Goal: Task Accomplishment & Management: Manage account settings

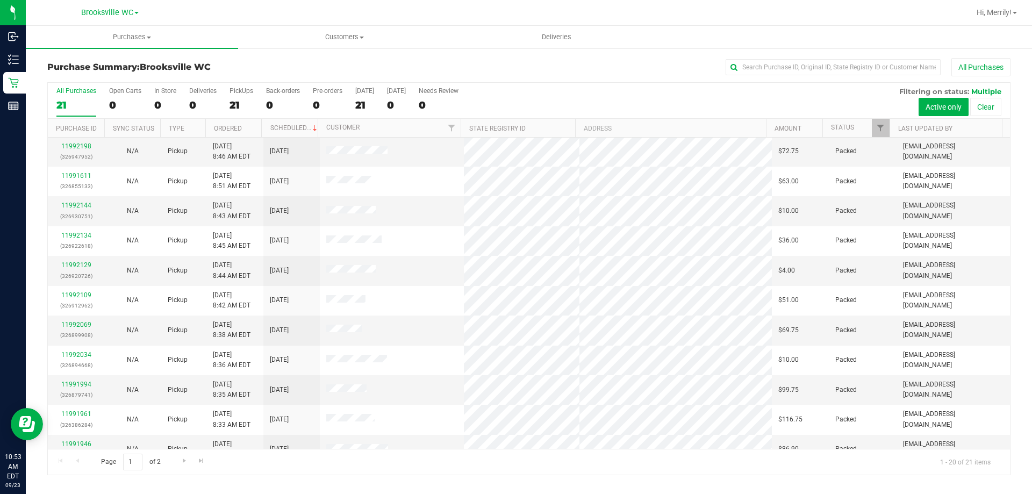
scroll to position [284, 0]
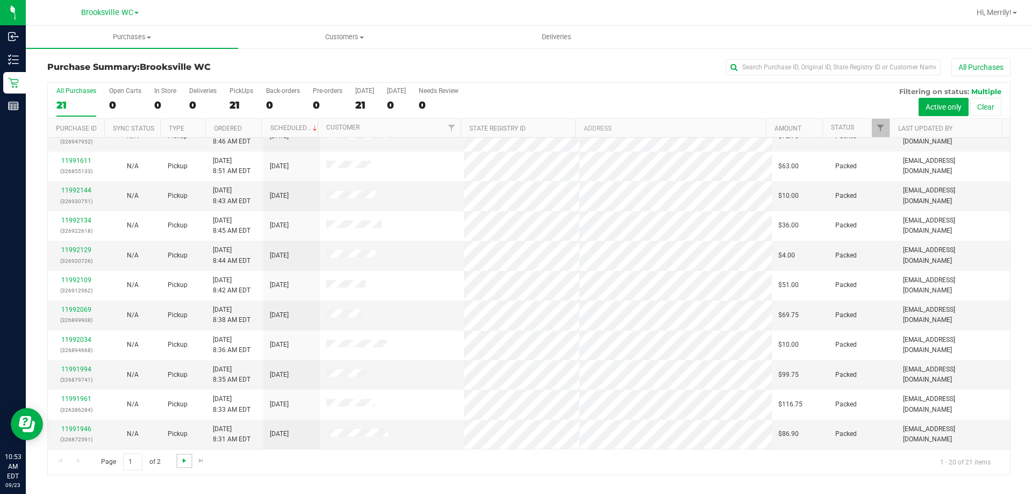
click at [184, 462] on span "Go to the next page" at bounding box center [184, 460] width 9 height 9
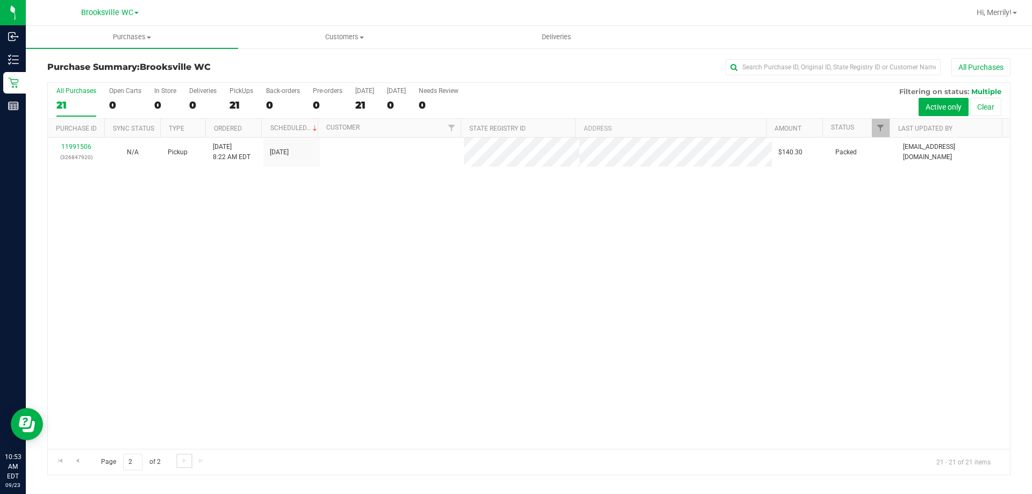
scroll to position [0, 0]
click at [76, 462] on span "Go to the previous page" at bounding box center [77, 460] width 9 height 9
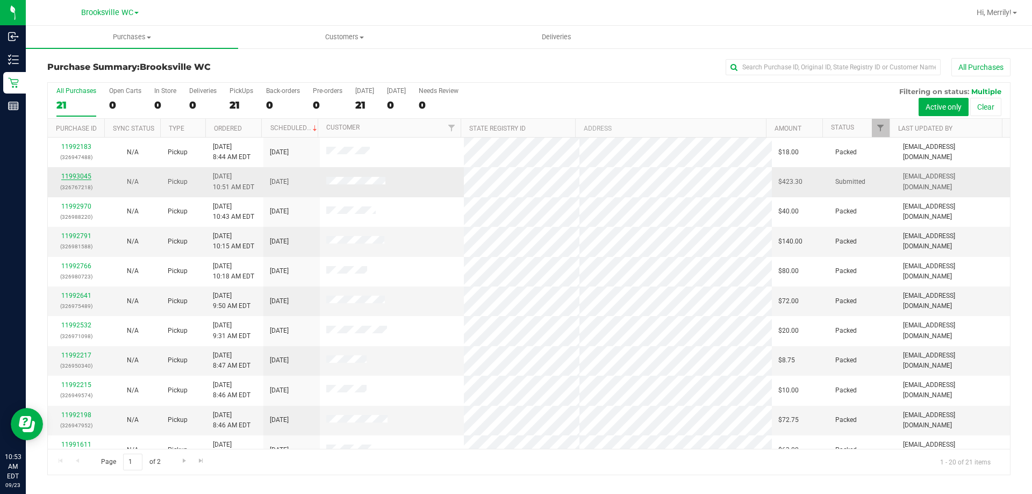
click at [81, 173] on link "11993045" at bounding box center [76, 177] width 30 height 8
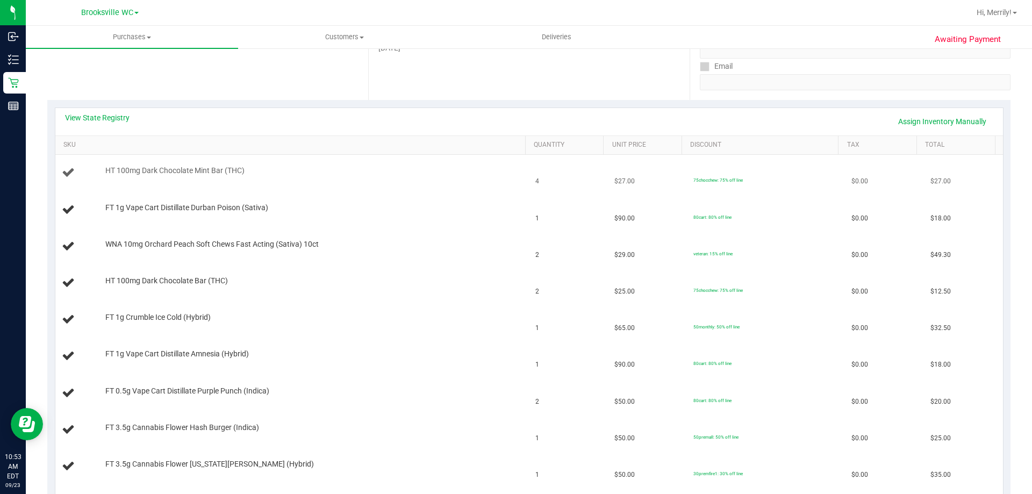
scroll to position [161, 0]
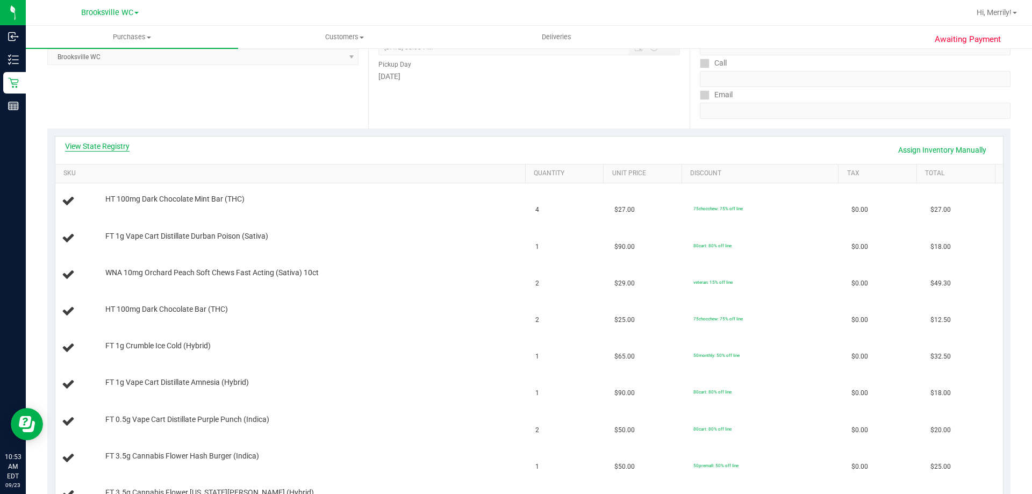
click at [98, 151] on link "View State Registry" at bounding box center [97, 146] width 64 height 11
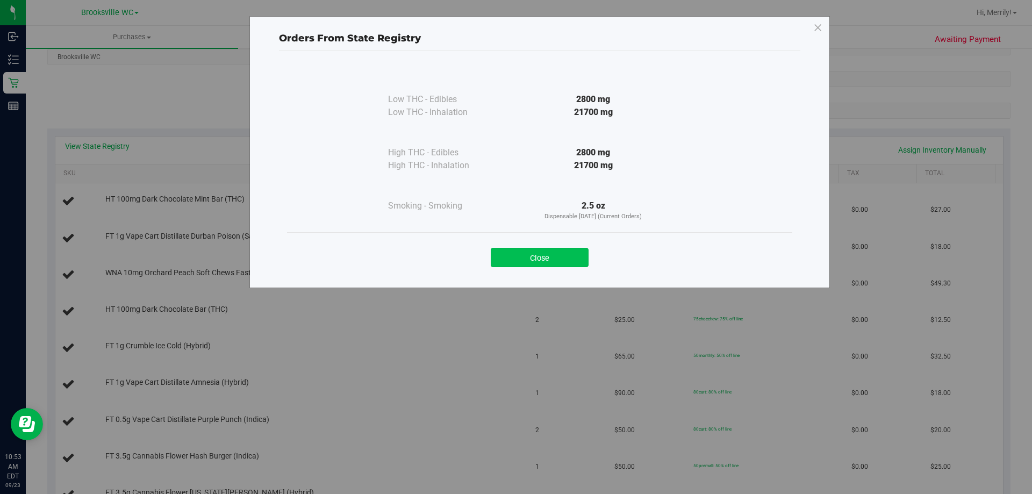
click at [547, 258] on button "Close" at bounding box center [540, 257] width 98 height 19
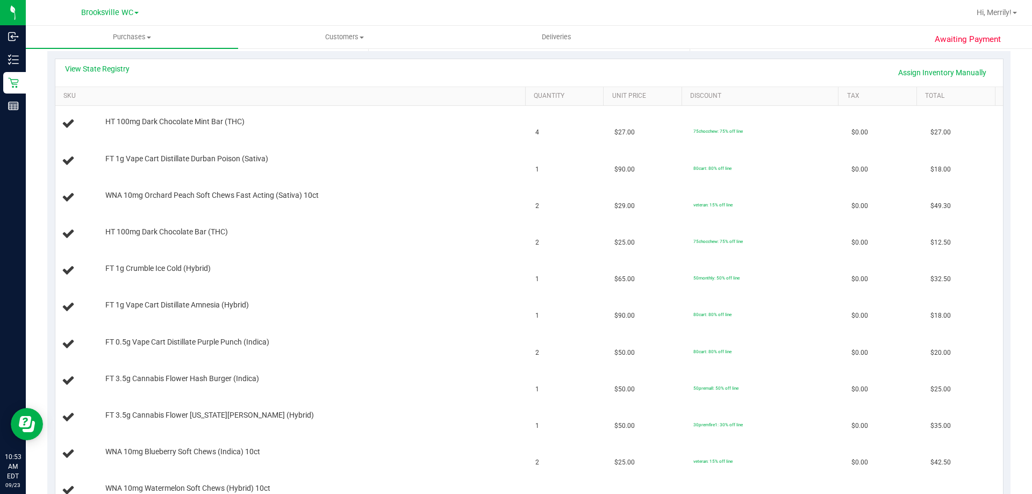
scroll to position [54, 0]
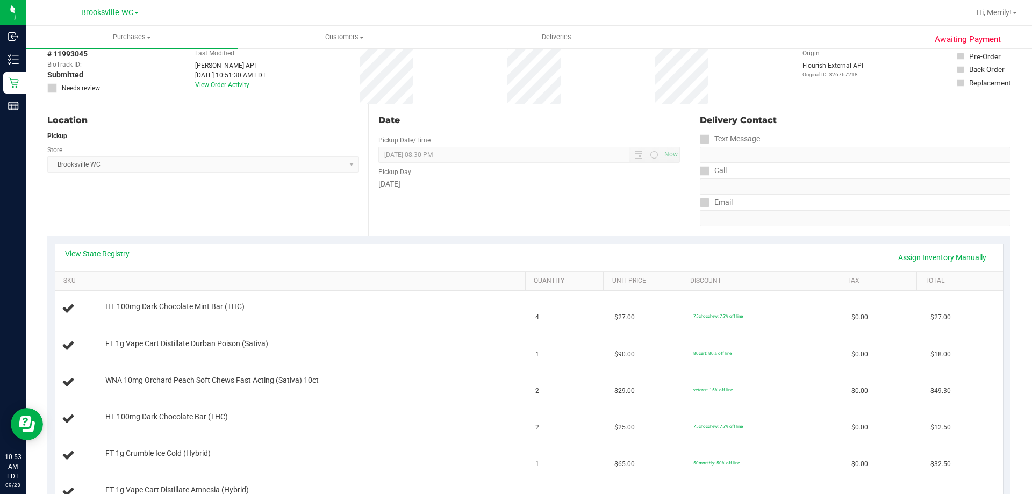
click at [109, 250] on link "View State Registry" at bounding box center [97, 253] width 64 height 11
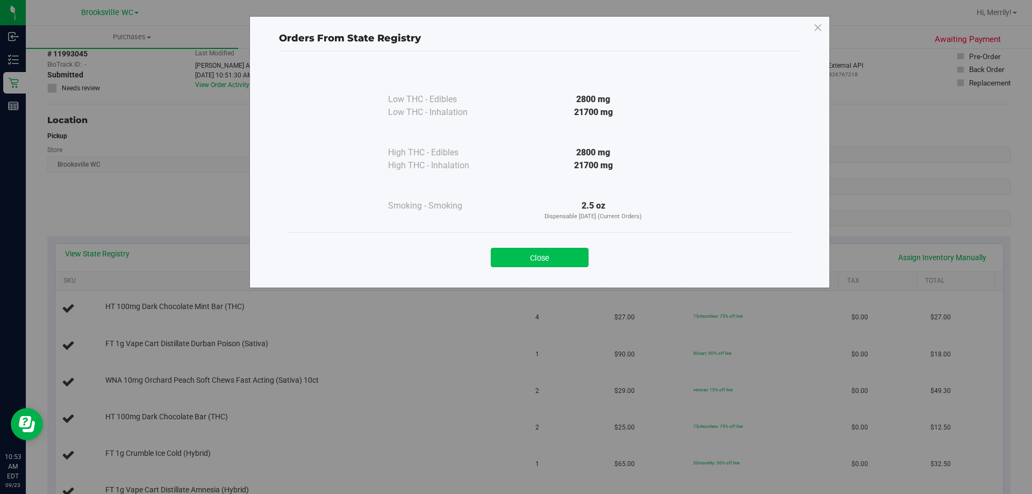
click at [535, 257] on button "Close" at bounding box center [540, 257] width 98 height 19
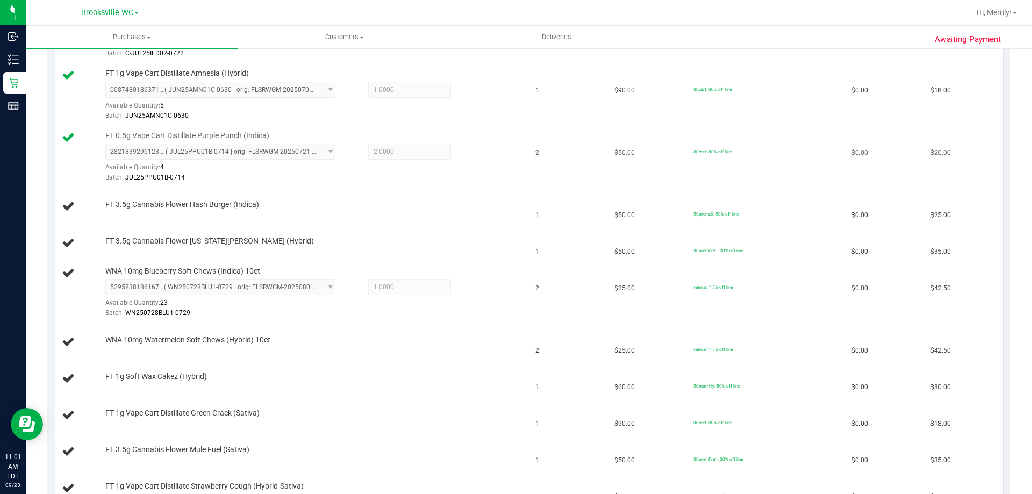
scroll to position [645, 0]
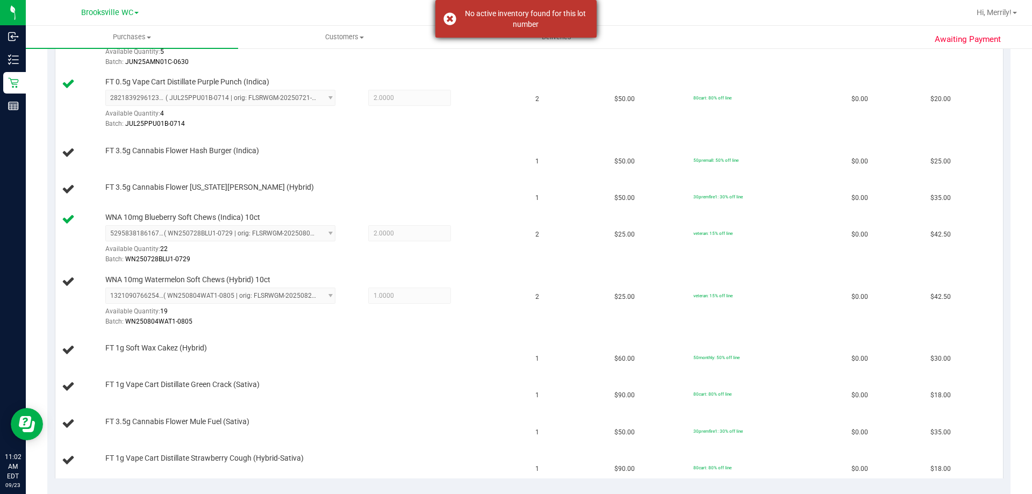
click at [450, 18] on div "No active inventory found for this lot number" at bounding box center [515, 19] width 161 height 38
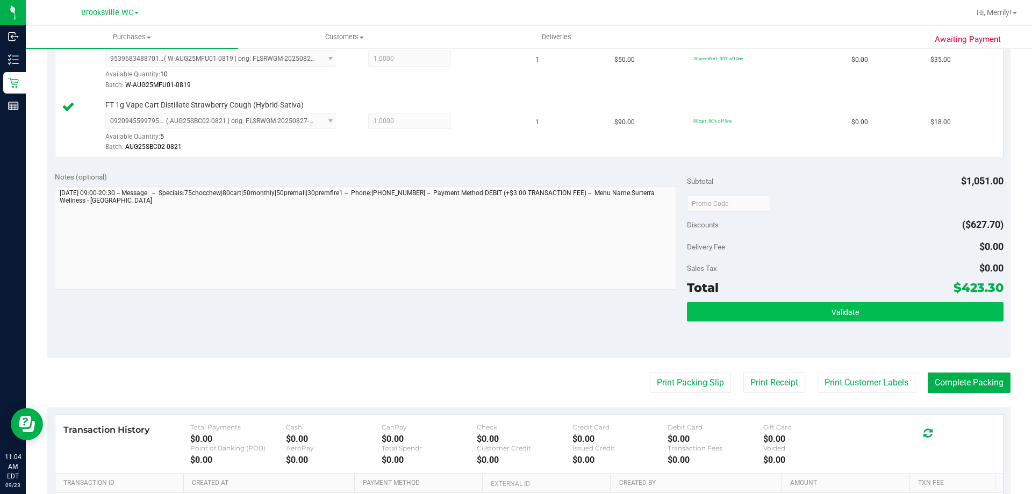
scroll to position [1182, 0]
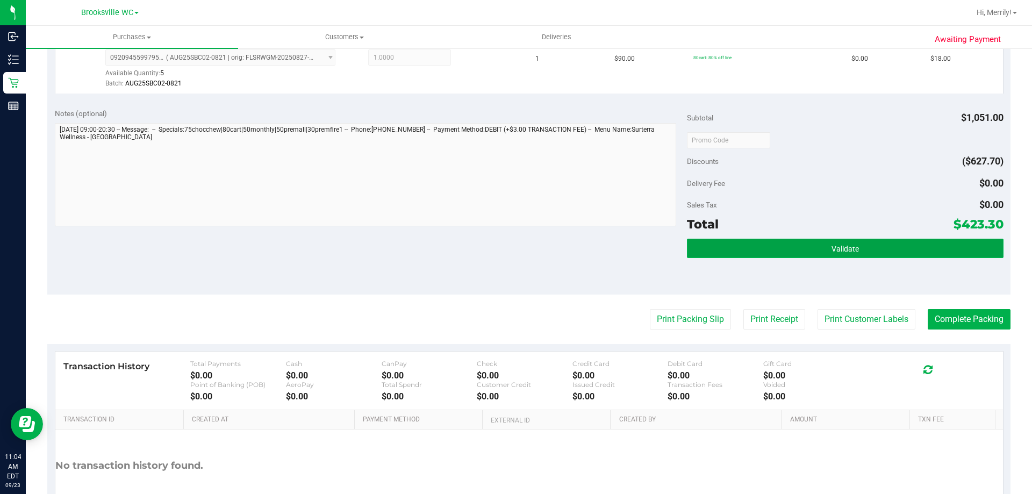
click at [837, 248] on span "Validate" at bounding box center [844, 249] width 27 height 9
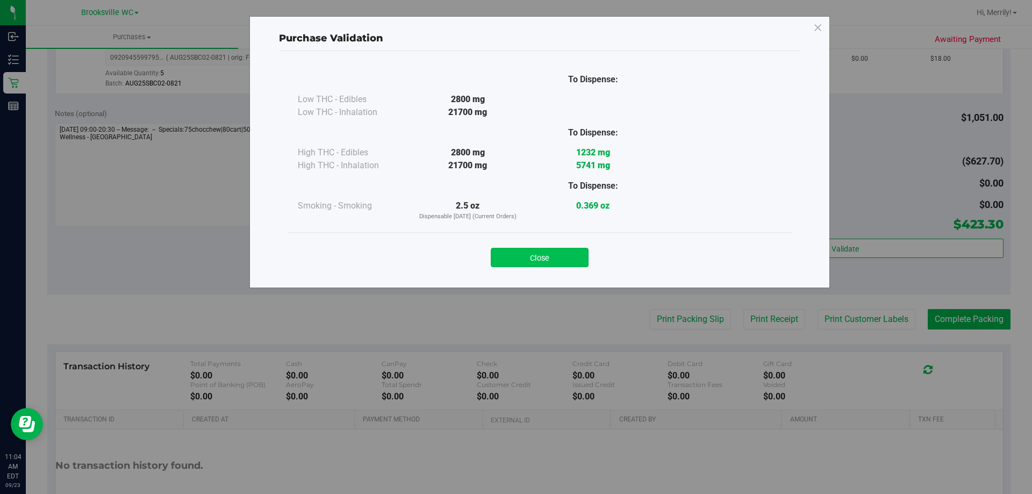
click at [529, 259] on button "Close" at bounding box center [540, 257] width 98 height 19
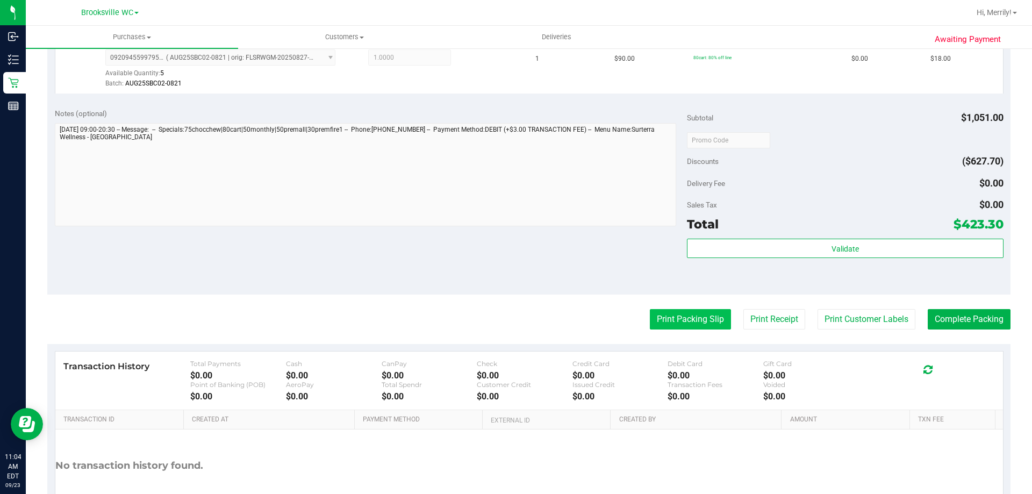
click at [687, 320] on button "Print Packing Slip" at bounding box center [690, 319] width 81 height 20
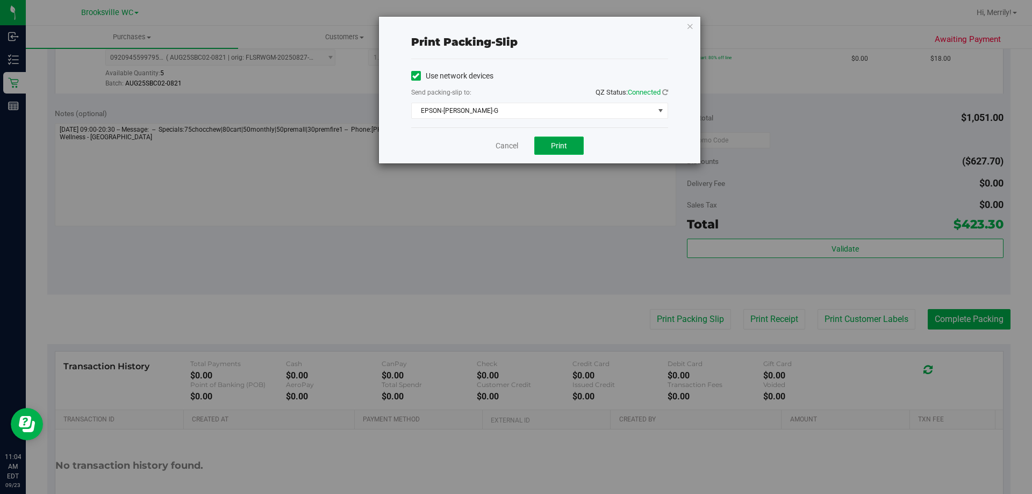
click at [549, 147] on button "Print" at bounding box center [558, 145] width 49 height 18
click at [516, 146] on link "Cancel" at bounding box center [506, 145] width 23 height 11
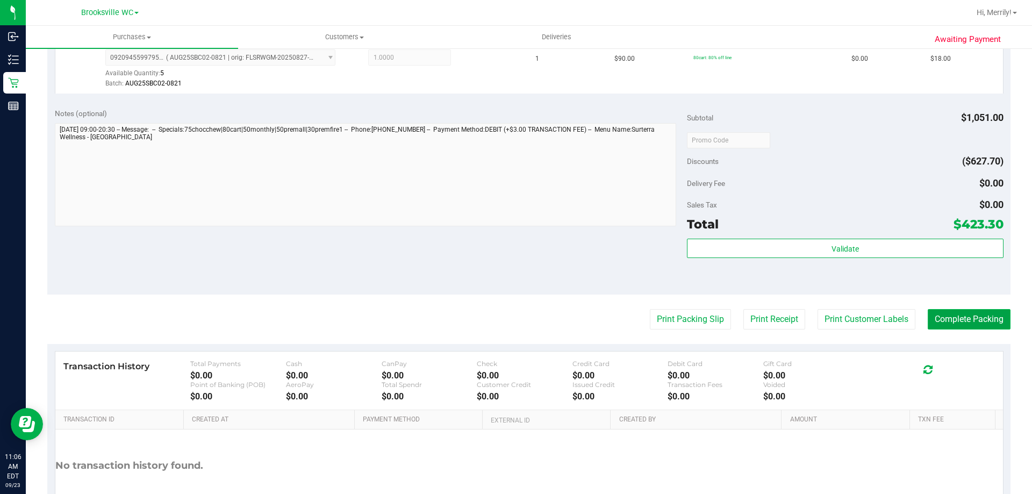
drag, startPoint x: 949, startPoint y: 318, endPoint x: 964, endPoint y: 315, distance: 15.3
click at [961, 317] on button "Complete Packing" at bounding box center [969, 319] width 83 height 20
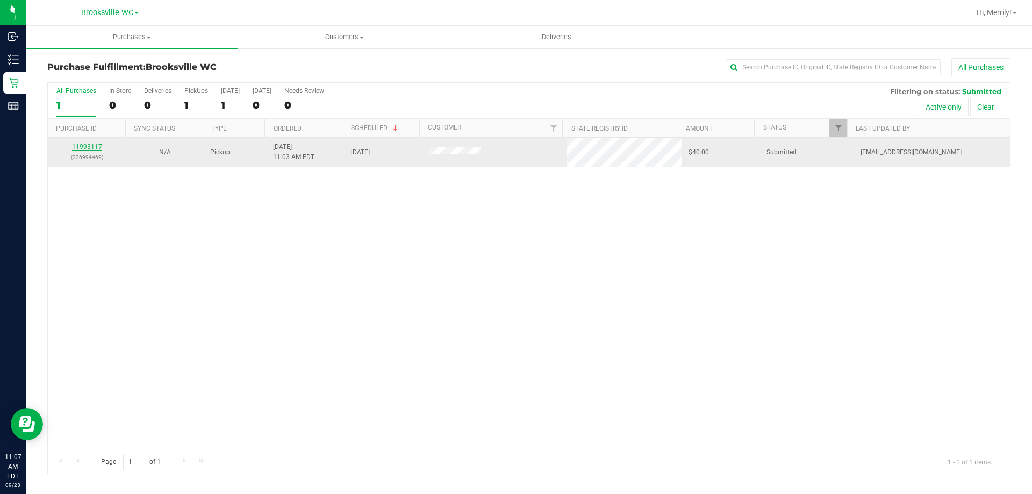
click at [89, 149] on link "11993117" at bounding box center [87, 147] width 30 height 8
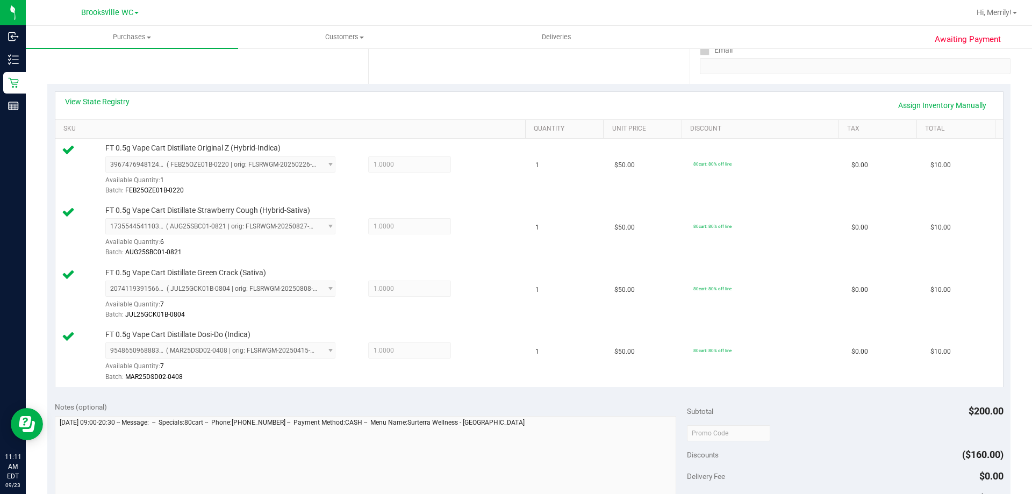
scroll to position [376, 0]
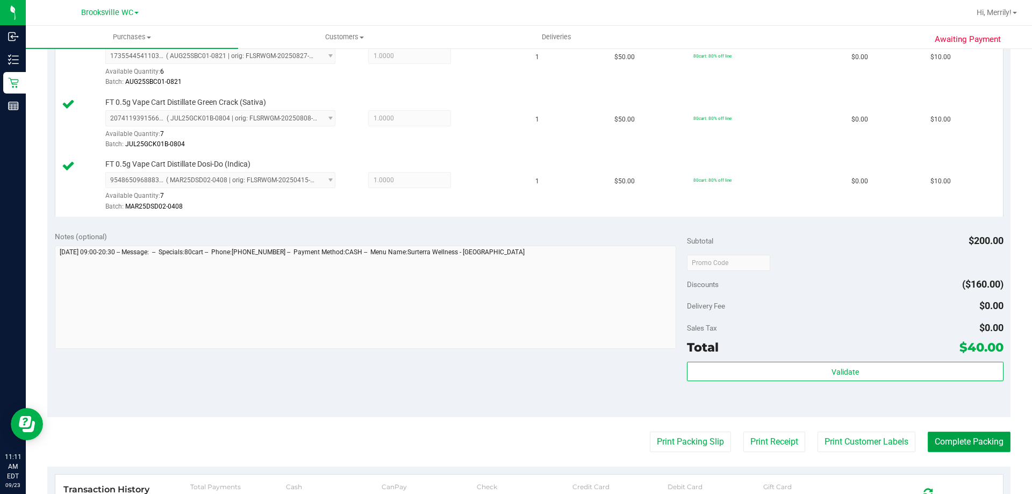
click at [964, 441] on button "Complete Packing" at bounding box center [969, 442] width 83 height 20
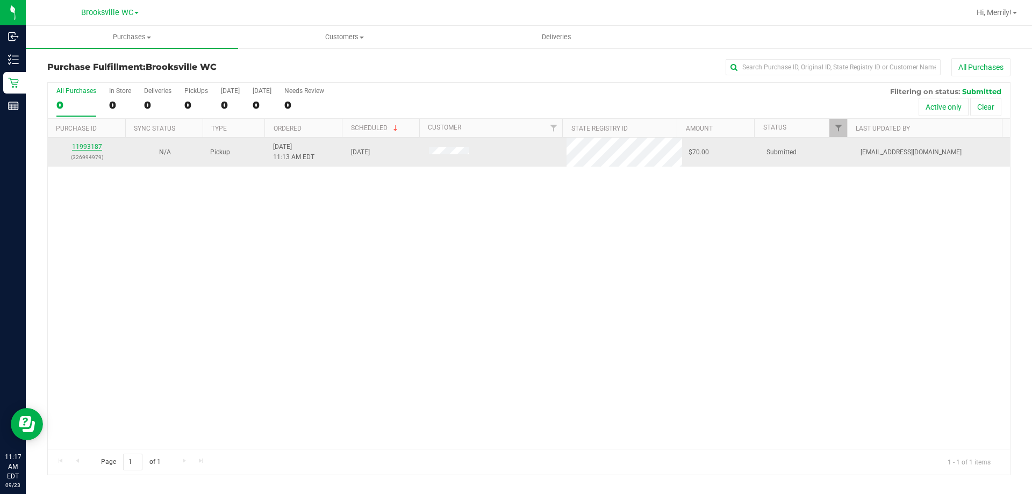
click at [89, 145] on link "11993187" at bounding box center [87, 147] width 30 height 8
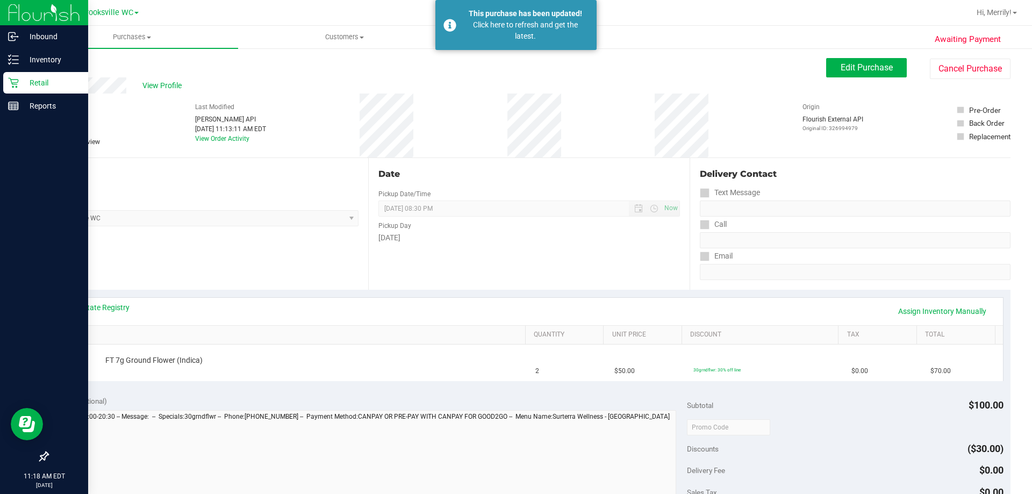
click at [15, 81] on icon at bounding box center [13, 82] width 11 height 11
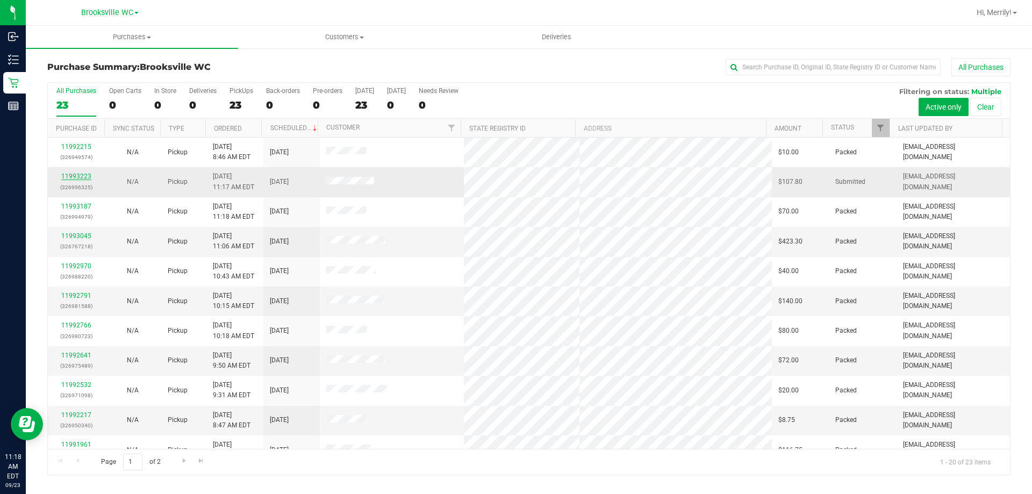
click at [73, 177] on link "11993223" at bounding box center [76, 177] width 30 height 8
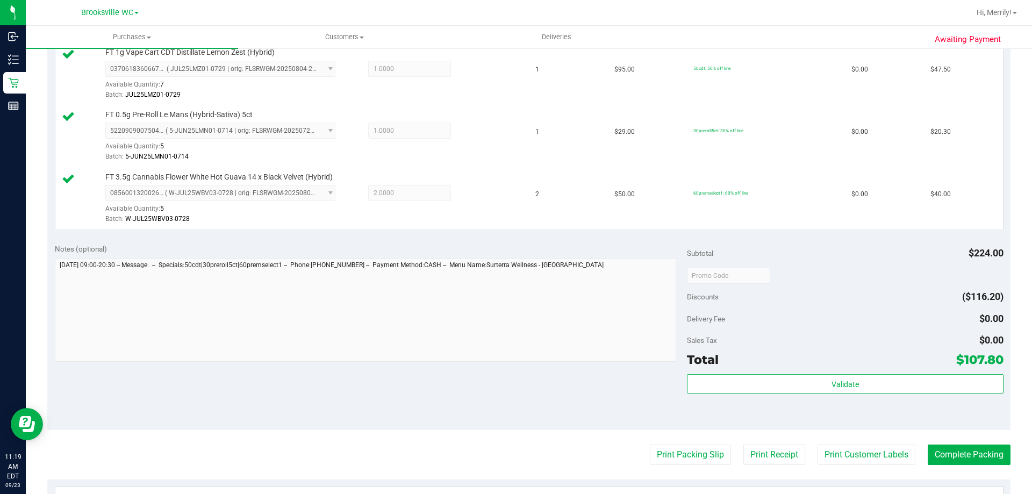
scroll to position [322, 0]
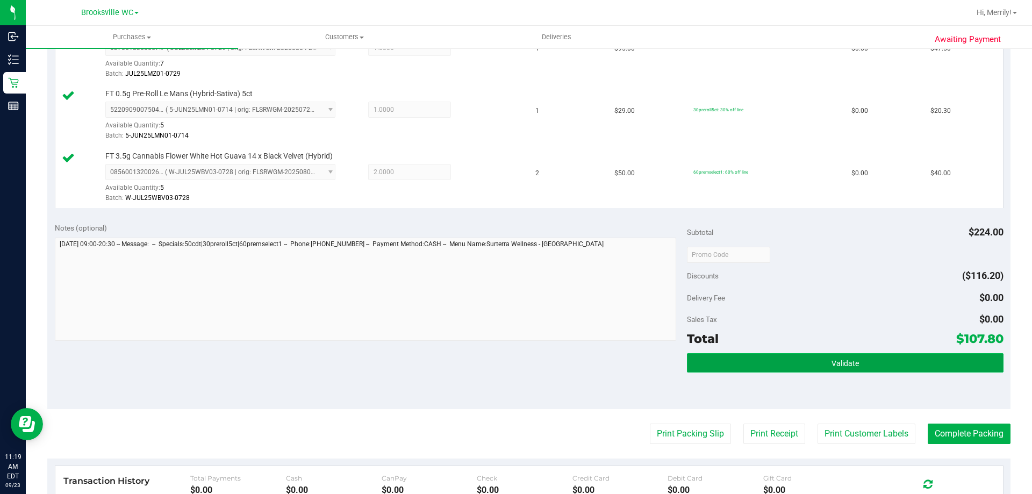
click at [832, 362] on span "Validate" at bounding box center [844, 363] width 27 height 9
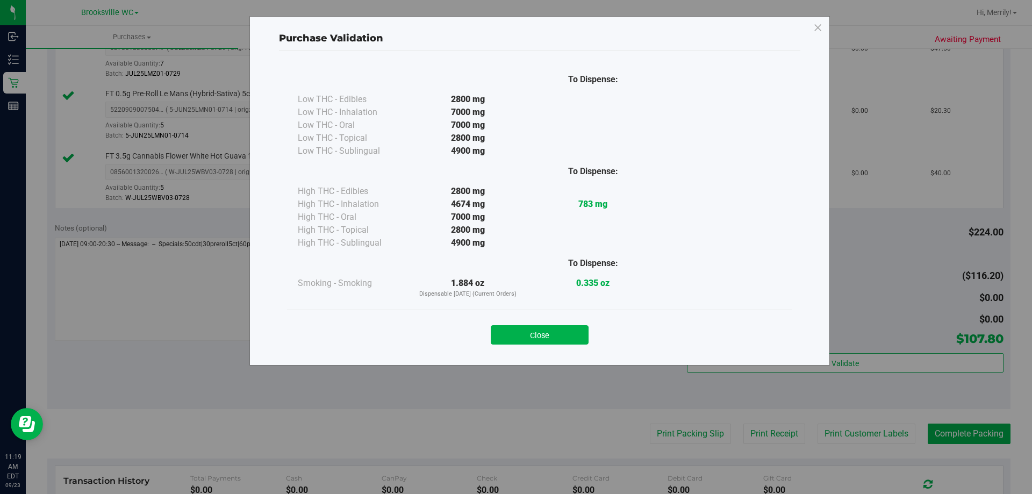
click at [538, 332] on button "Close" at bounding box center [540, 334] width 98 height 19
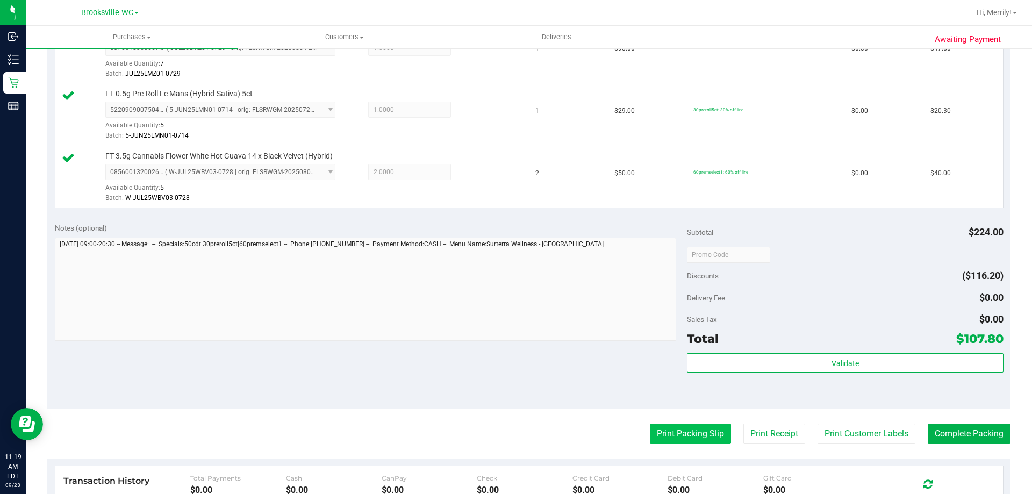
click at [673, 437] on button "Print Packing Slip" at bounding box center [690, 433] width 81 height 20
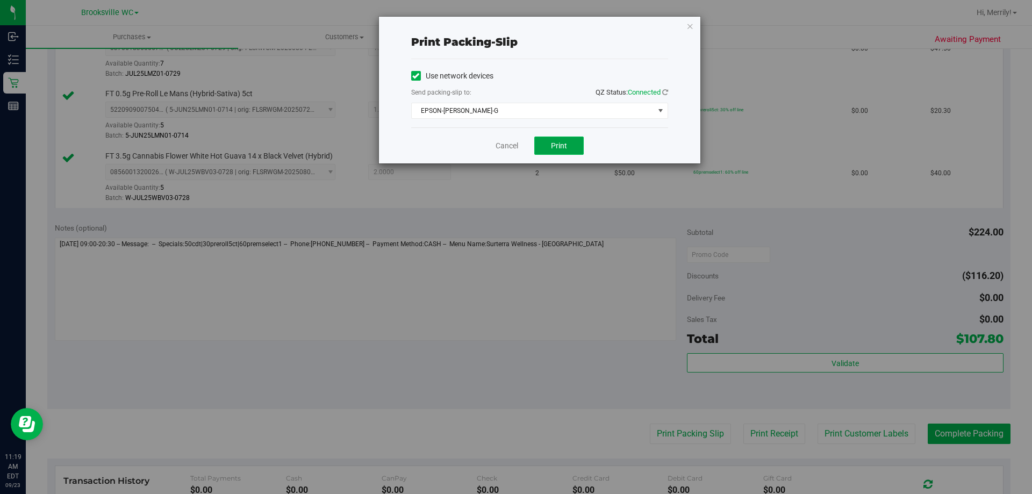
click at [551, 145] on span "Print" at bounding box center [559, 145] width 16 height 9
click at [508, 141] on link "Cancel" at bounding box center [506, 145] width 23 height 11
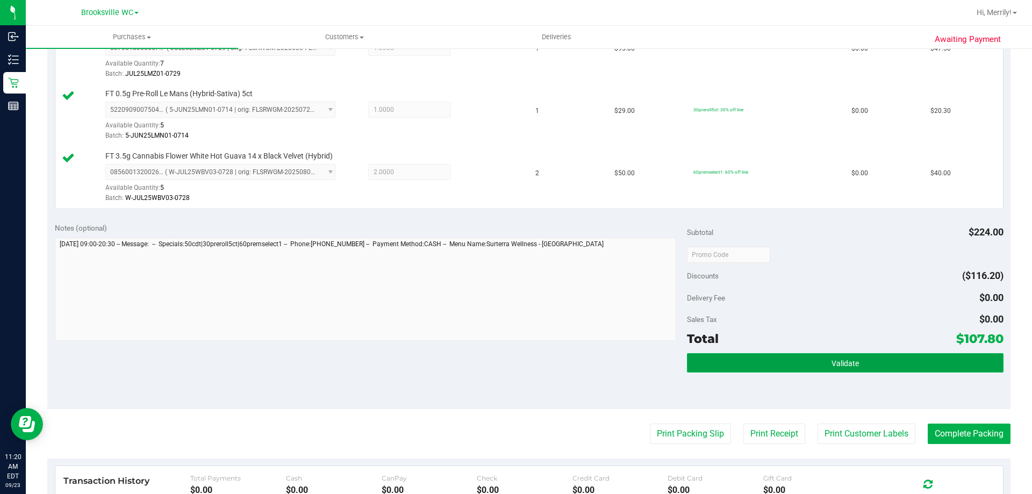
click at [857, 363] on button "Validate" at bounding box center [845, 362] width 316 height 19
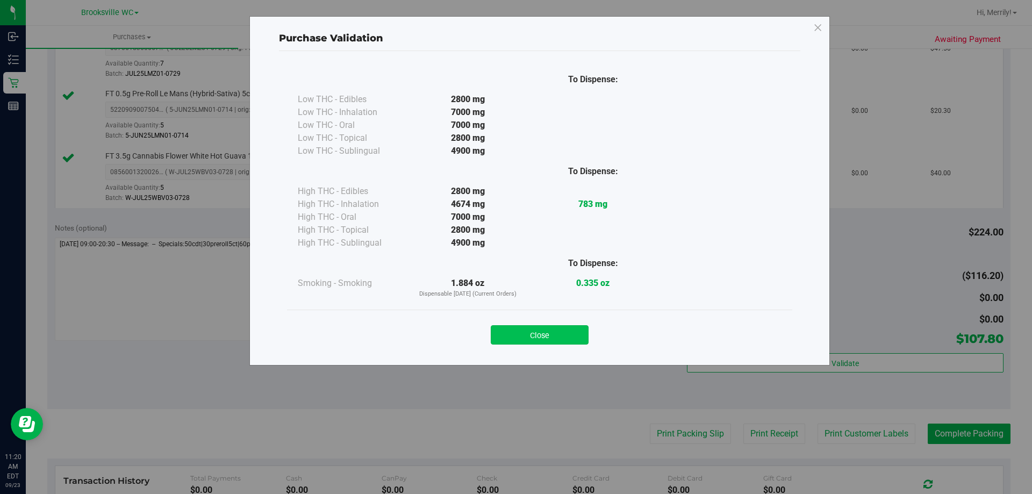
click at [551, 331] on button "Close" at bounding box center [540, 334] width 98 height 19
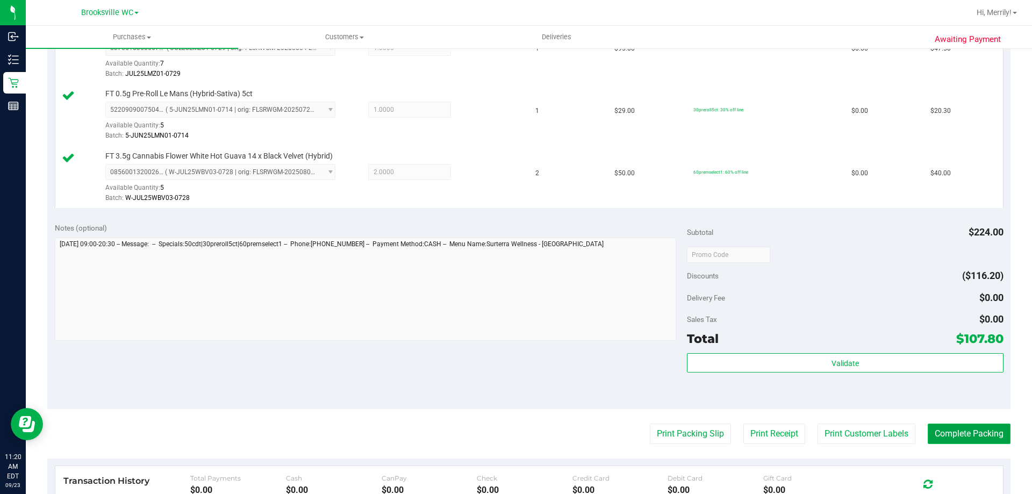
click at [966, 433] on button "Complete Packing" at bounding box center [969, 433] width 83 height 20
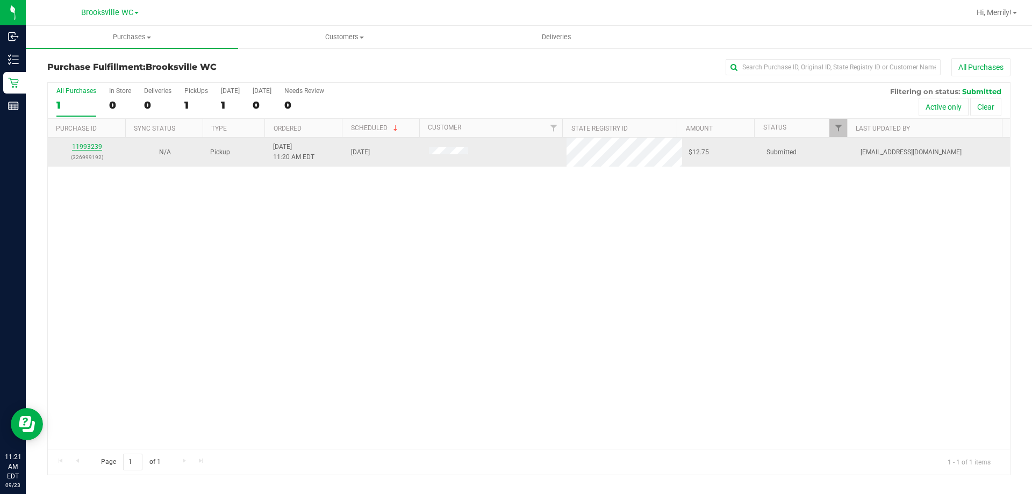
click at [88, 144] on link "11993239" at bounding box center [87, 147] width 30 height 8
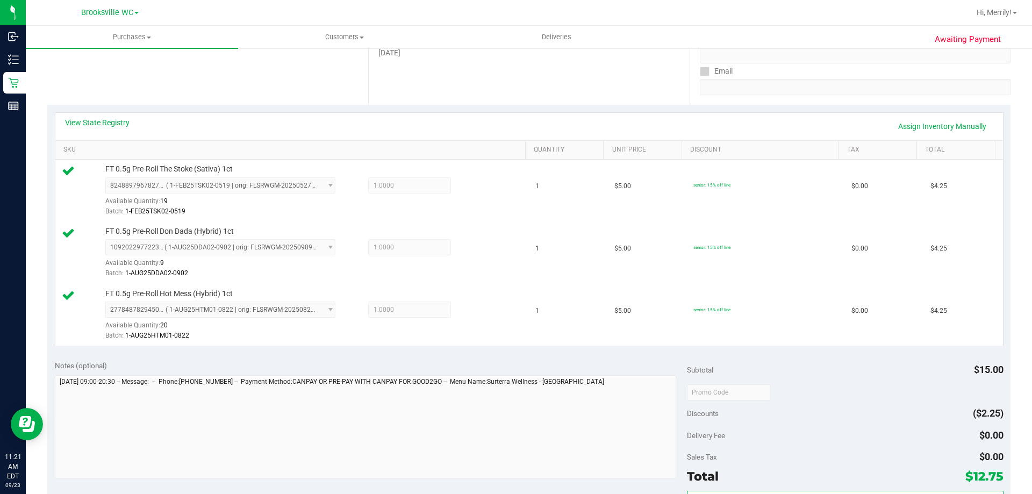
scroll to position [269, 0]
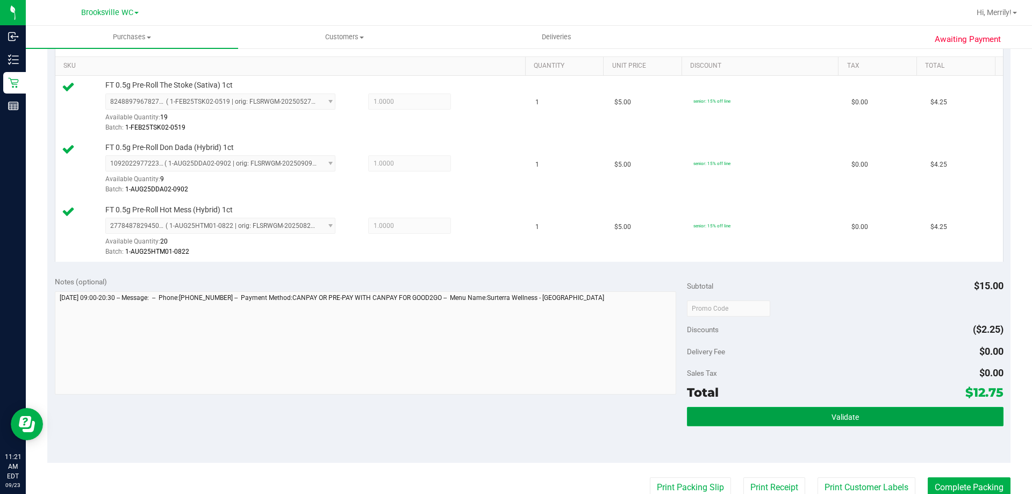
click at [807, 416] on button "Validate" at bounding box center [845, 416] width 316 height 19
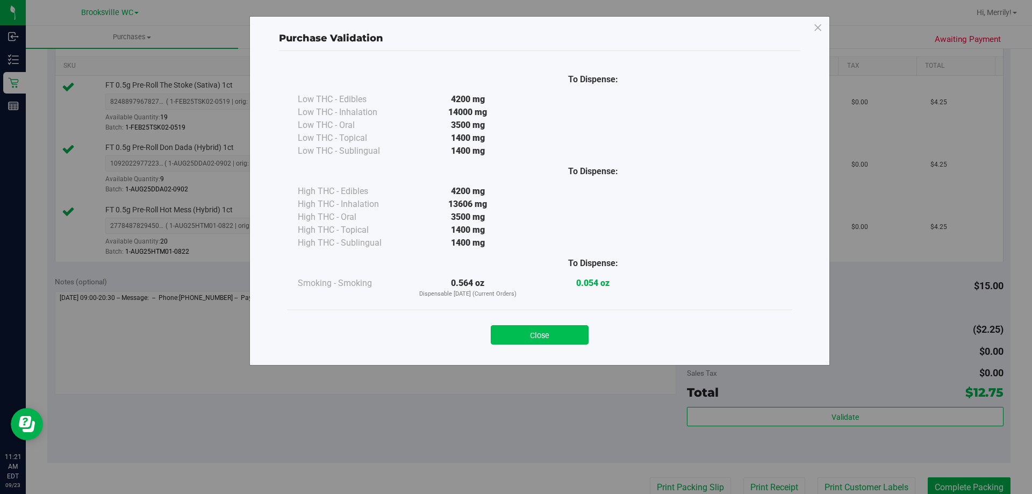
click at [534, 331] on button "Close" at bounding box center [540, 334] width 98 height 19
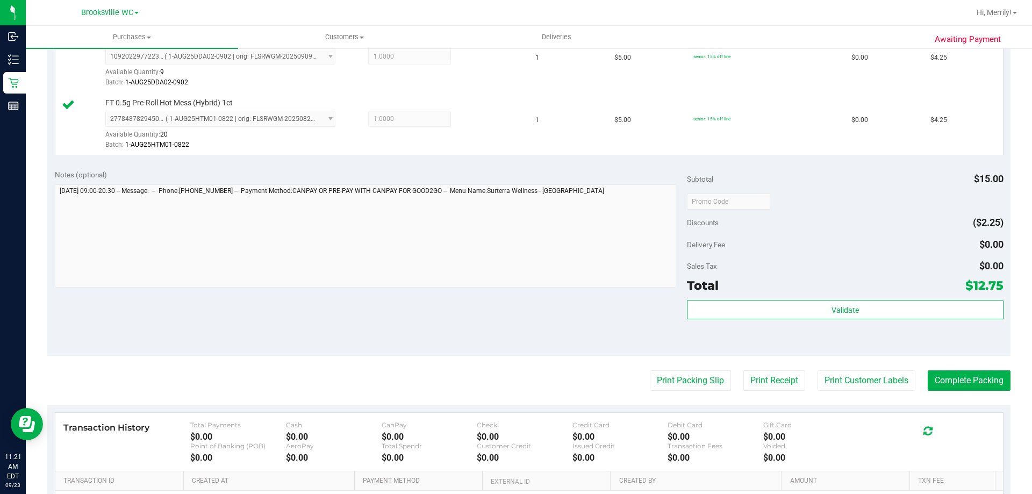
scroll to position [376, 0]
click at [682, 380] on button "Print Packing Slip" at bounding box center [690, 380] width 81 height 20
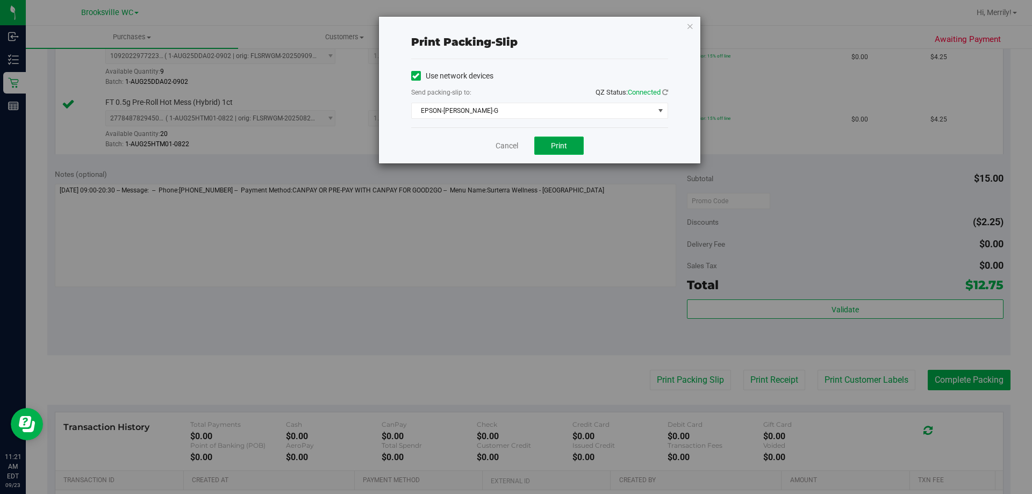
click at [554, 145] on span "Print" at bounding box center [559, 145] width 16 height 9
click at [509, 147] on link "Cancel" at bounding box center [506, 145] width 23 height 11
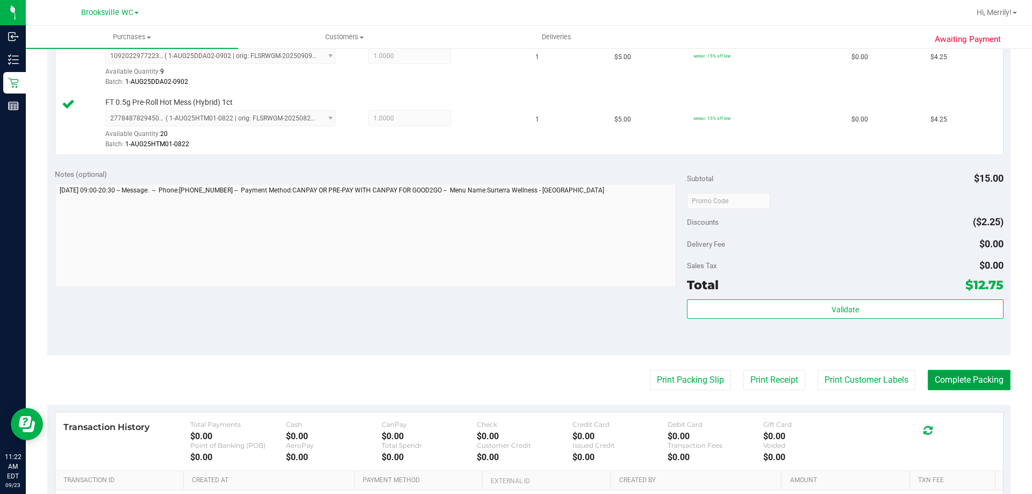
click at [947, 374] on button "Complete Packing" at bounding box center [969, 380] width 83 height 20
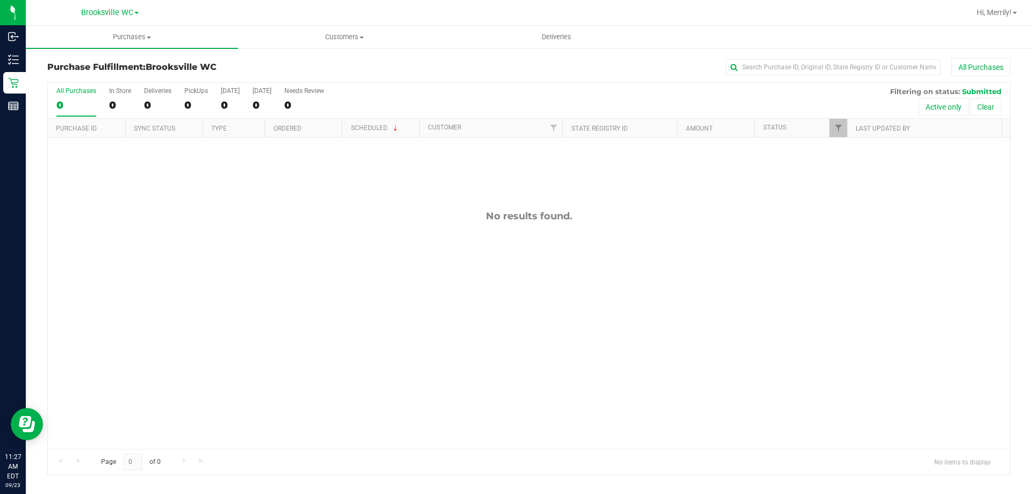
click at [303, 239] on div "No results found." at bounding box center [529, 330] width 962 height 384
click at [242, 240] on div "No results found." at bounding box center [529, 330] width 962 height 384
click at [333, 262] on div "No results found." at bounding box center [529, 330] width 962 height 384
click at [653, 240] on div "No results found." at bounding box center [529, 330] width 962 height 384
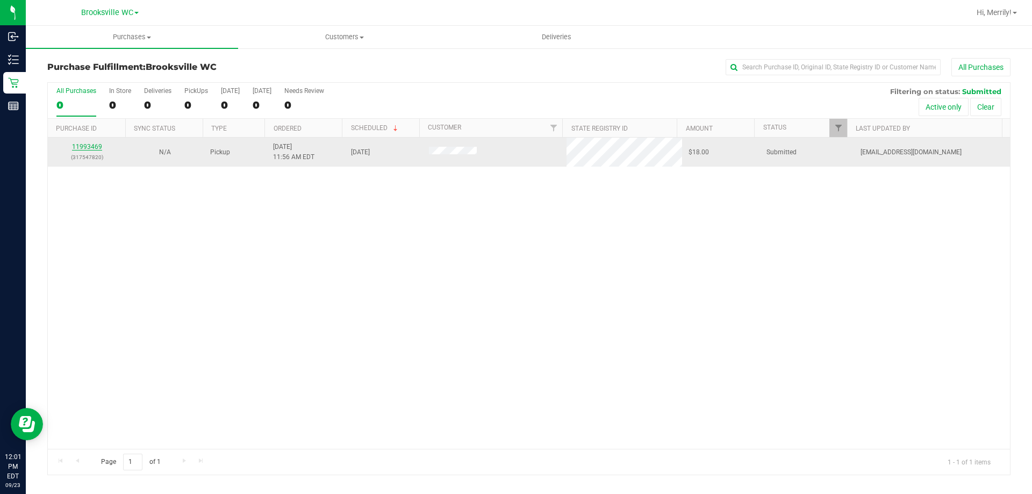
click at [95, 146] on link "11993469" at bounding box center [87, 147] width 30 height 8
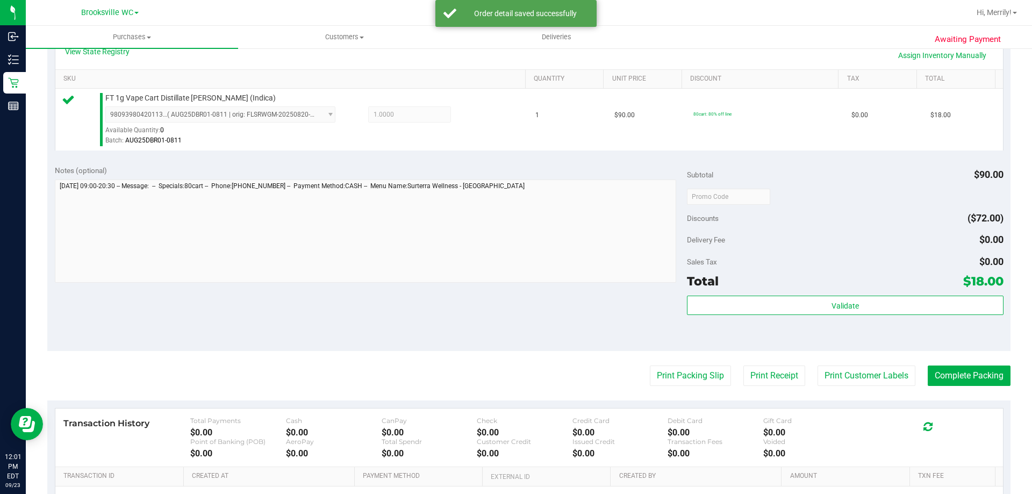
scroll to position [269, 0]
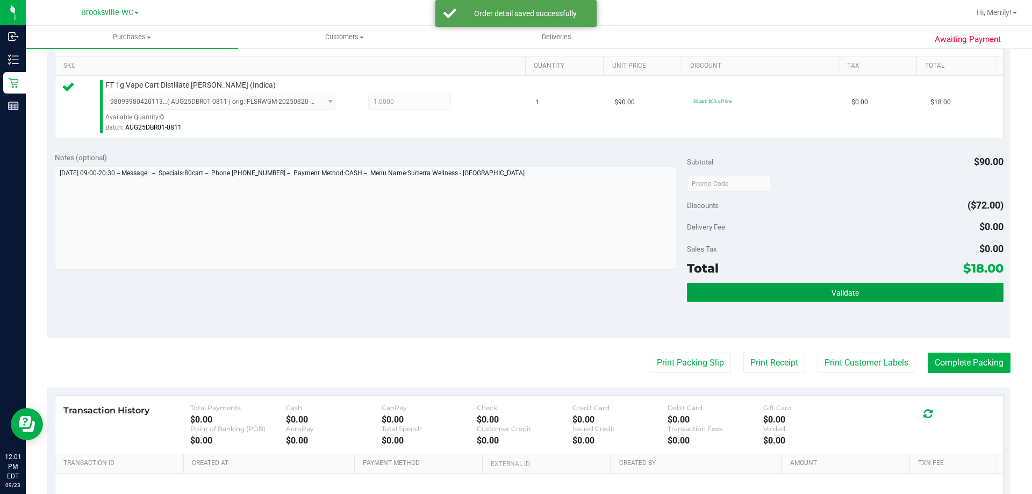
click at [815, 285] on button "Validate" at bounding box center [845, 292] width 316 height 19
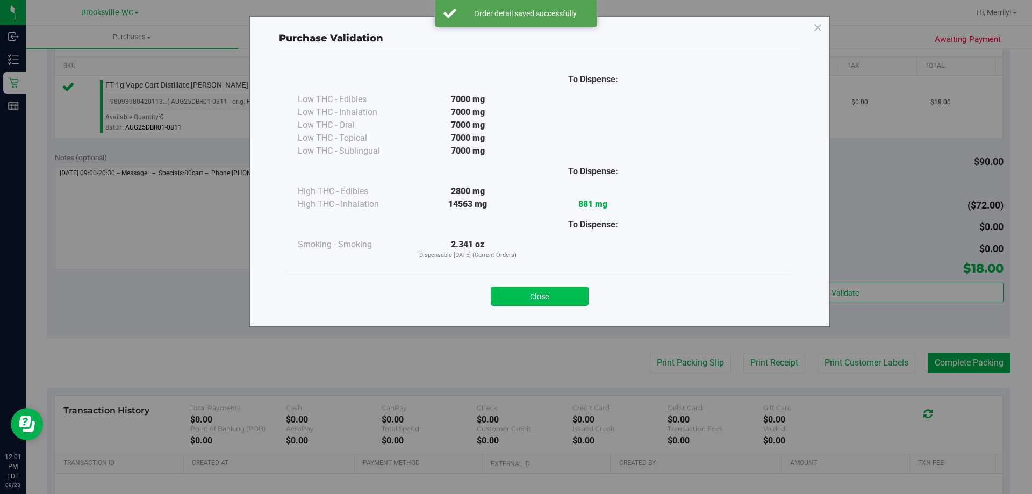
click at [534, 299] on button "Close" at bounding box center [540, 295] width 98 height 19
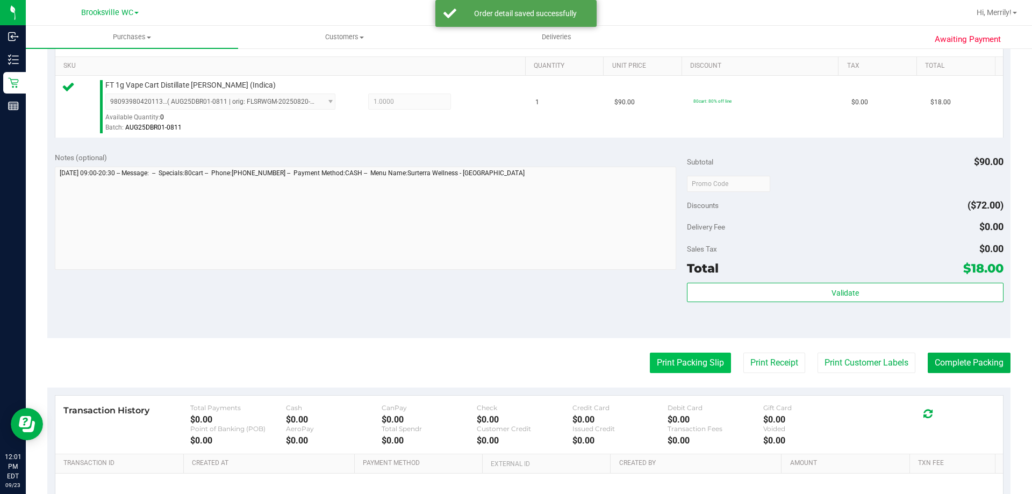
click at [660, 370] on button "Print Packing Slip" at bounding box center [690, 363] width 81 height 20
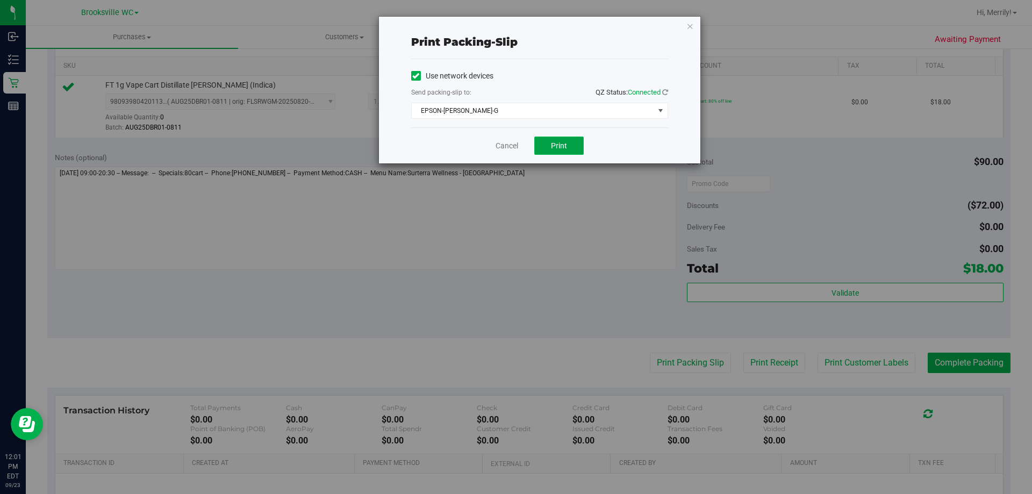
click at [558, 145] on span "Print" at bounding box center [559, 145] width 16 height 9
click at [504, 143] on link "Cancel" at bounding box center [506, 145] width 23 height 11
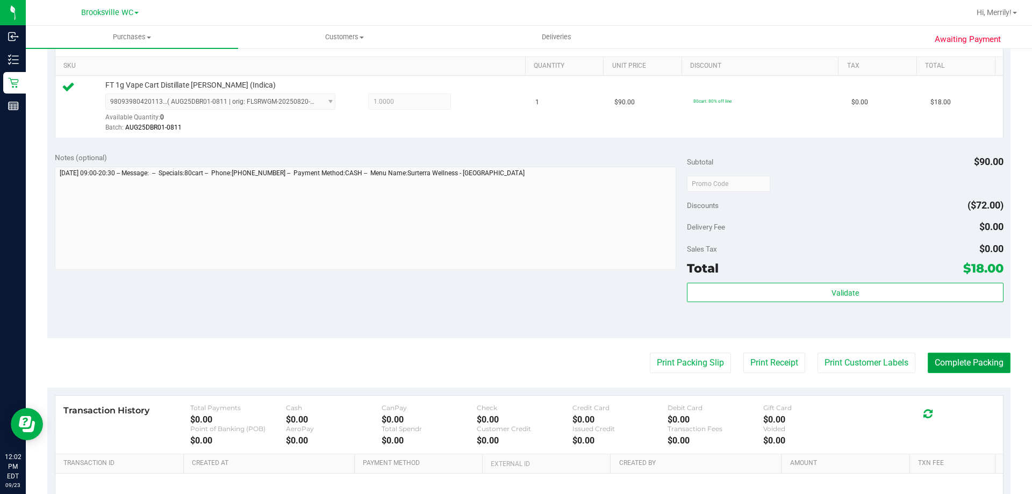
click at [976, 367] on button "Complete Packing" at bounding box center [969, 363] width 83 height 20
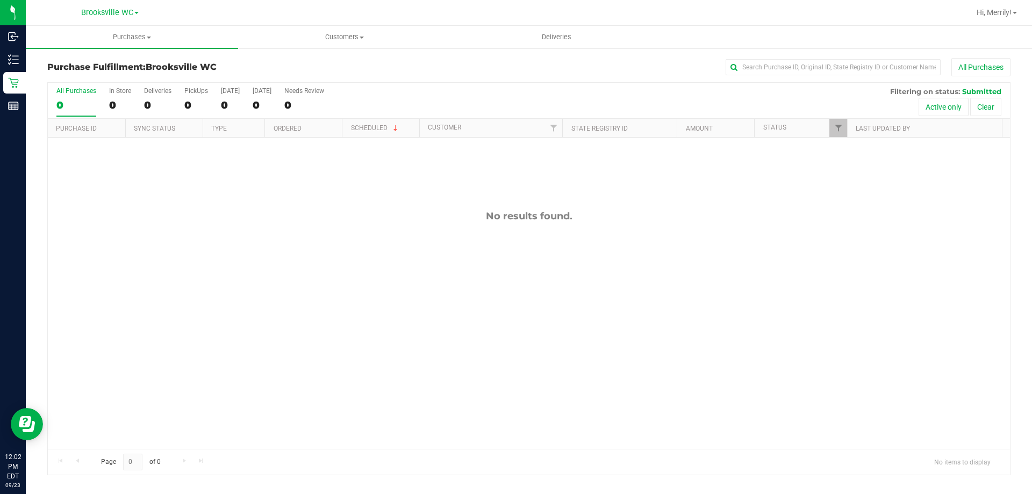
click at [455, 207] on div "No results found." at bounding box center [529, 330] width 962 height 384
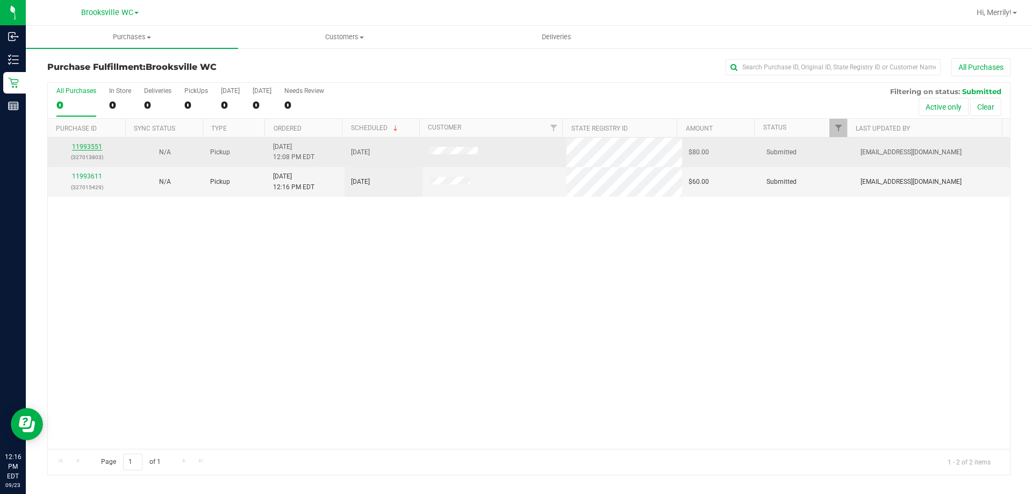
click at [95, 146] on link "11993551" at bounding box center [87, 147] width 30 height 8
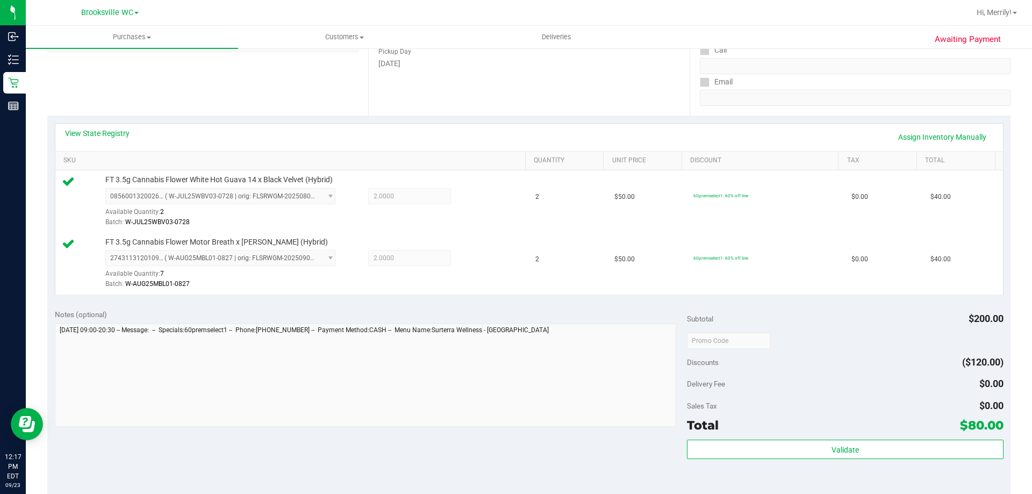
scroll to position [215, 0]
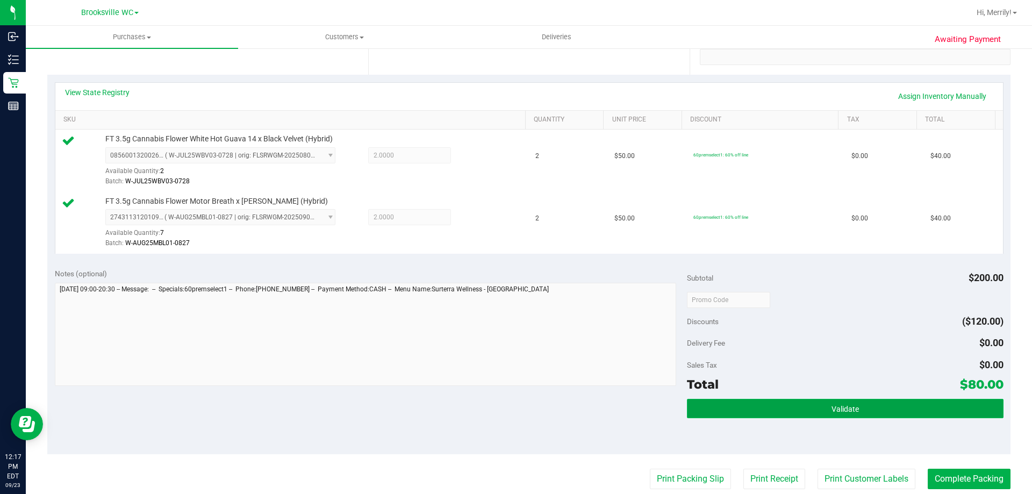
click at [856, 407] on button "Validate" at bounding box center [845, 408] width 316 height 19
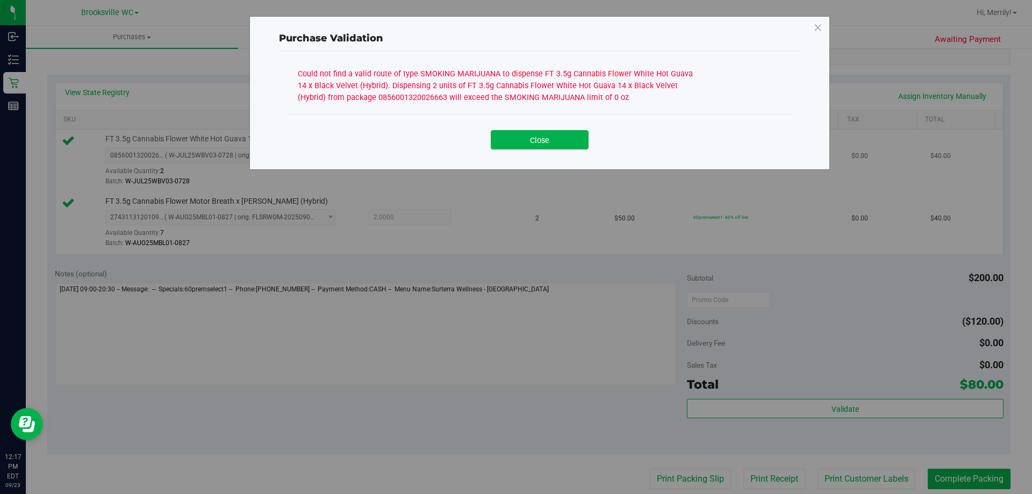
click at [548, 141] on button "Close" at bounding box center [540, 139] width 98 height 19
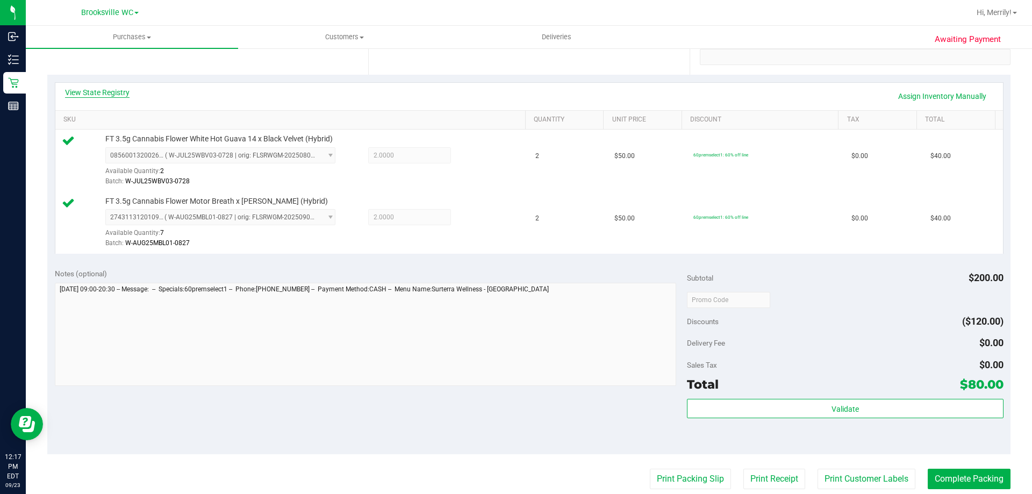
click at [95, 92] on link "View State Registry" at bounding box center [97, 92] width 64 height 11
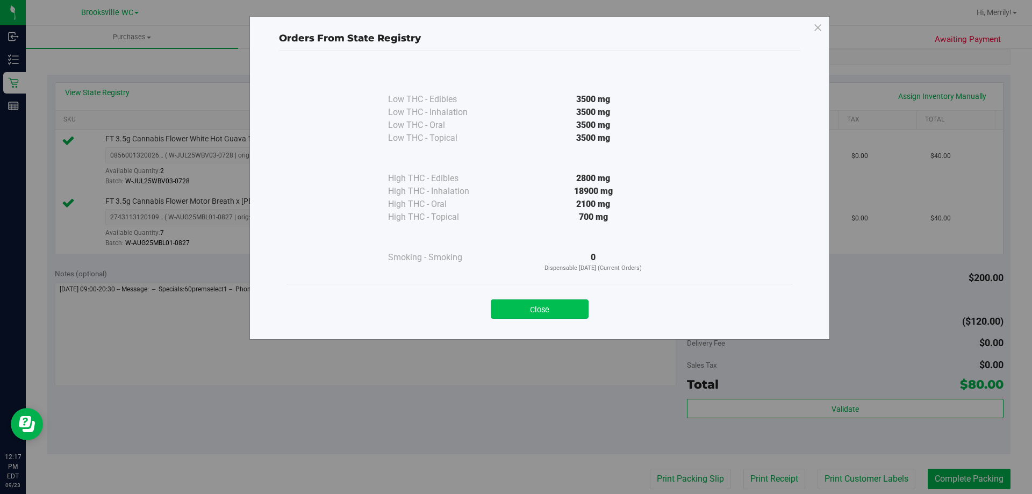
click at [550, 305] on button "Close" at bounding box center [540, 308] width 98 height 19
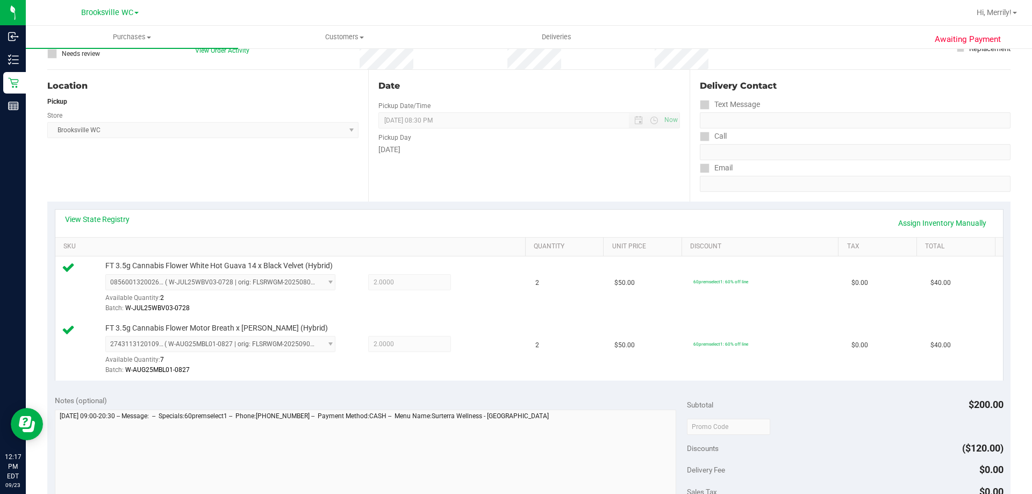
scroll to position [0, 0]
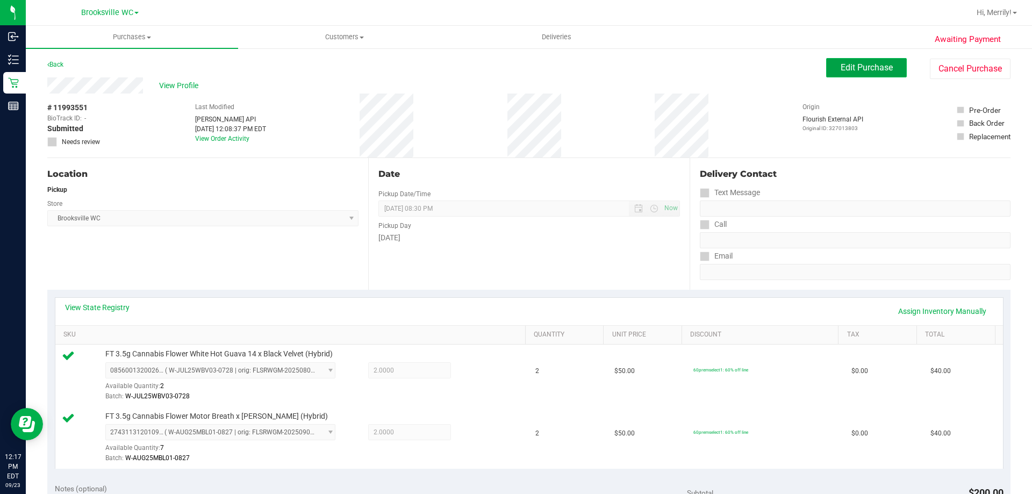
click at [852, 68] on span "Edit Purchase" at bounding box center [866, 67] width 52 height 10
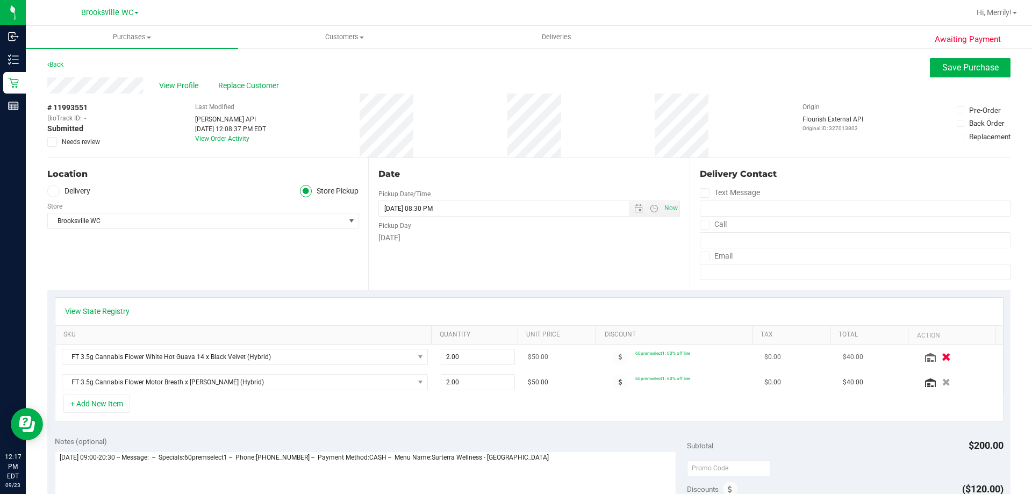
click at [942, 356] on icon "button" at bounding box center [946, 357] width 9 height 8
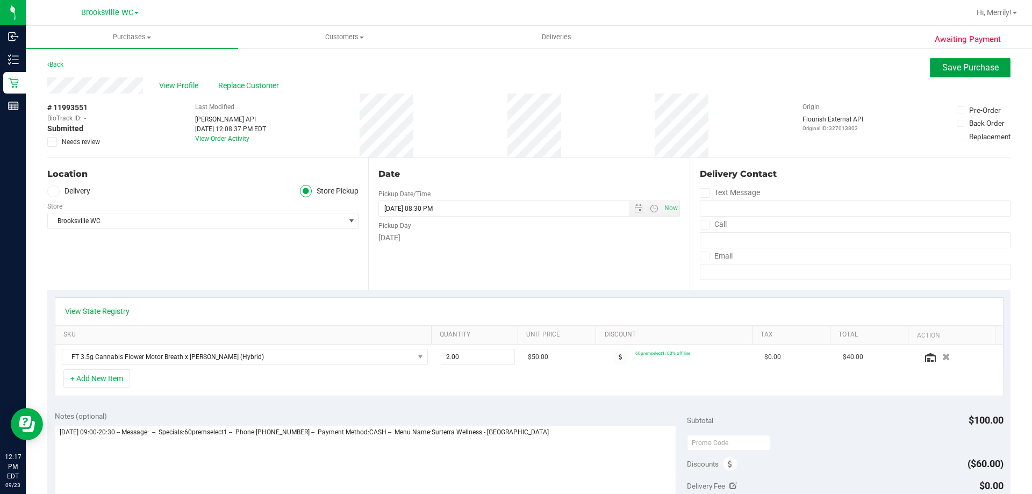
click at [946, 67] on span "Save Purchase" at bounding box center [970, 67] width 56 height 10
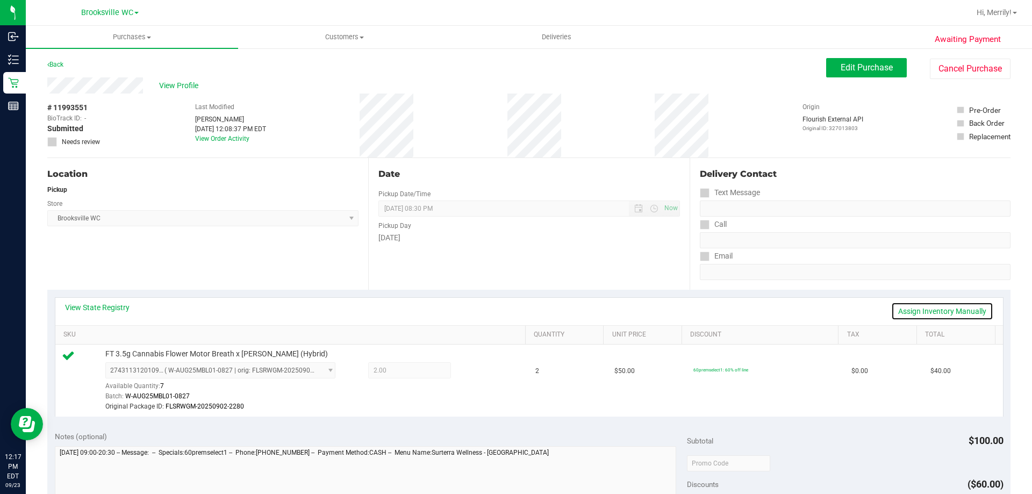
click at [924, 310] on link "Assign Inventory Manually" at bounding box center [942, 311] width 102 height 18
click at [471, 370] on icon at bounding box center [476, 371] width 11 height 12
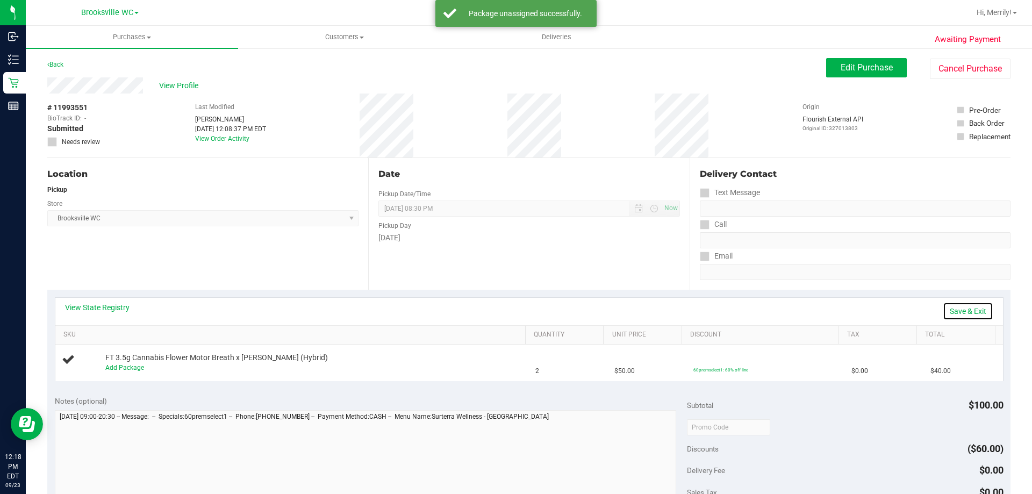
click at [966, 308] on link "Save & Exit" at bounding box center [968, 311] width 51 height 18
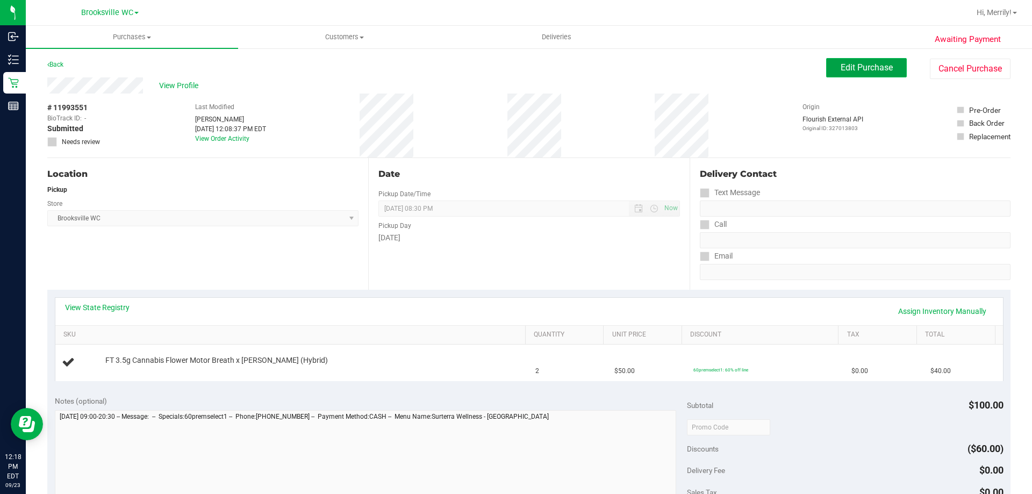
click at [856, 62] on button "Edit Purchase" at bounding box center [866, 67] width 81 height 19
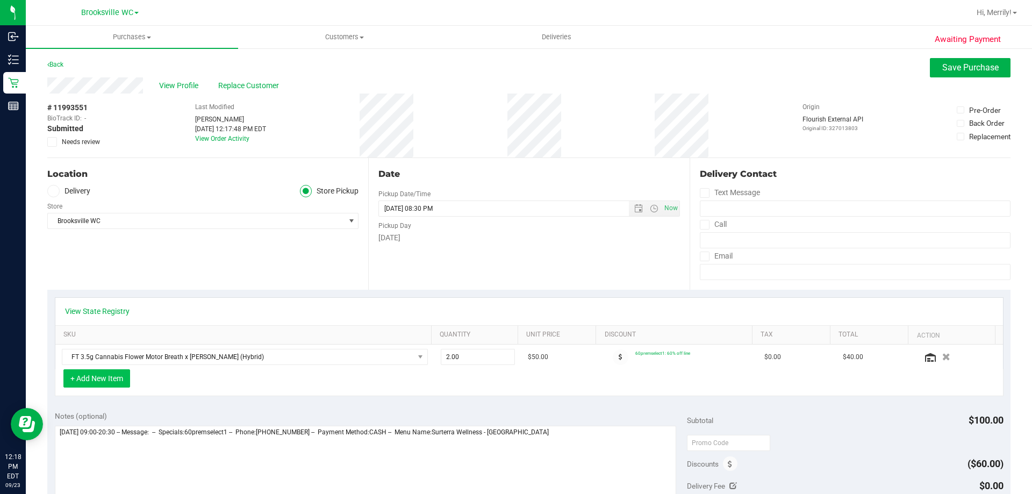
click at [104, 379] on button "+ Add New Item" at bounding box center [96, 378] width 67 height 18
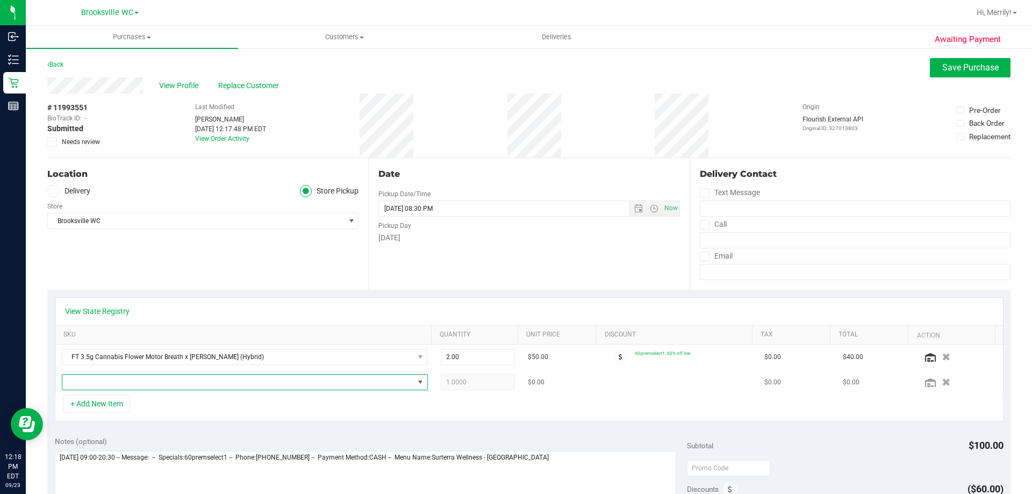
click at [123, 380] on span "NO DATA FOUND" at bounding box center [237, 382] width 351 height 15
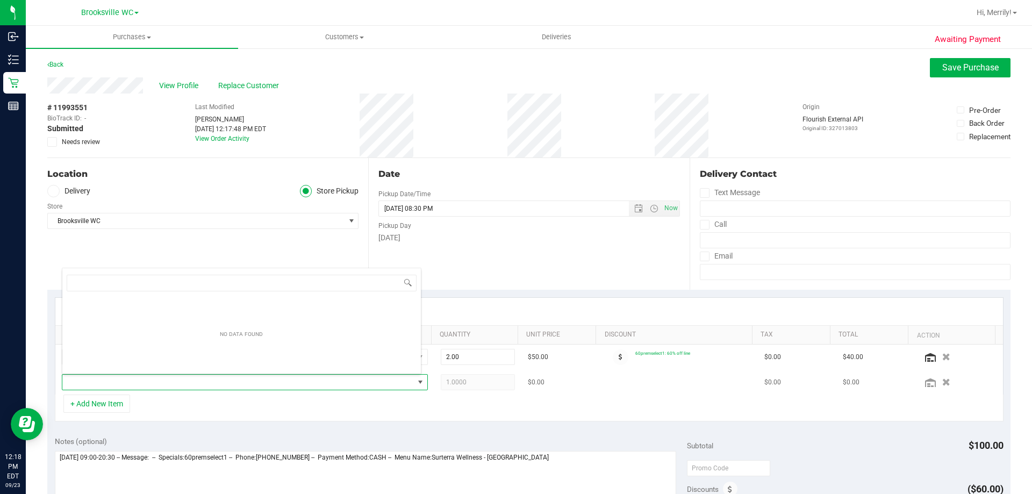
scroll to position [16, 356]
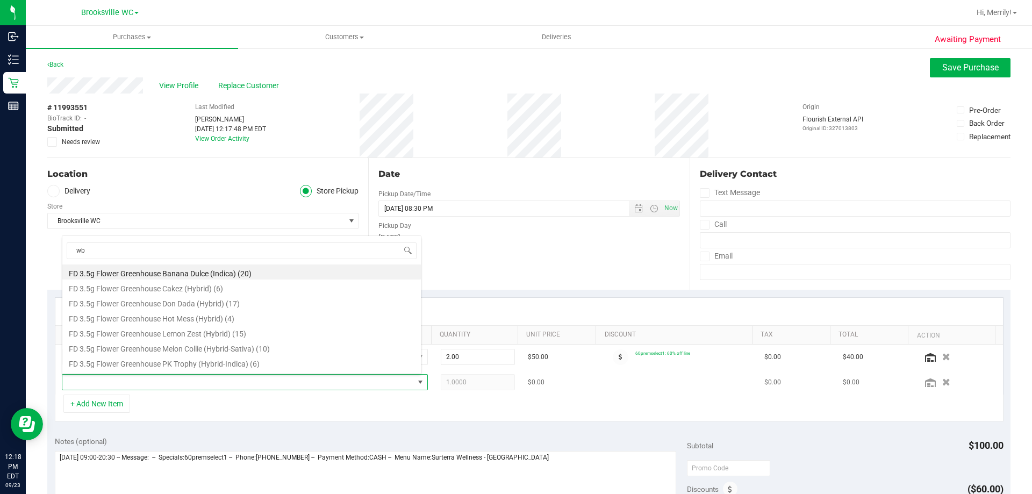
type input "wbv"
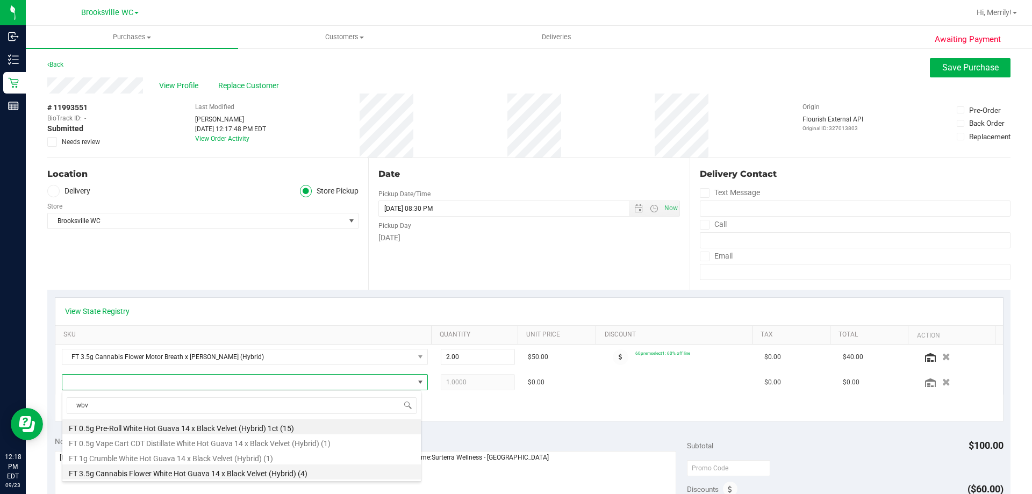
click at [157, 472] on li "FT 3.5g Cannabis Flower White Hot Guava 14 x Black Velvet (Hybrid) (4)" at bounding box center [241, 471] width 358 height 15
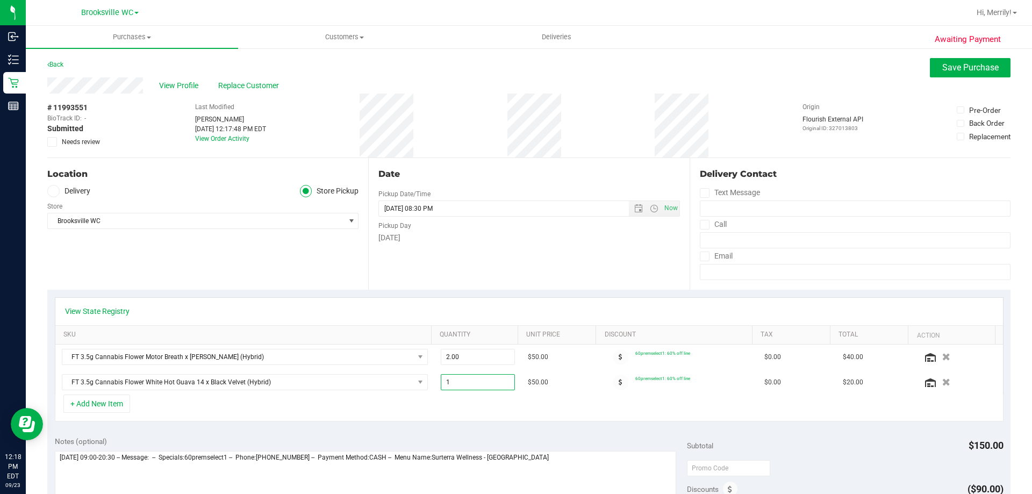
click at [444, 380] on span "1.00 1" at bounding box center [478, 382] width 75 height 16
drag, startPoint x: 443, startPoint y: 381, endPoint x: 418, endPoint y: 381, distance: 25.3
click at [418, 381] on tr "FT 3.5g Cannabis Flower White Hot Guava 14 x Black Velvet (Hybrid) 1.00 1 $50.0…" at bounding box center [528, 382] width 947 height 25
type input "2"
type input "2.00"
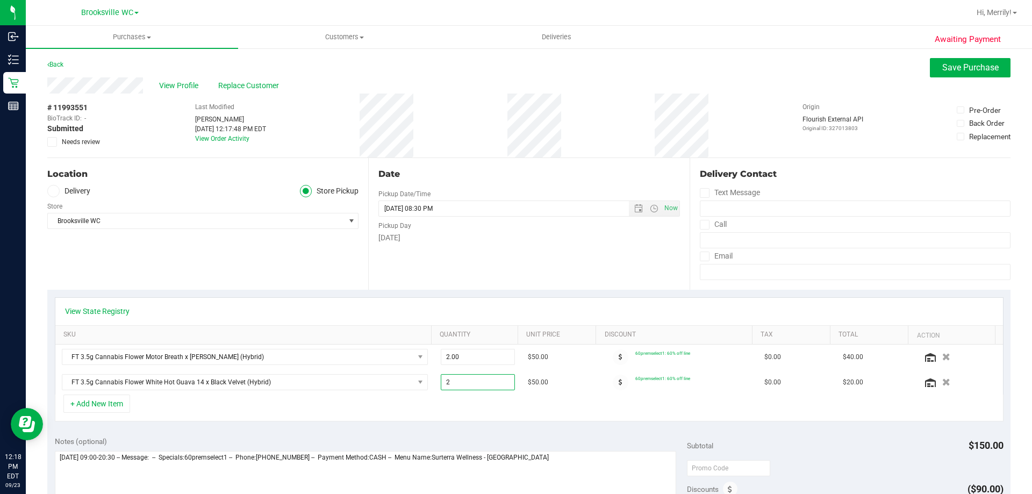
click at [490, 411] on div "+ Add New Item" at bounding box center [529, 407] width 949 height 27
click at [949, 67] on span "Save Purchase" at bounding box center [970, 67] width 56 height 10
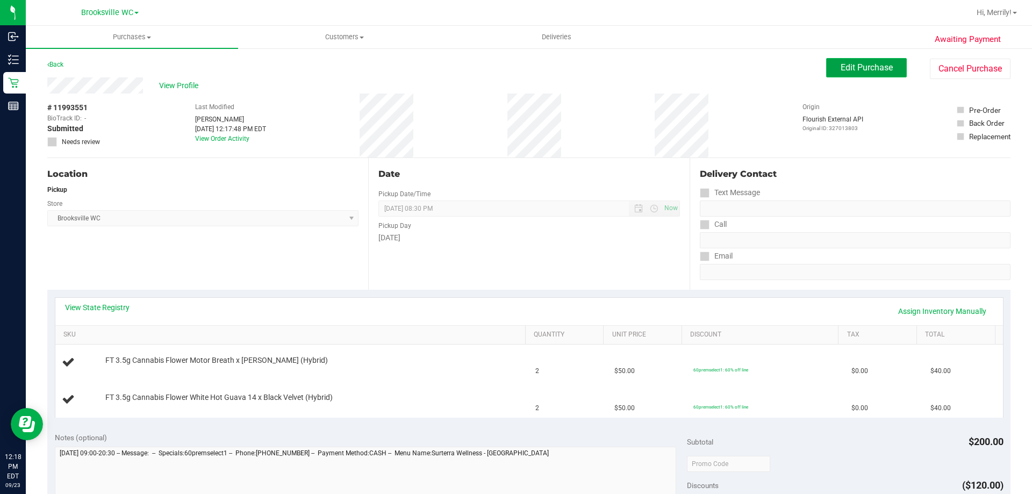
click at [856, 68] on span "Edit Purchase" at bounding box center [866, 67] width 52 height 10
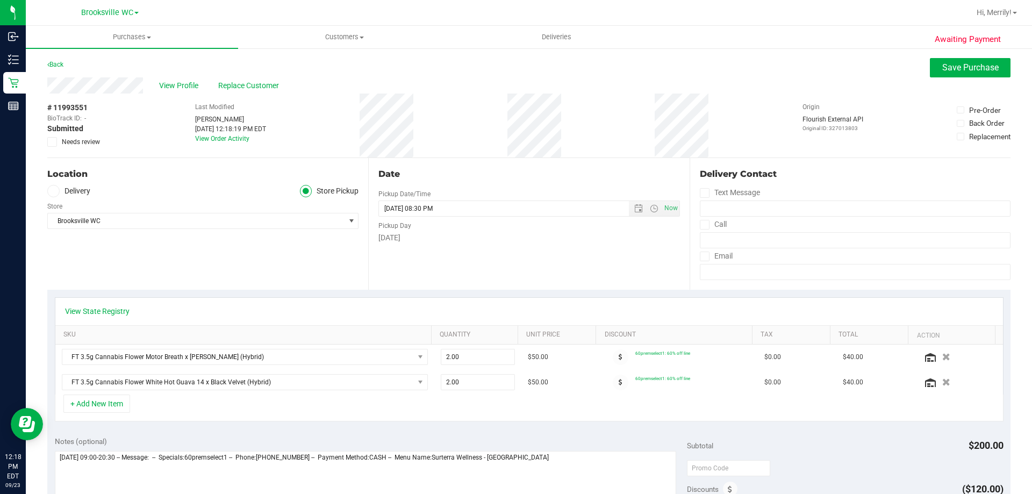
click at [49, 142] on icon at bounding box center [52, 142] width 7 height 0
click at [0, 0] on input "Needs review" at bounding box center [0, 0] width 0 height 0
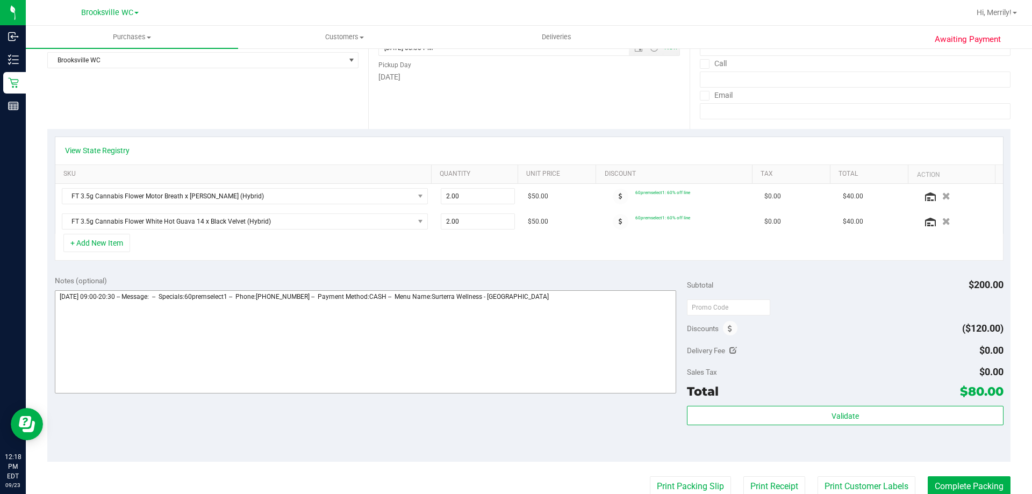
scroll to position [161, 0]
click at [575, 303] on textarea at bounding box center [366, 341] width 622 height 103
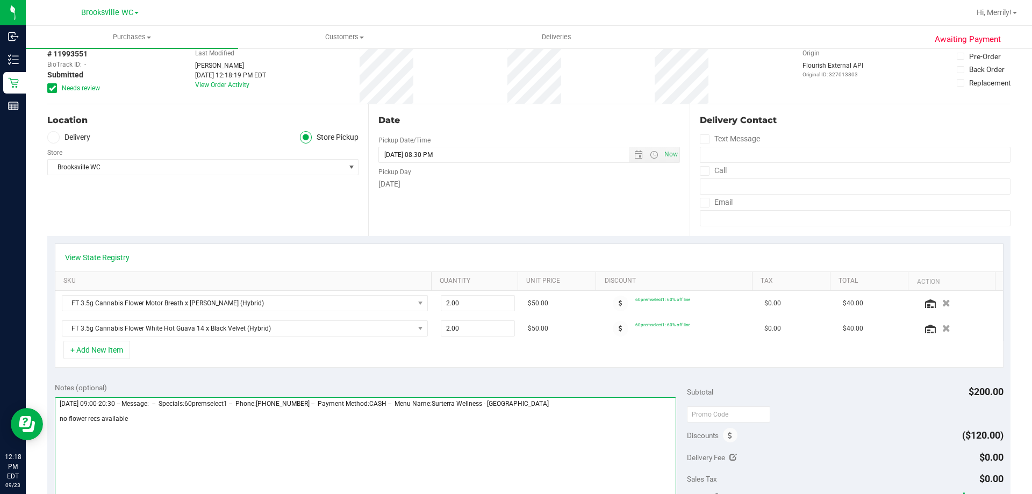
scroll to position [0, 0]
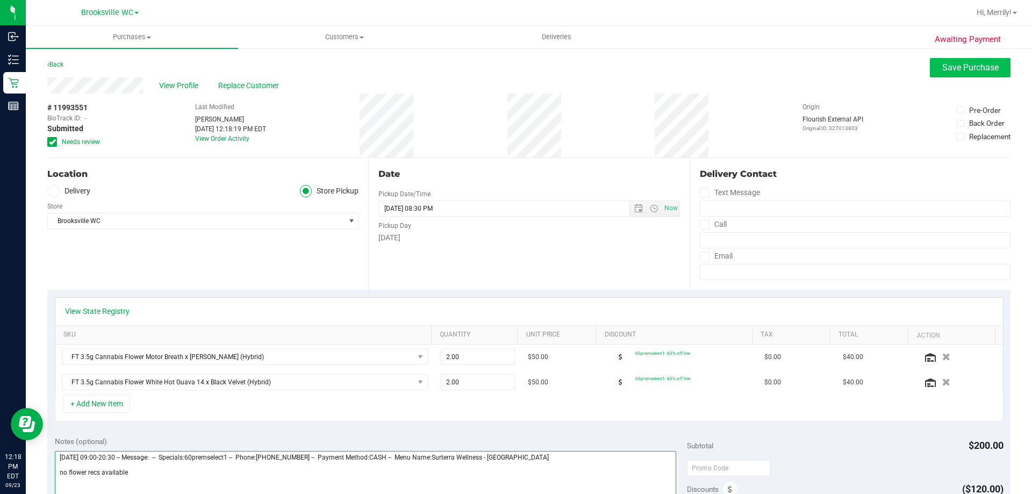
type textarea "Tuesday 09/23/2025 09:00-20:30 -- Message: -- Specials:60premselect1 -- Phone:8…"
click at [969, 68] on span "Save Purchase" at bounding box center [970, 67] width 56 height 10
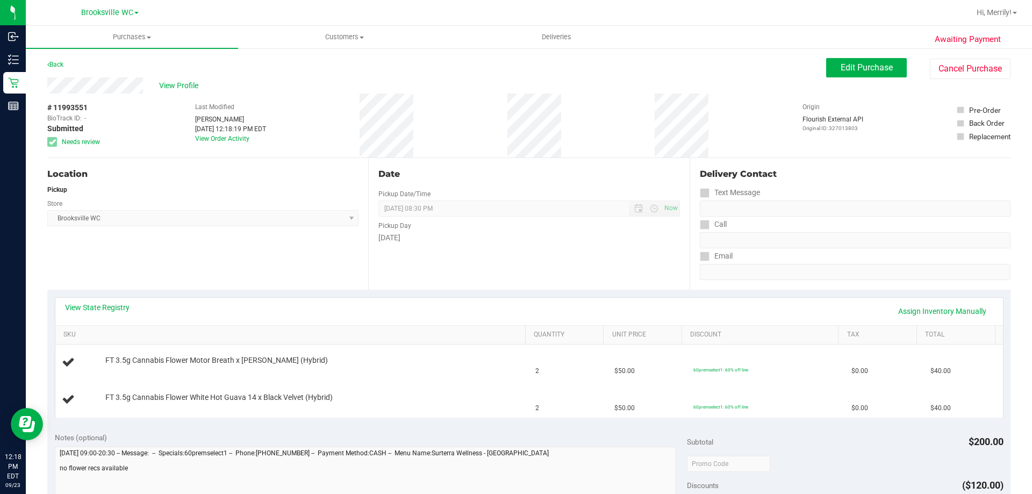
click at [182, 88] on span "View Profile" at bounding box center [180, 85] width 43 height 11
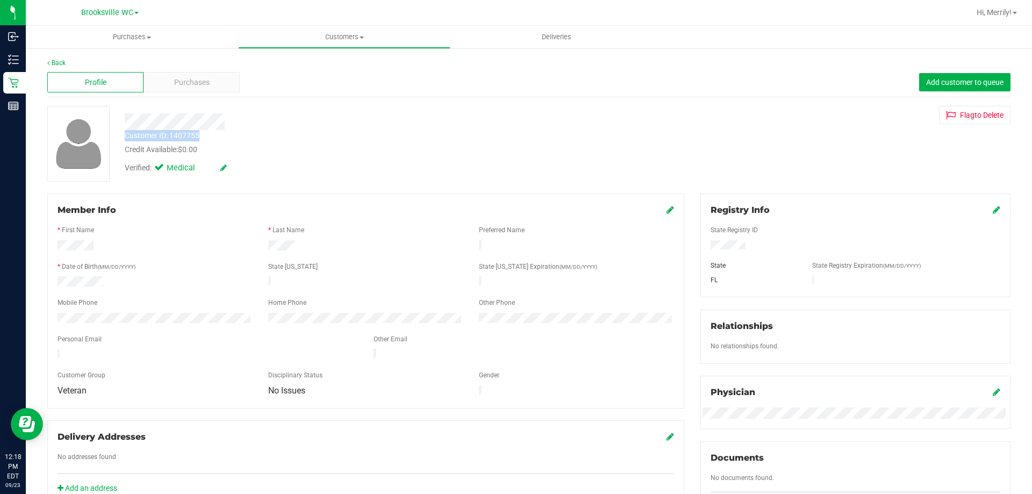
drag, startPoint x: 122, startPoint y: 136, endPoint x: 246, endPoint y: 139, distance: 123.6
click at [246, 139] on div "Customer ID: 1407755 Credit Available: $0.00" at bounding box center [362, 142] width 490 height 25
copy div "Customer ID: 1407755"
click at [264, 154] on div "Credit Available: $0.00" at bounding box center [361, 149] width 473 height 11
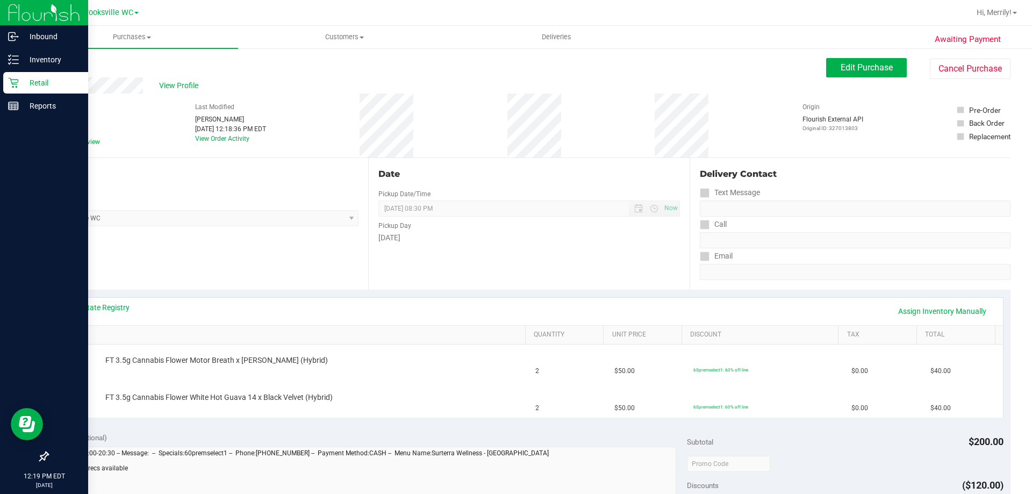
click at [16, 80] on icon at bounding box center [13, 83] width 10 height 10
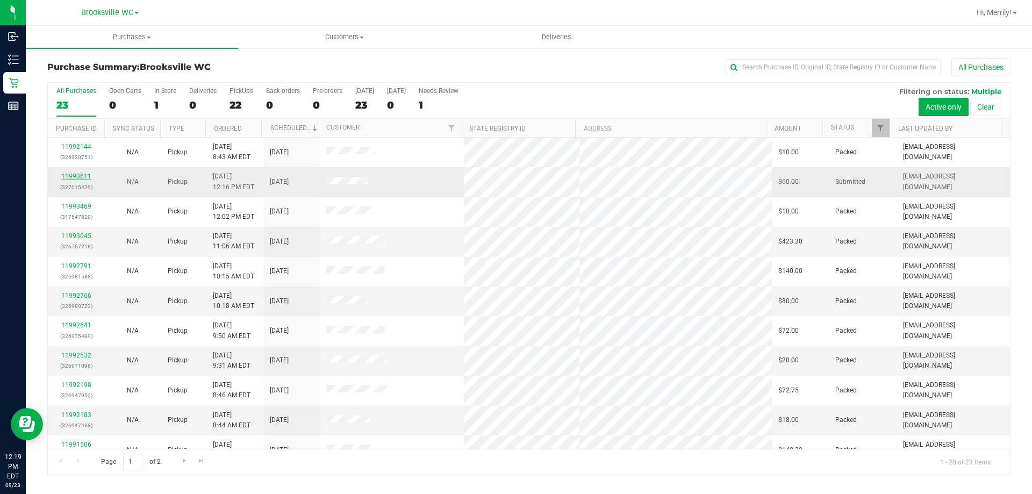
click at [87, 174] on link "11993611" at bounding box center [76, 177] width 30 height 8
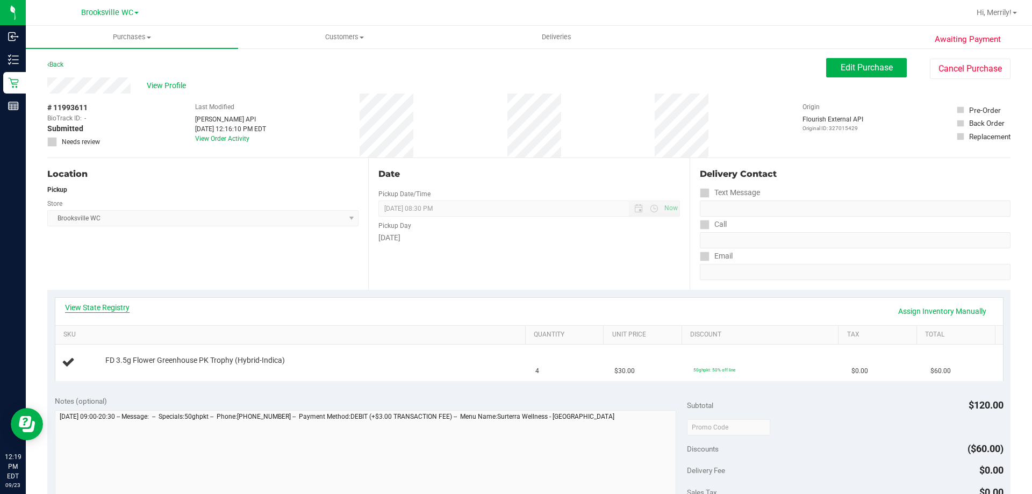
click at [104, 303] on link "View State Registry" at bounding box center [97, 307] width 64 height 11
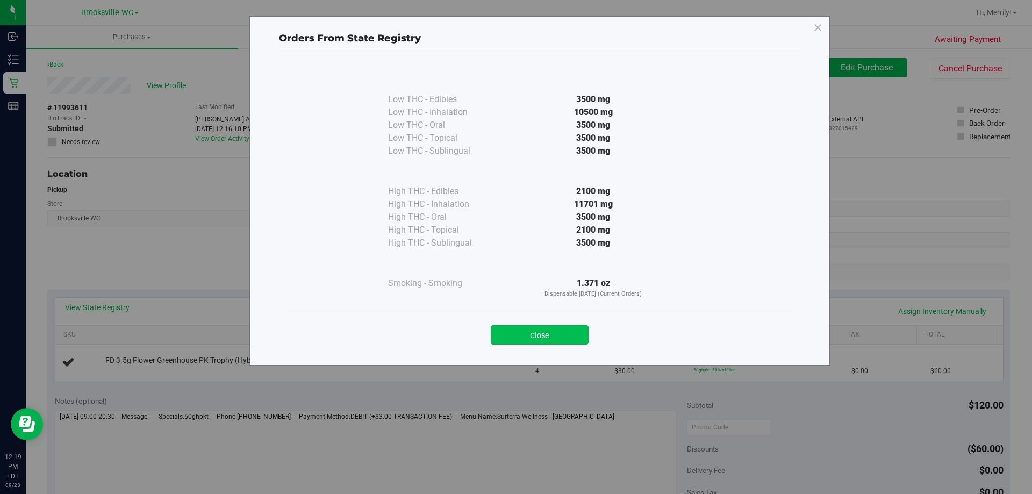
click at [534, 334] on button "Close" at bounding box center [540, 334] width 98 height 19
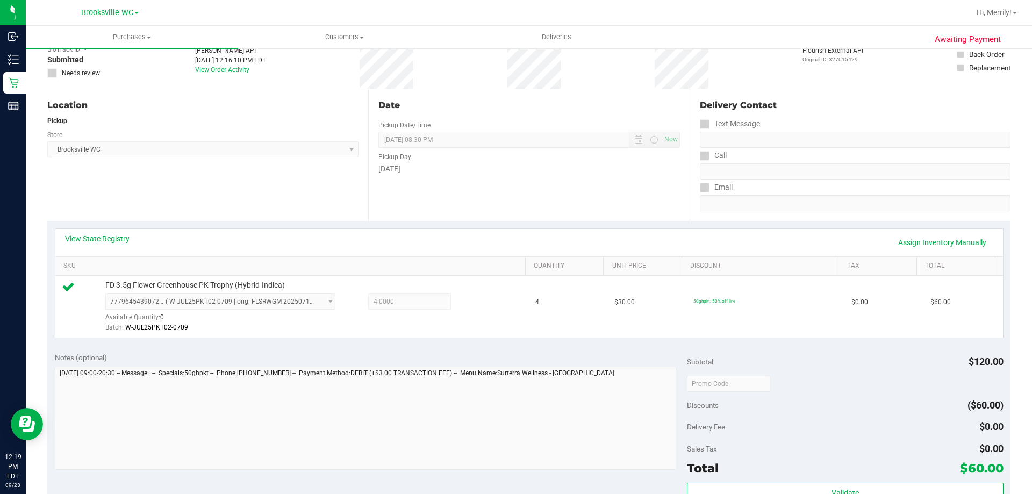
scroll to position [215, 0]
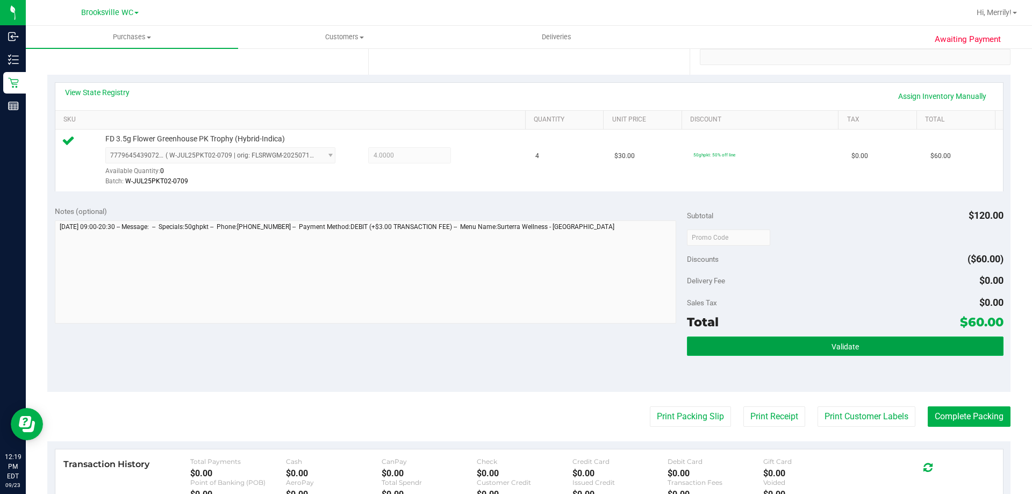
click at [837, 351] on button "Validate" at bounding box center [845, 345] width 316 height 19
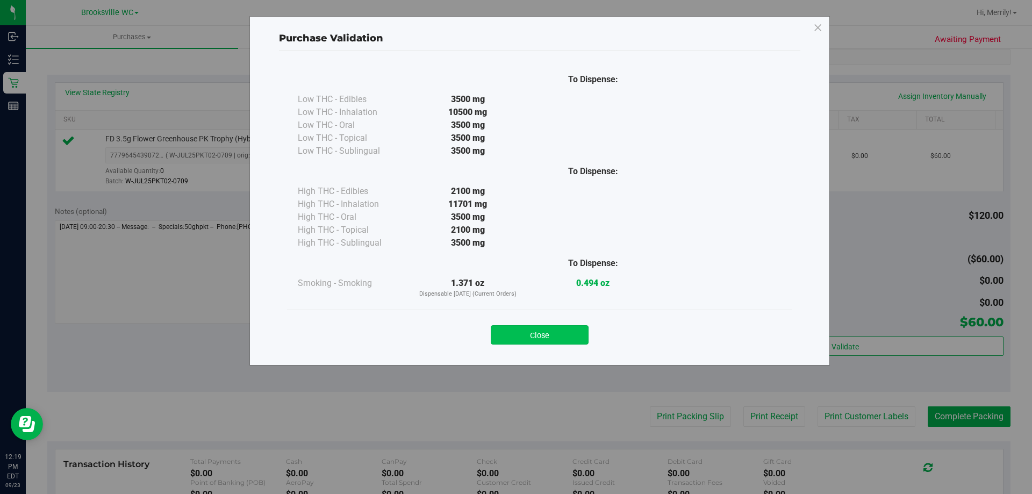
click at [562, 336] on button "Close" at bounding box center [540, 334] width 98 height 19
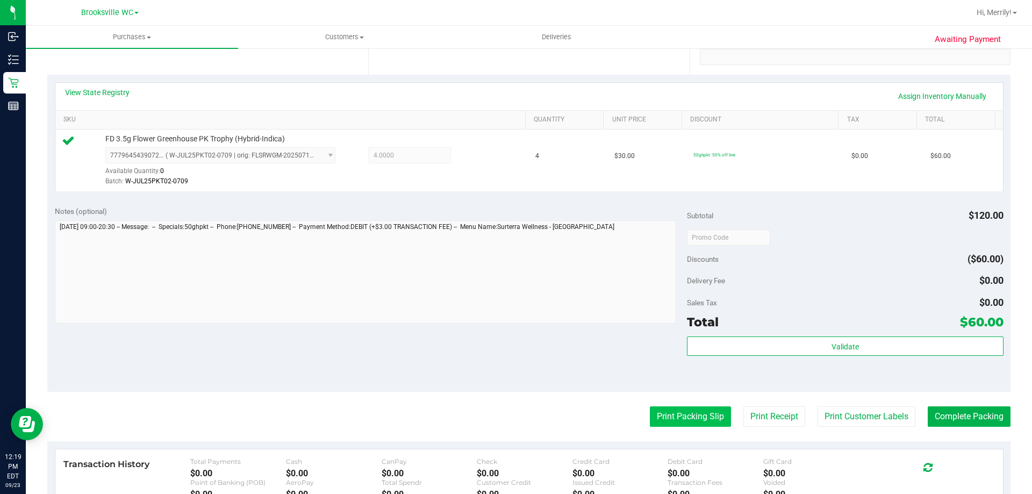
click at [676, 418] on button "Print Packing Slip" at bounding box center [690, 416] width 81 height 20
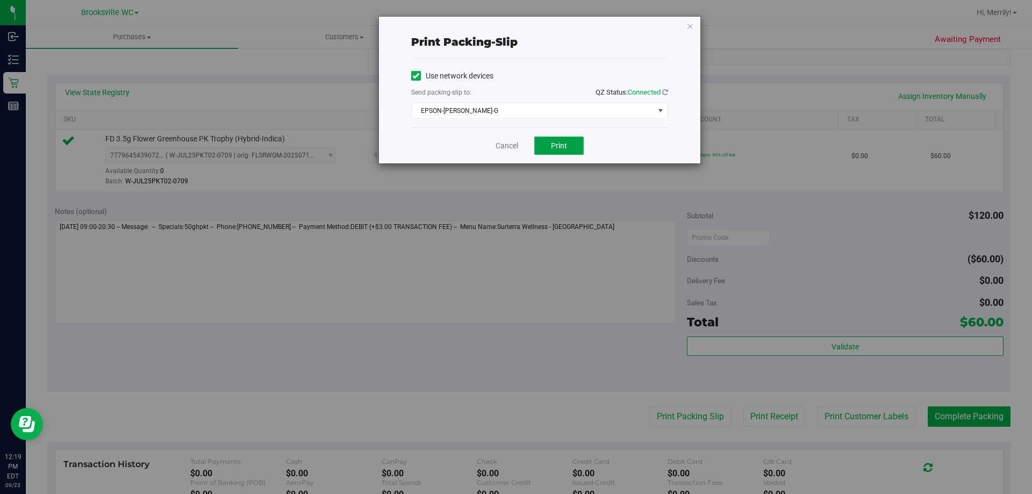
click at [546, 145] on button "Print" at bounding box center [558, 145] width 49 height 18
drag, startPoint x: 504, startPoint y: 148, endPoint x: 524, endPoint y: 147, distance: 19.9
click at [504, 147] on link "Cancel" at bounding box center [506, 145] width 23 height 11
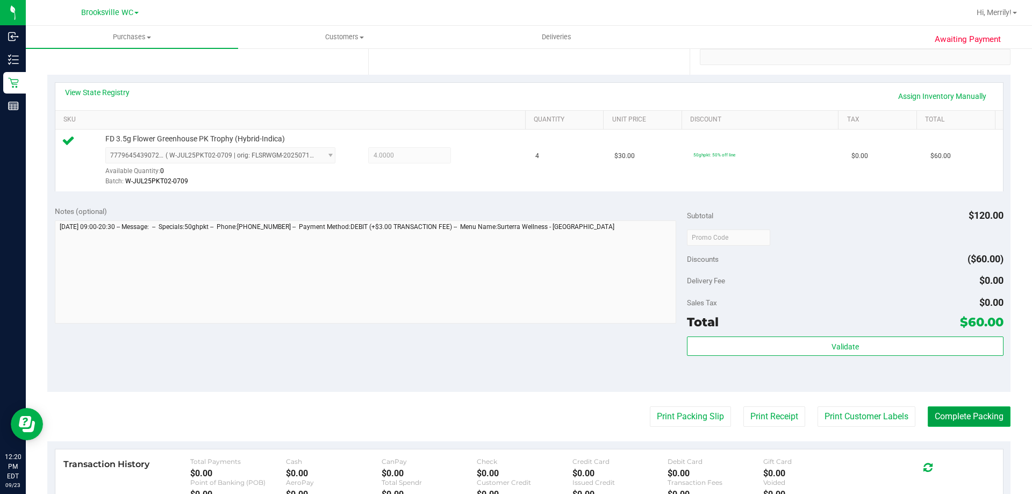
click at [974, 415] on button "Complete Packing" at bounding box center [969, 416] width 83 height 20
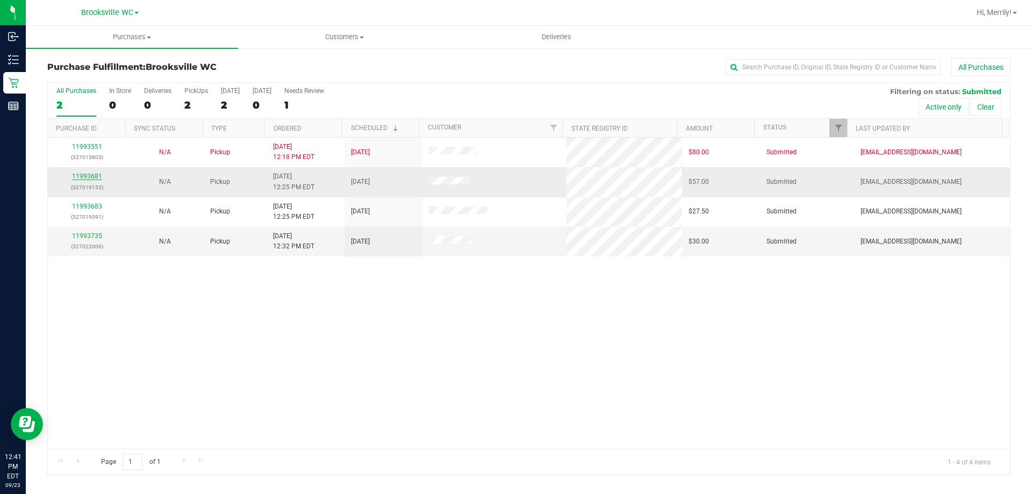
click at [87, 175] on link "11993681" at bounding box center [87, 177] width 30 height 8
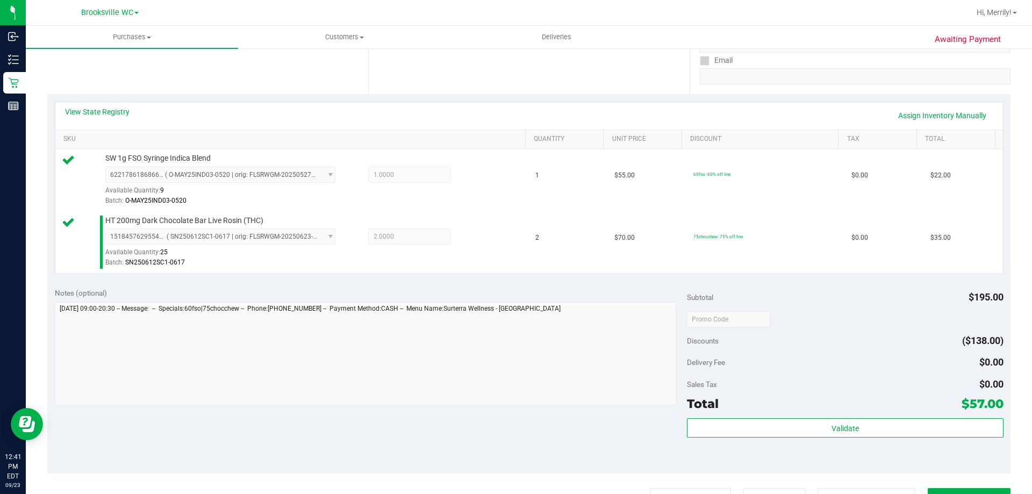
scroll to position [269, 0]
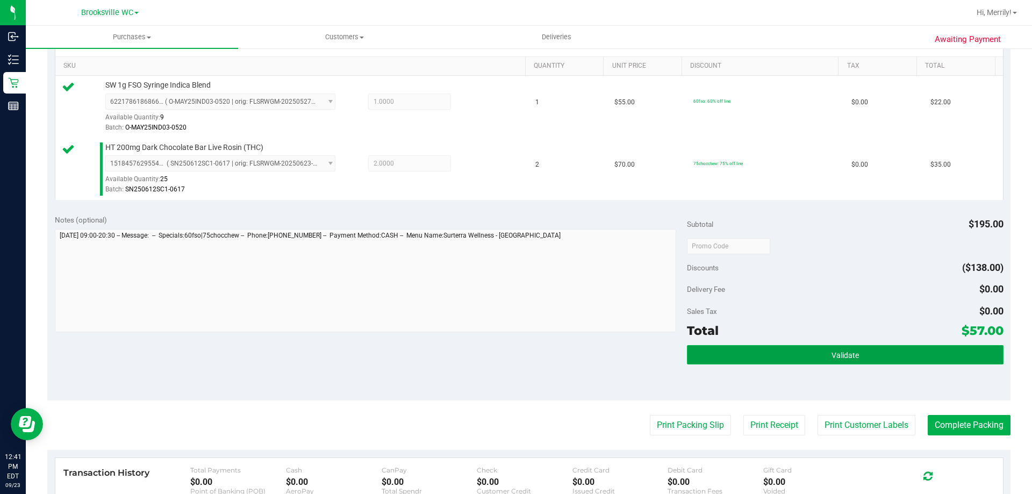
drag, startPoint x: 829, startPoint y: 357, endPoint x: 819, endPoint y: 350, distance: 11.9
click at [831, 357] on span "Validate" at bounding box center [844, 355] width 27 height 9
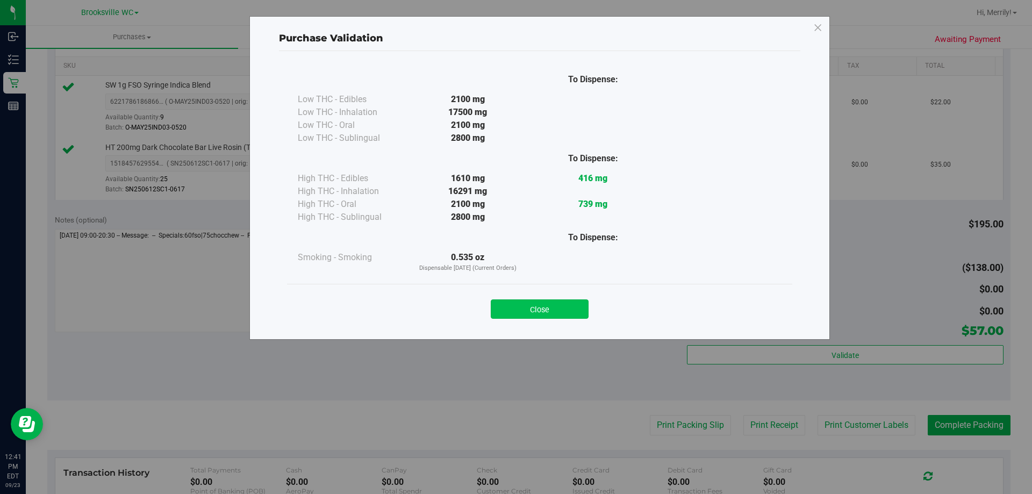
click at [533, 302] on button "Close" at bounding box center [540, 308] width 98 height 19
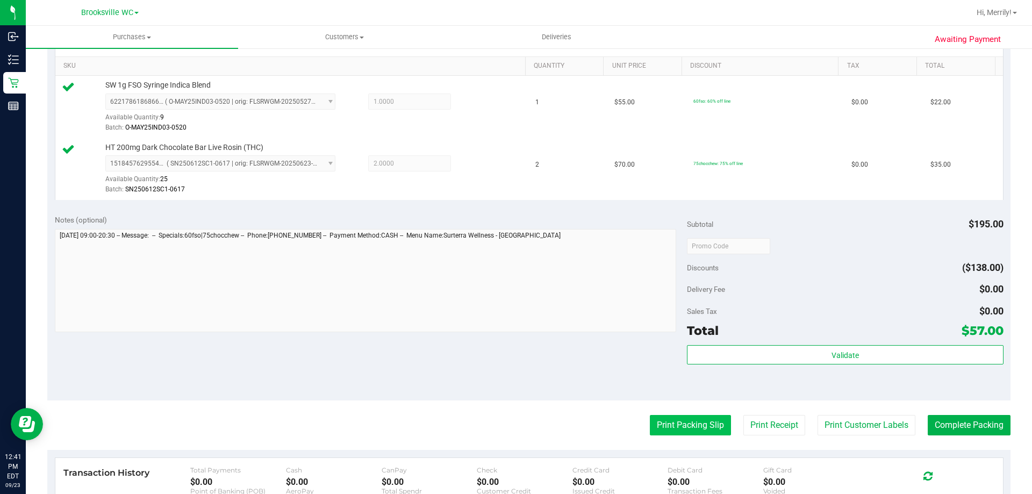
click at [689, 423] on button "Print Packing Slip" at bounding box center [690, 425] width 81 height 20
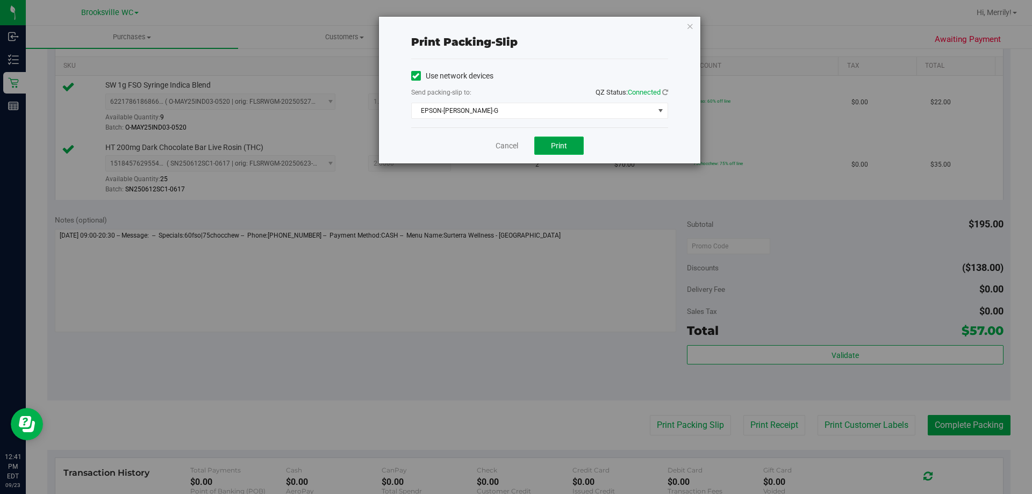
click at [562, 141] on span "Print" at bounding box center [559, 145] width 16 height 9
click at [505, 145] on link "Cancel" at bounding box center [506, 145] width 23 height 11
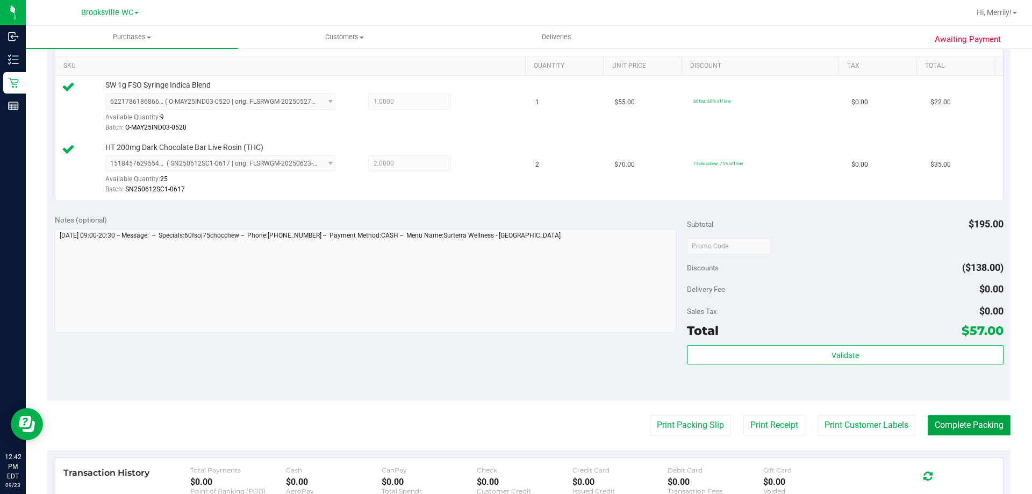
click at [973, 425] on button "Complete Packing" at bounding box center [969, 425] width 83 height 20
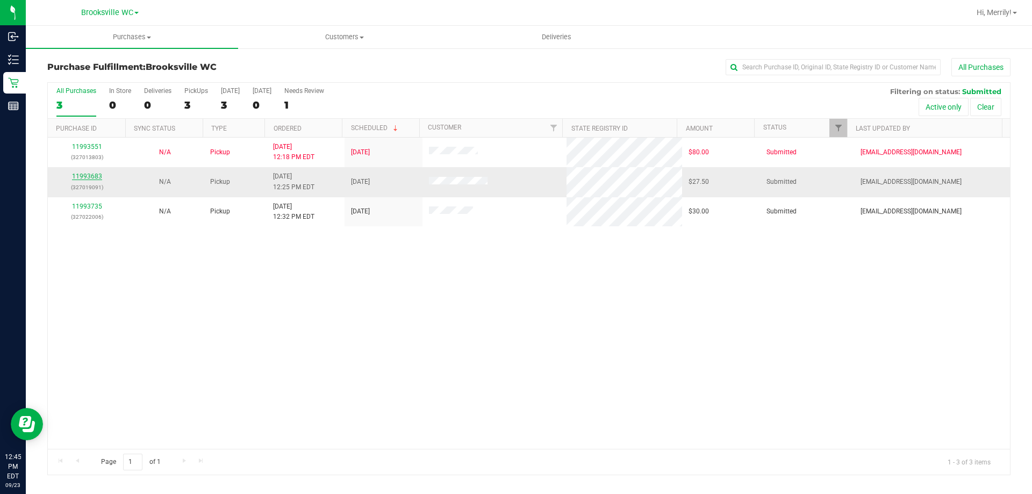
click at [80, 175] on link "11993683" at bounding box center [87, 177] width 30 height 8
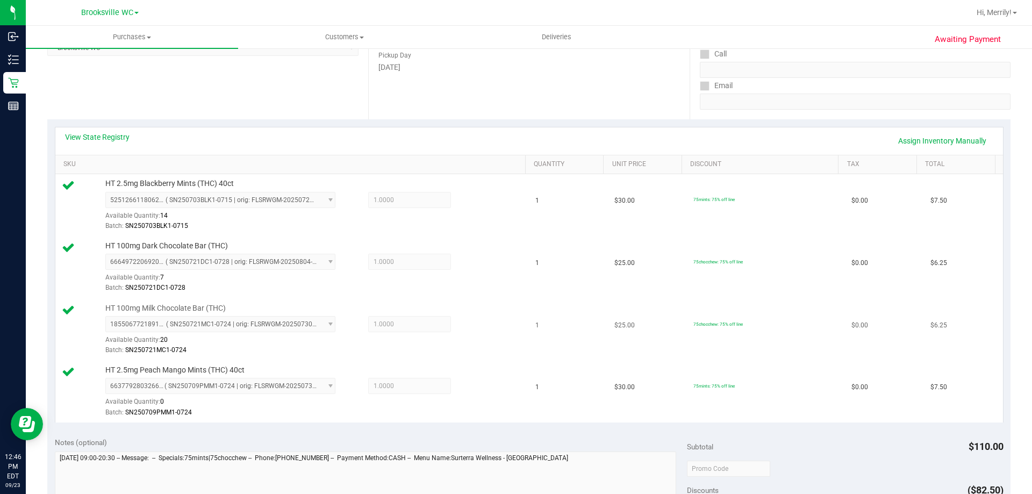
scroll to position [269, 0]
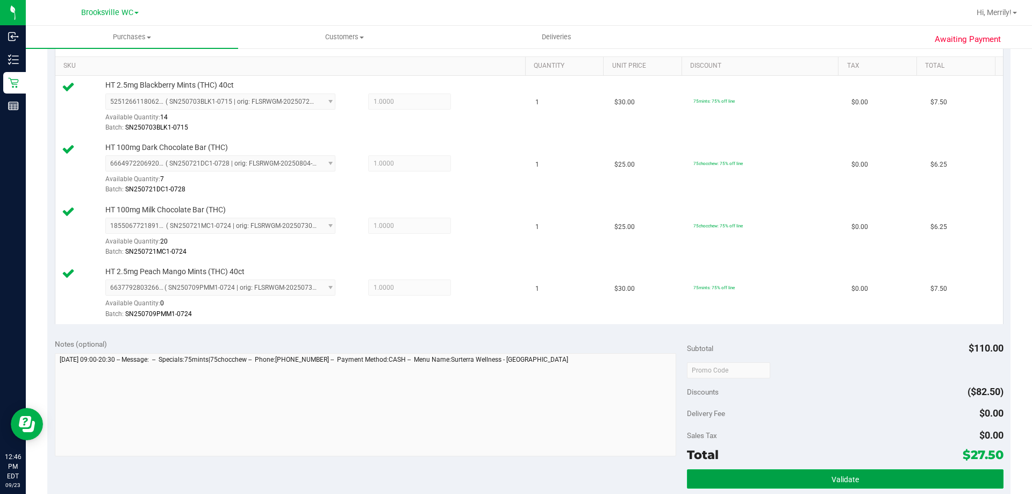
click at [839, 482] on span "Validate" at bounding box center [844, 479] width 27 height 9
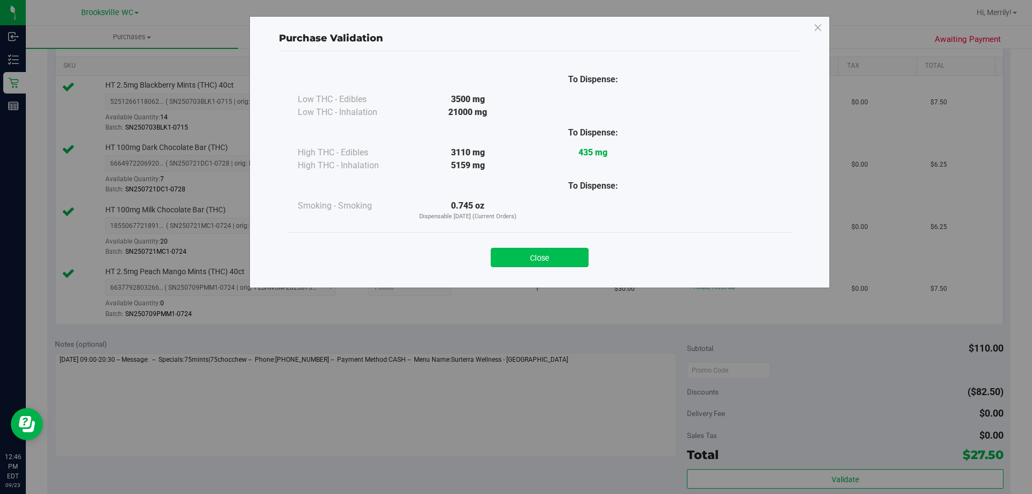
click at [526, 252] on button "Close" at bounding box center [540, 257] width 98 height 19
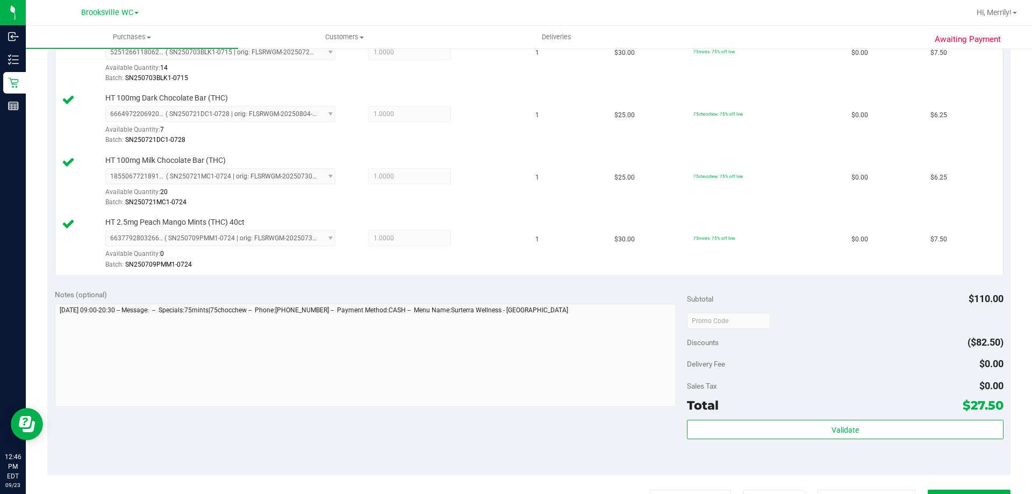
scroll to position [376, 0]
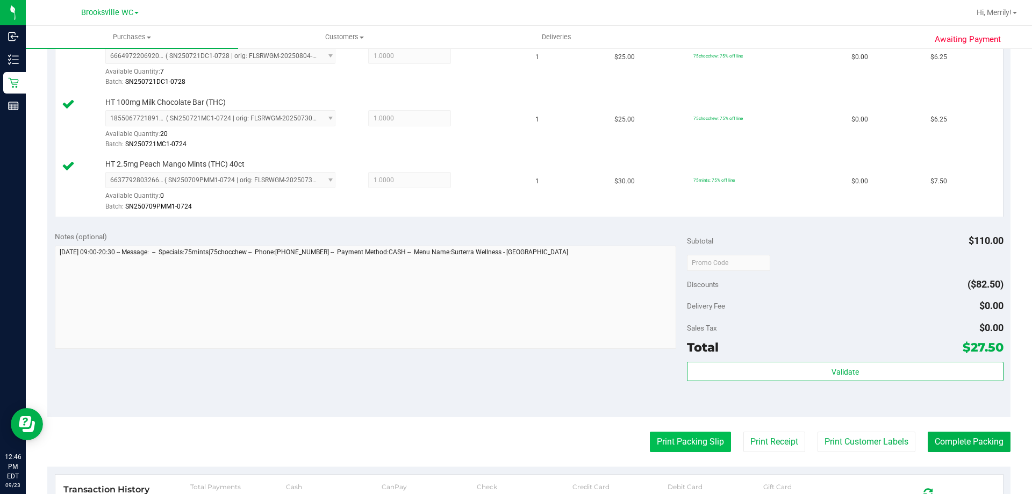
click at [667, 443] on button "Print Packing Slip" at bounding box center [690, 442] width 81 height 20
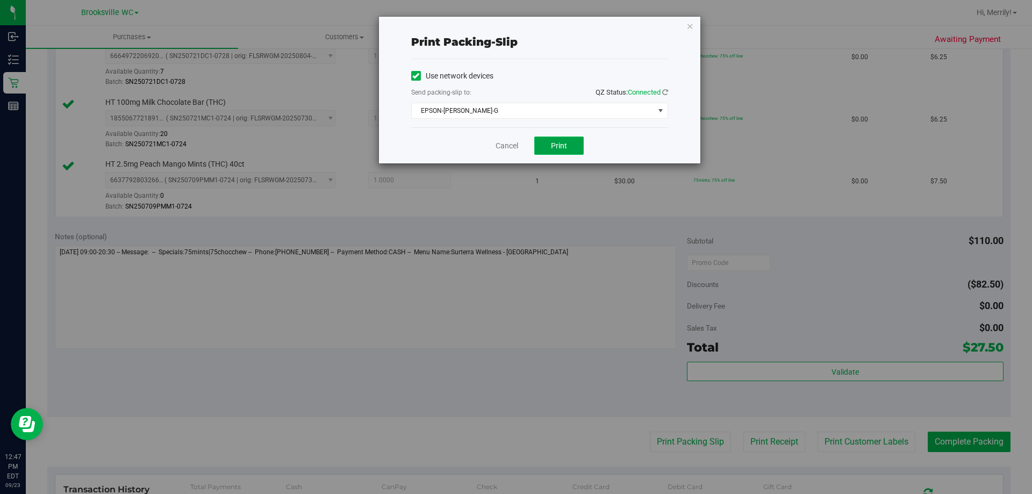
click at [558, 150] on button "Print" at bounding box center [558, 145] width 49 height 18
click at [508, 147] on link "Cancel" at bounding box center [506, 145] width 23 height 11
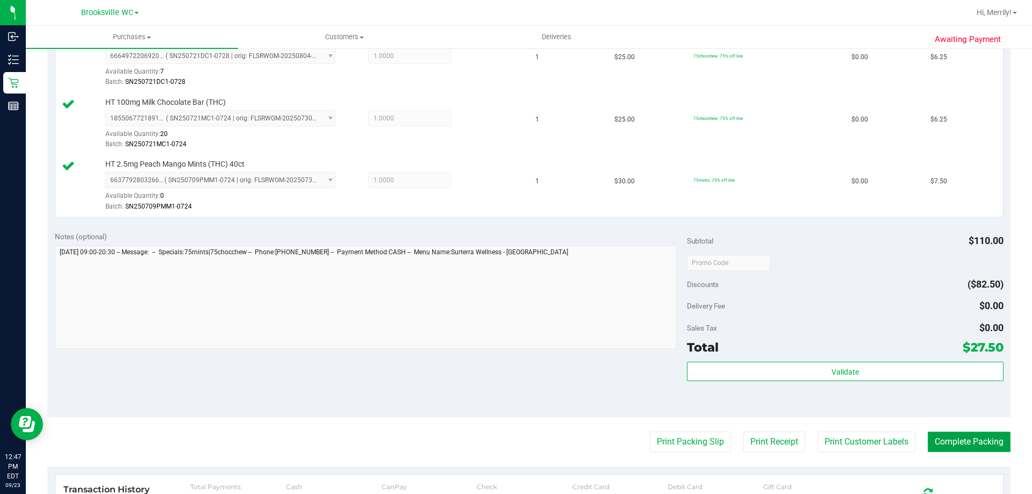
click at [959, 442] on button "Complete Packing" at bounding box center [969, 442] width 83 height 20
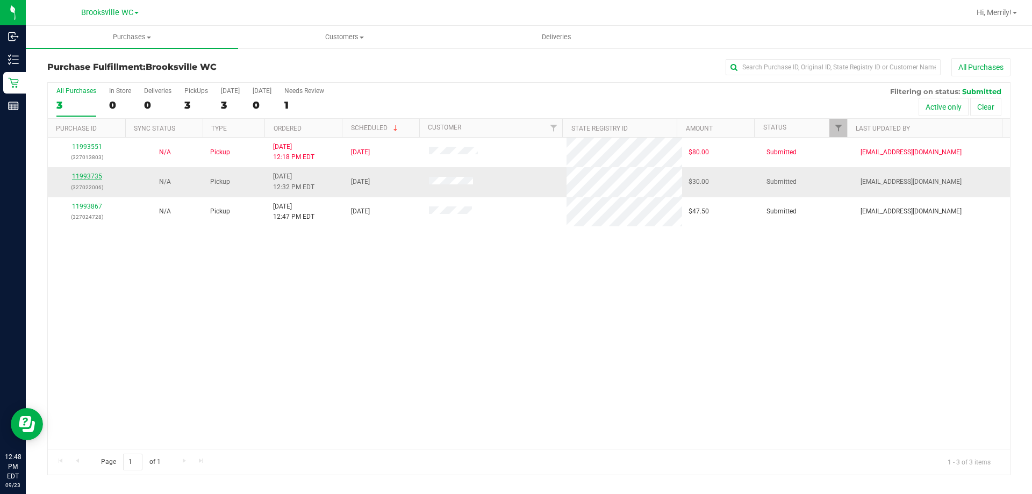
click at [90, 174] on link "11993735" at bounding box center [87, 177] width 30 height 8
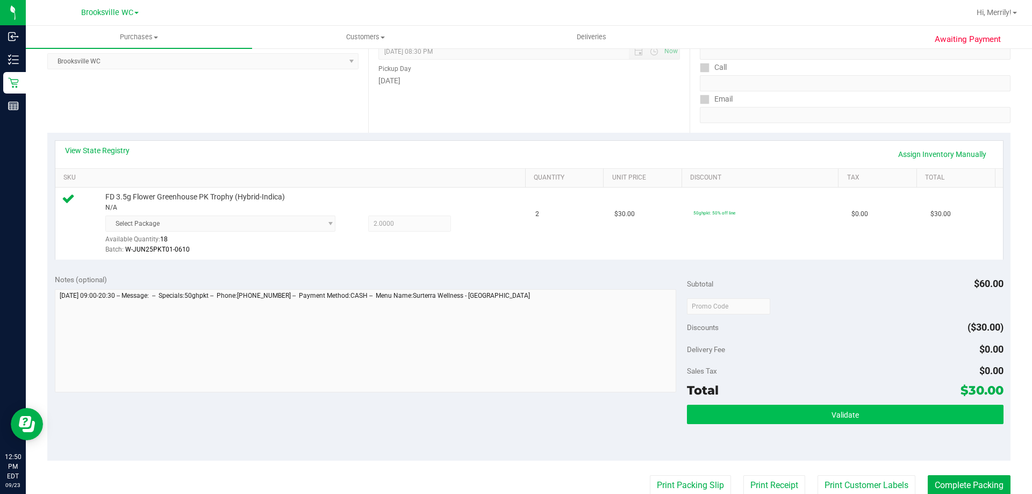
scroll to position [215, 0]
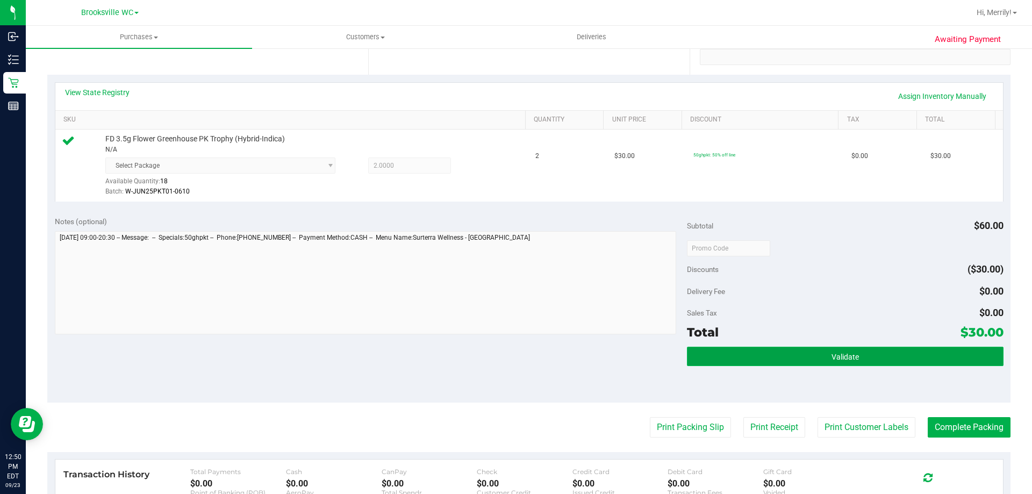
click at [783, 354] on button "Validate" at bounding box center [845, 356] width 316 height 19
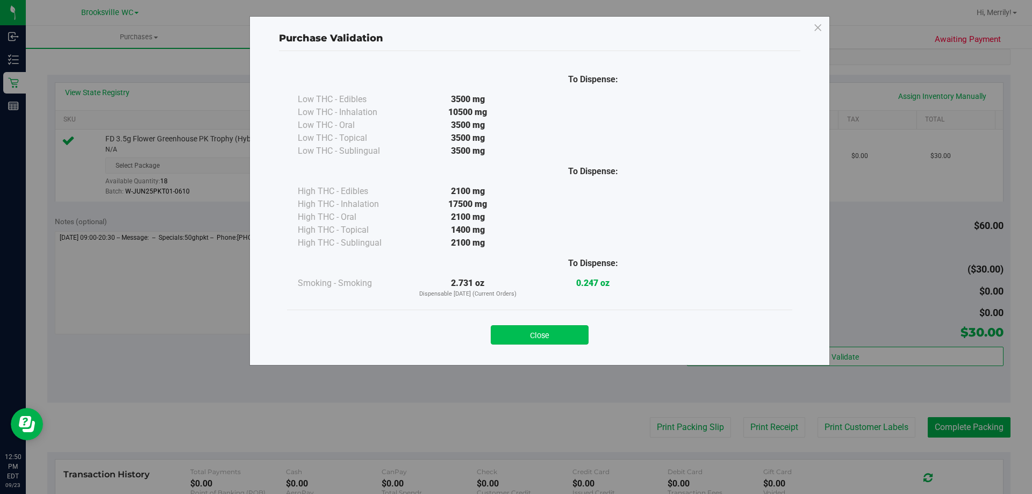
click at [550, 332] on button "Close" at bounding box center [540, 334] width 98 height 19
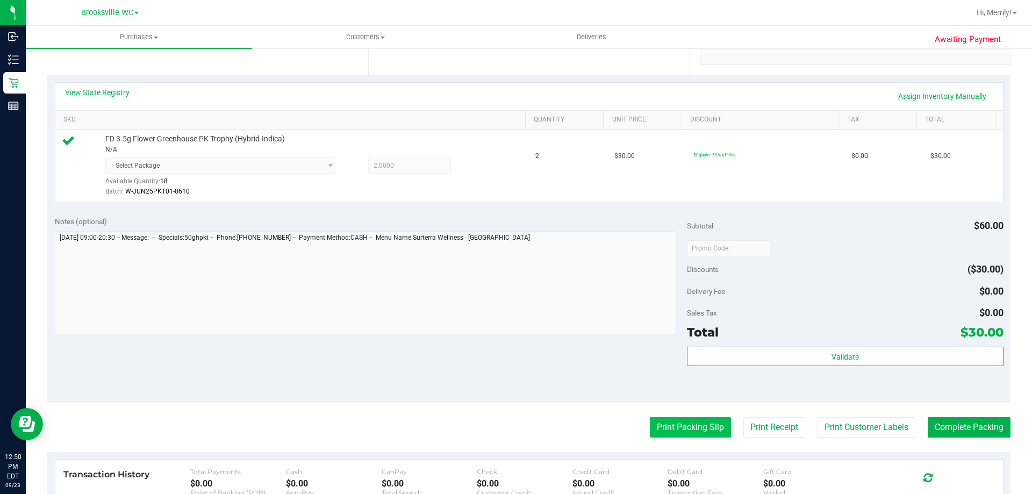
click at [678, 427] on button "Print Packing Slip" at bounding box center [690, 427] width 81 height 20
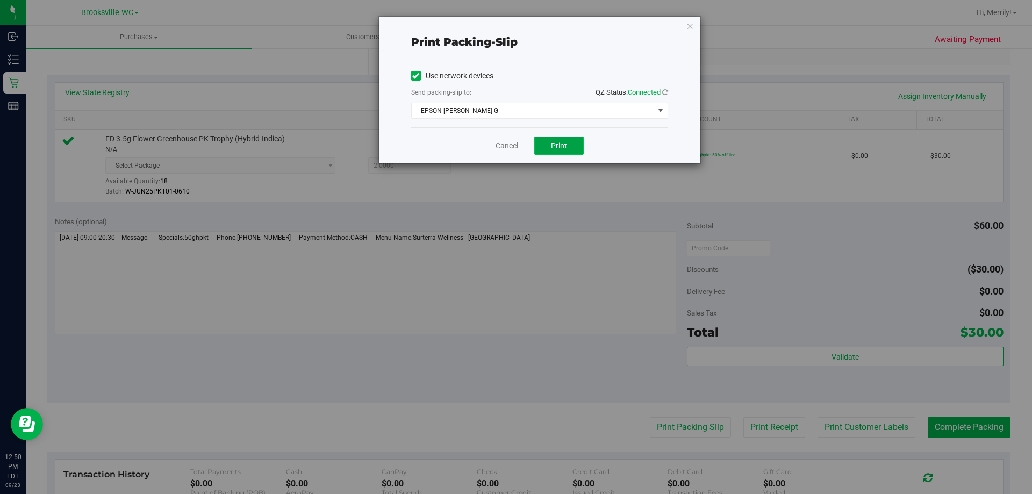
click at [559, 147] on span "Print" at bounding box center [559, 145] width 16 height 9
click at [500, 148] on link "Cancel" at bounding box center [506, 145] width 23 height 11
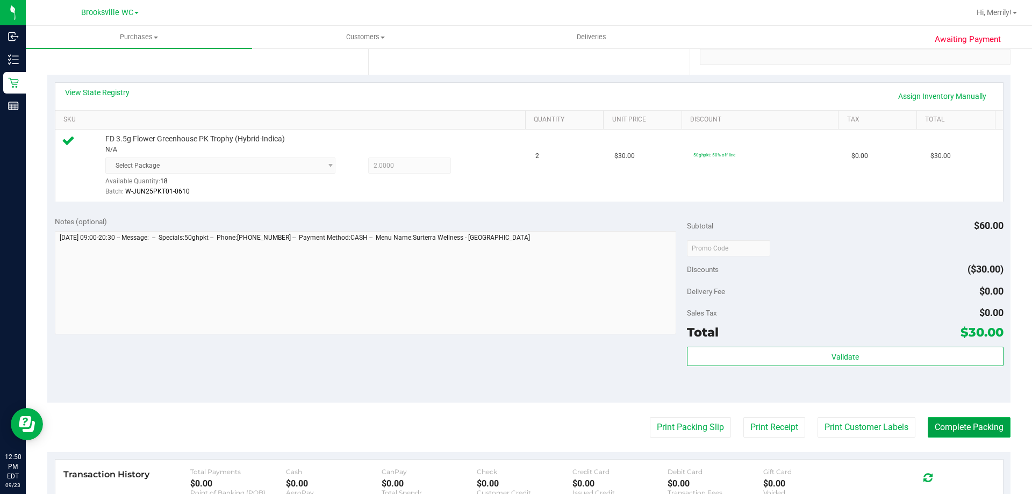
click at [958, 424] on button "Complete Packing" at bounding box center [969, 427] width 83 height 20
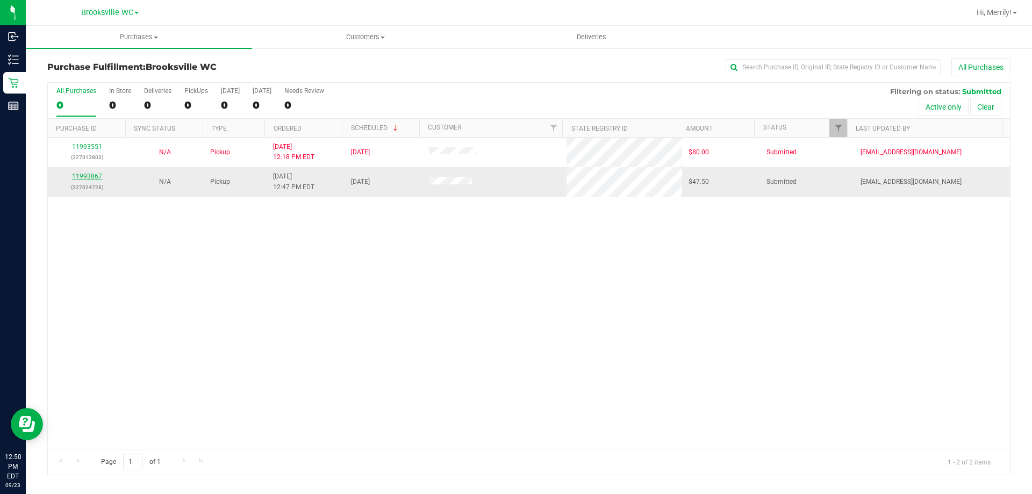
click at [91, 178] on link "11993867" at bounding box center [87, 177] width 30 height 8
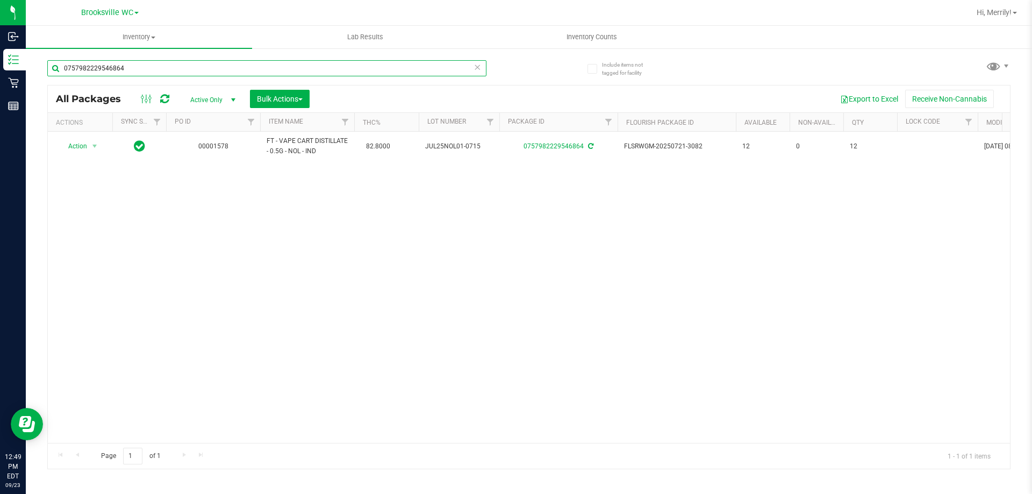
click at [126, 68] on input "0757982229546864" at bounding box center [266, 68] width 439 height 16
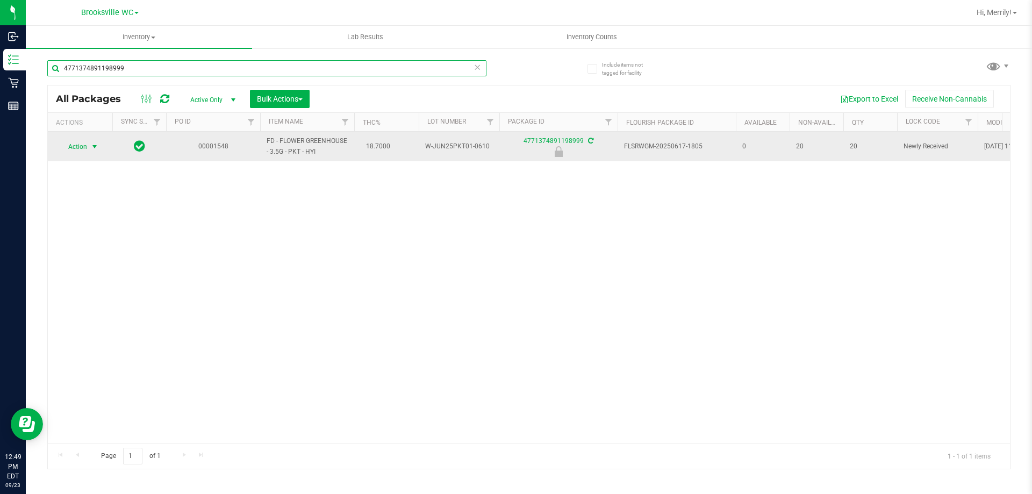
type input "4771374891198999"
click at [92, 147] on span "select" at bounding box center [94, 146] width 9 height 9
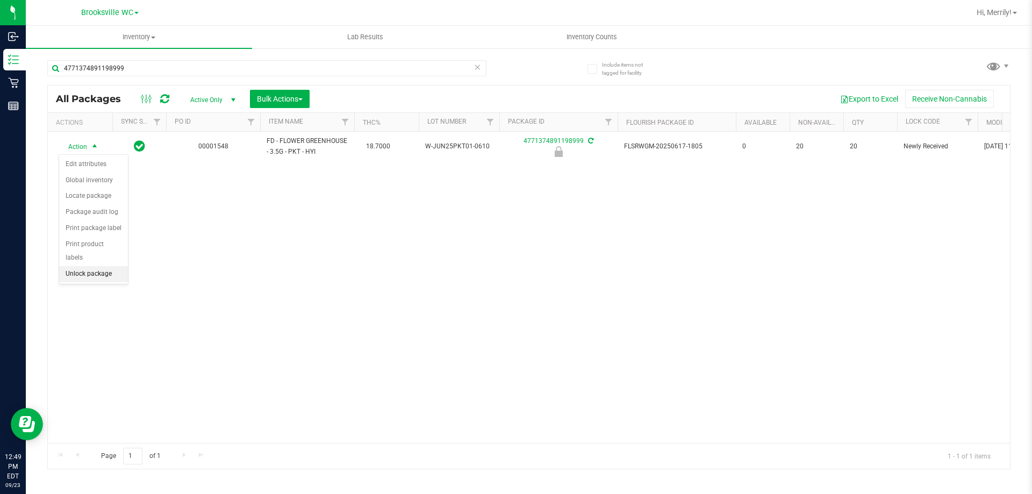
click at [99, 266] on li "Unlock package" at bounding box center [93, 274] width 69 height 16
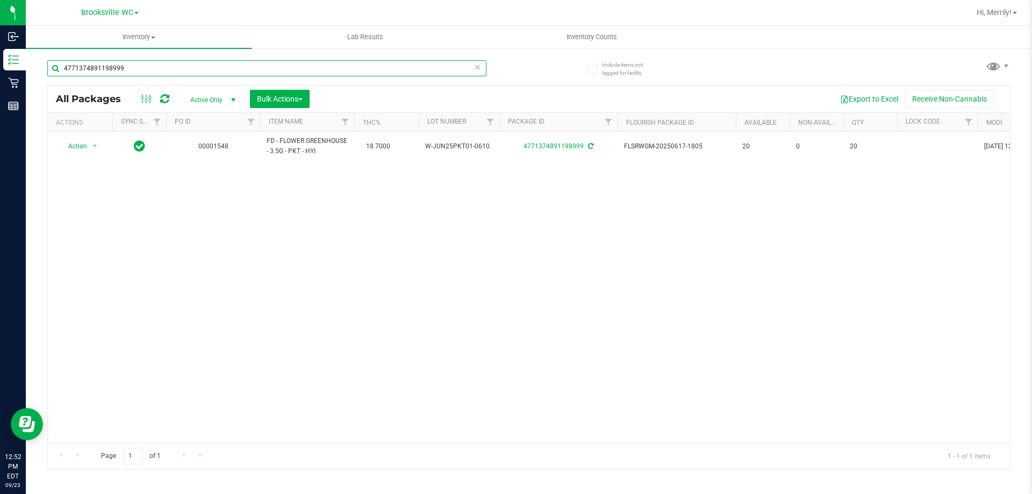
click at [131, 70] on input "4771374891198999" at bounding box center [266, 68] width 439 height 16
click at [130, 70] on input "4771374891198999" at bounding box center [266, 68] width 439 height 16
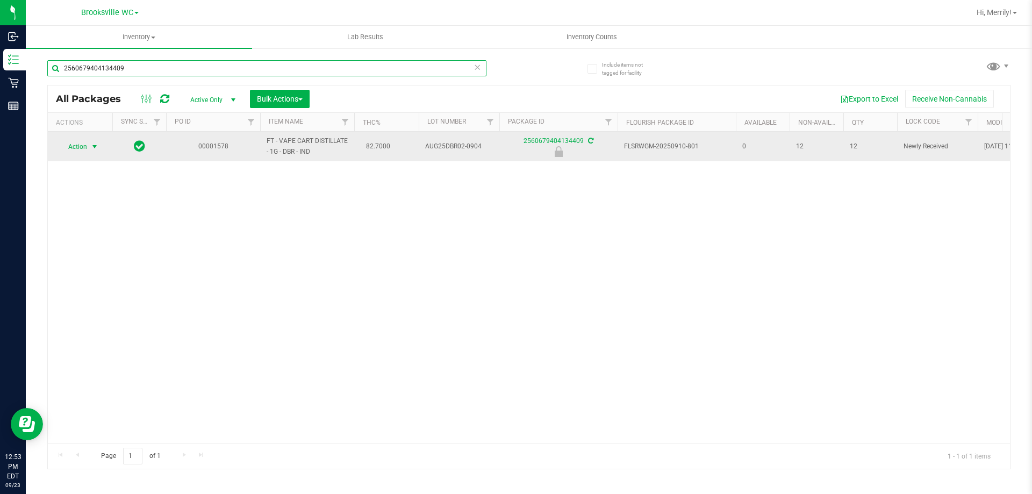
type input "2560679404134409"
click at [94, 148] on span "select" at bounding box center [94, 146] width 9 height 9
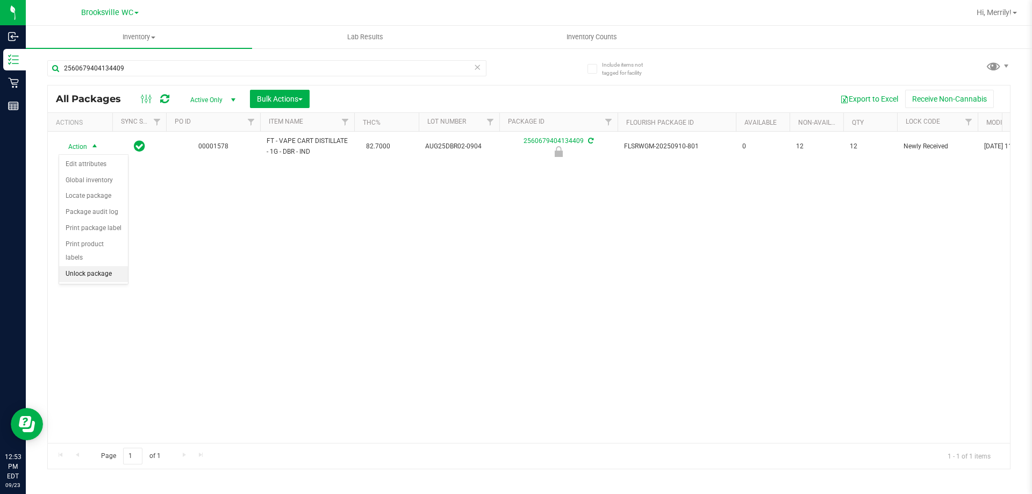
click at [100, 266] on li "Unlock package" at bounding box center [93, 274] width 69 height 16
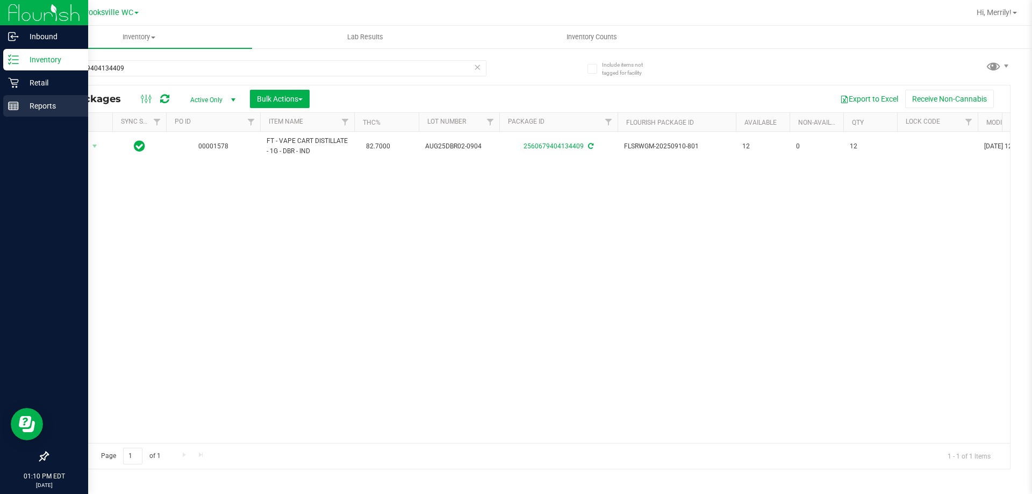
click at [15, 107] on icon at bounding box center [13, 105] width 11 height 11
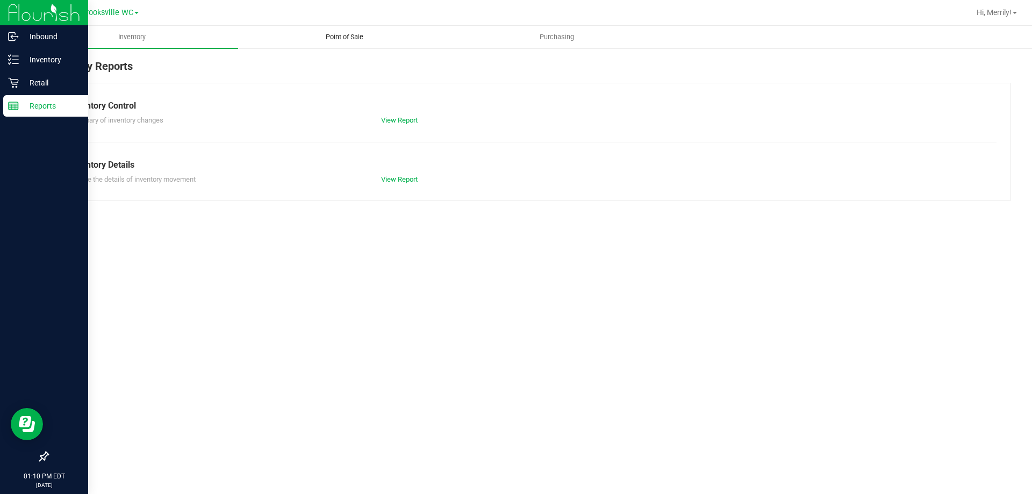
click at [341, 38] on span "Point of Sale" at bounding box center [344, 37] width 67 height 10
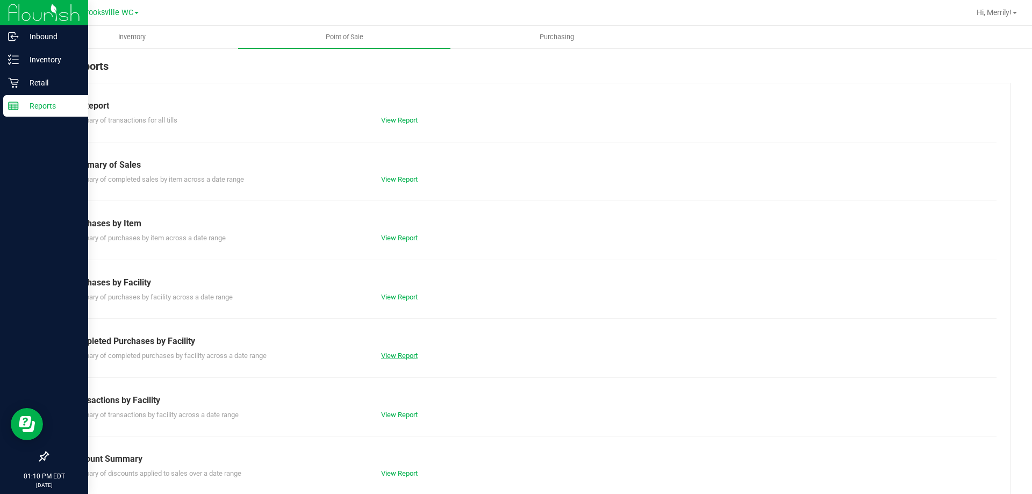
click at [406, 353] on link "View Report" at bounding box center [399, 355] width 37 height 8
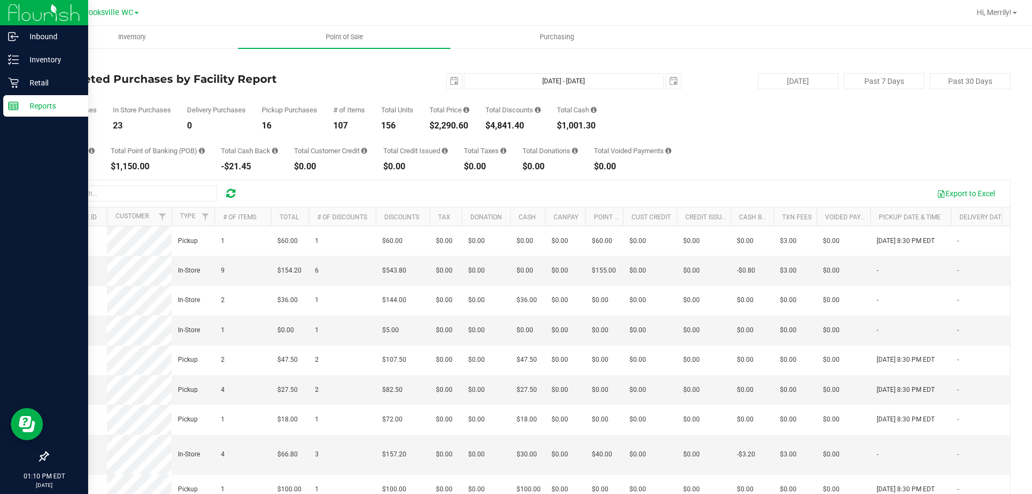
click at [13, 108] on line at bounding box center [14, 108] width 10 height 0
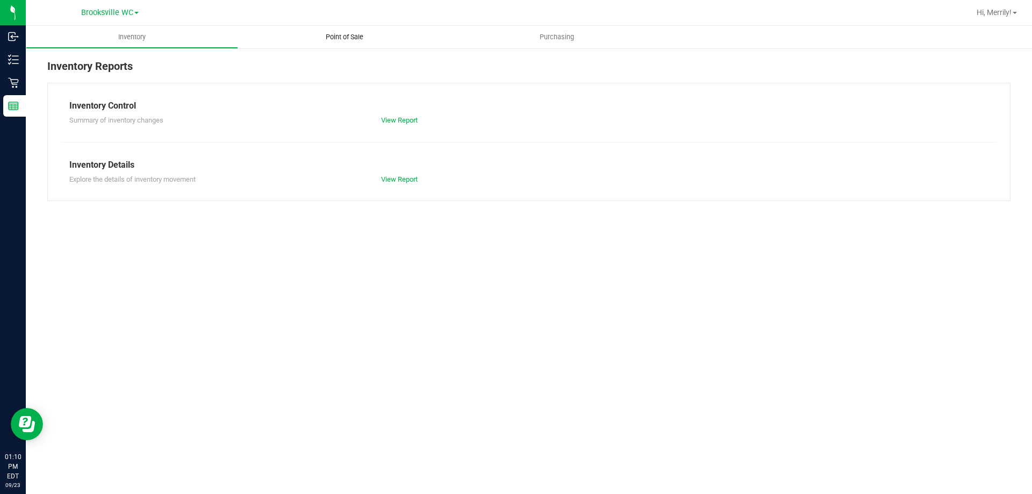
click at [336, 37] on span "Point of Sale" at bounding box center [344, 37] width 67 height 10
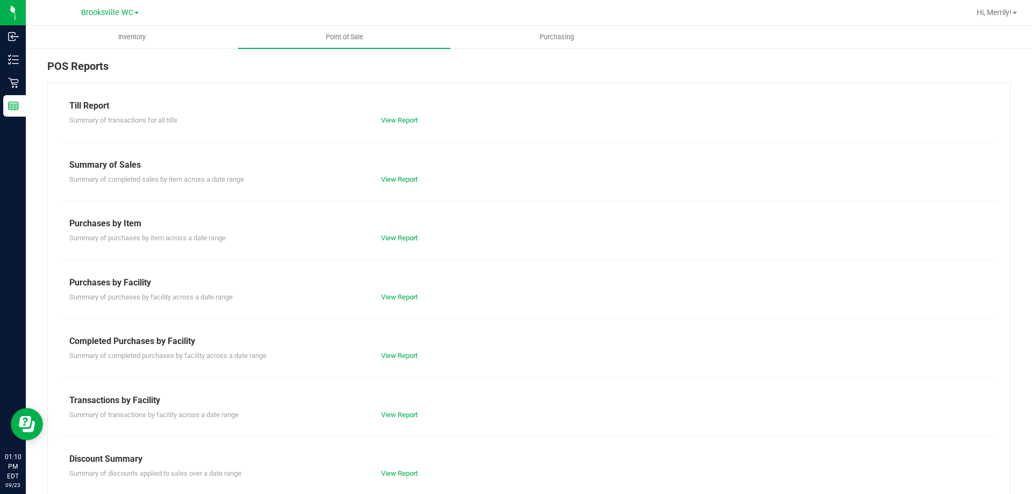
click at [409, 115] on div "View Report" at bounding box center [529, 120] width 312 height 11
click at [404, 118] on link "View Report" at bounding box center [399, 120] width 37 height 8
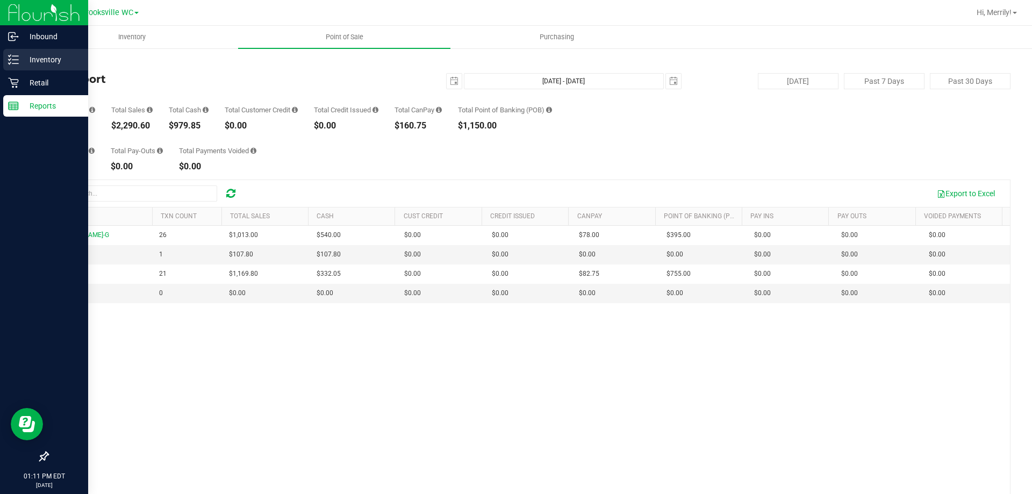
click at [10, 54] on icon at bounding box center [13, 59] width 11 height 11
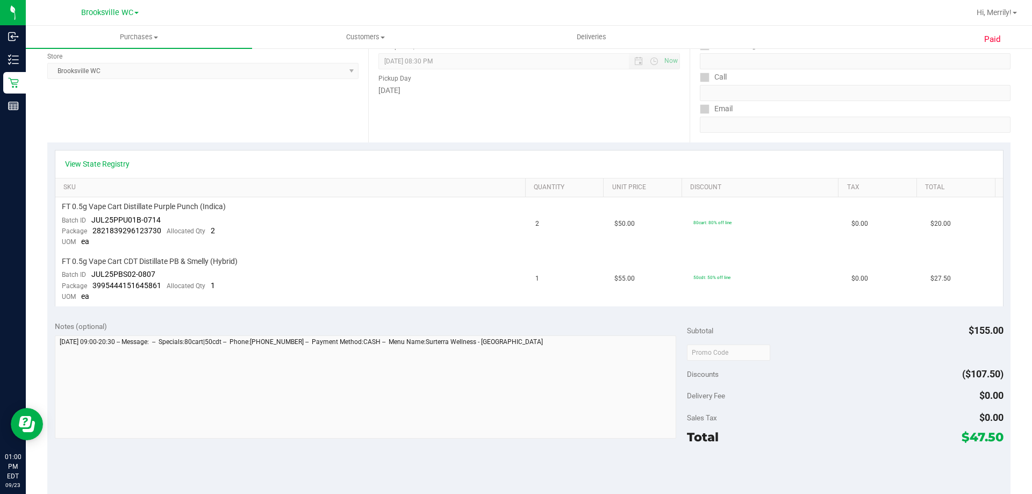
scroll to position [54, 0]
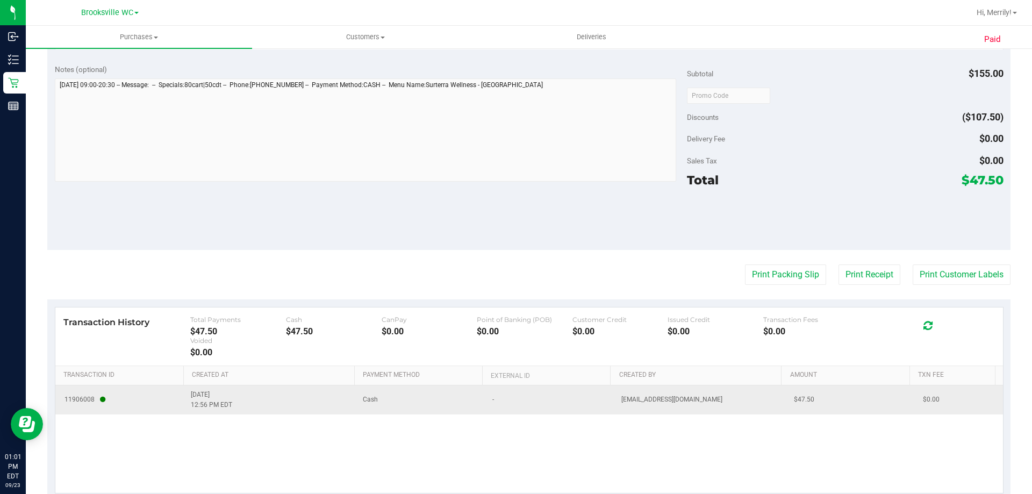
scroll to position [445, 0]
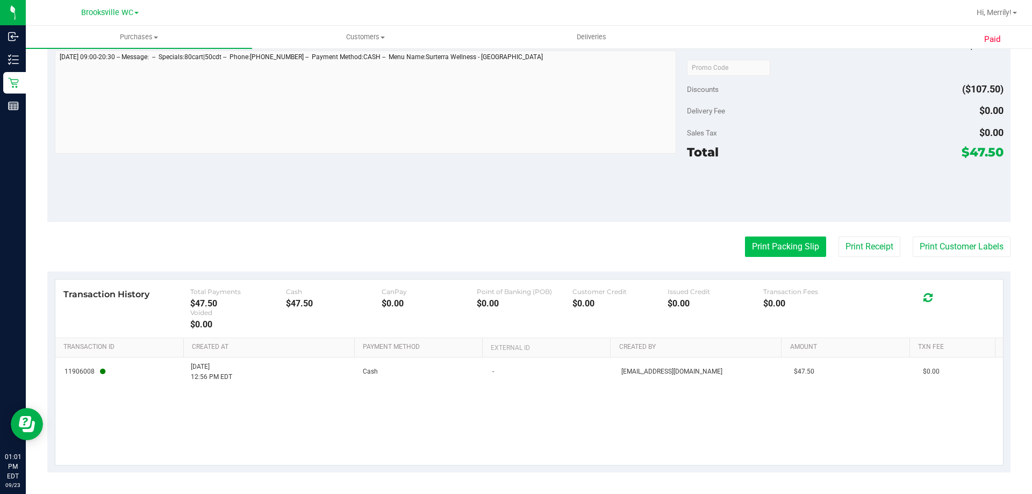
click at [761, 242] on button "Print Packing Slip" at bounding box center [785, 246] width 81 height 20
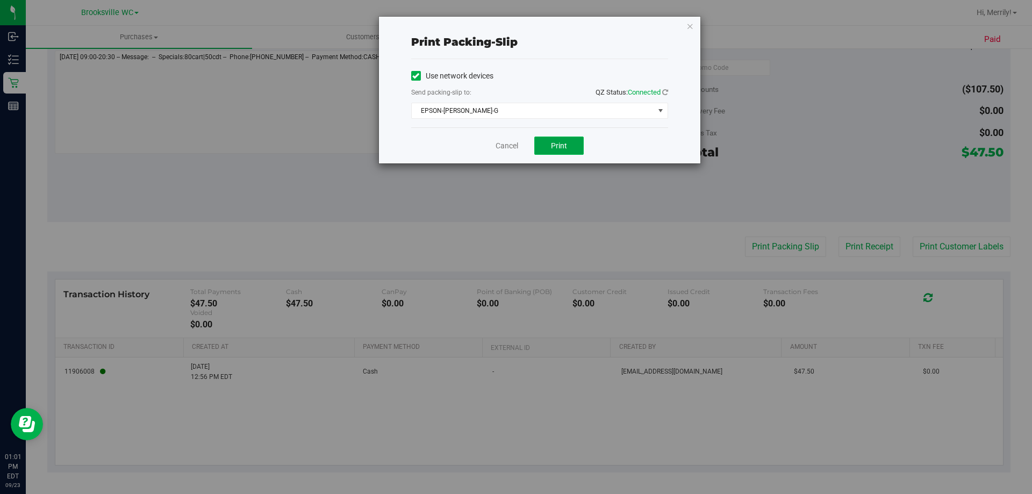
click at [560, 145] on span "Print" at bounding box center [559, 145] width 16 height 9
click at [510, 148] on link "Cancel" at bounding box center [506, 145] width 23 height 11
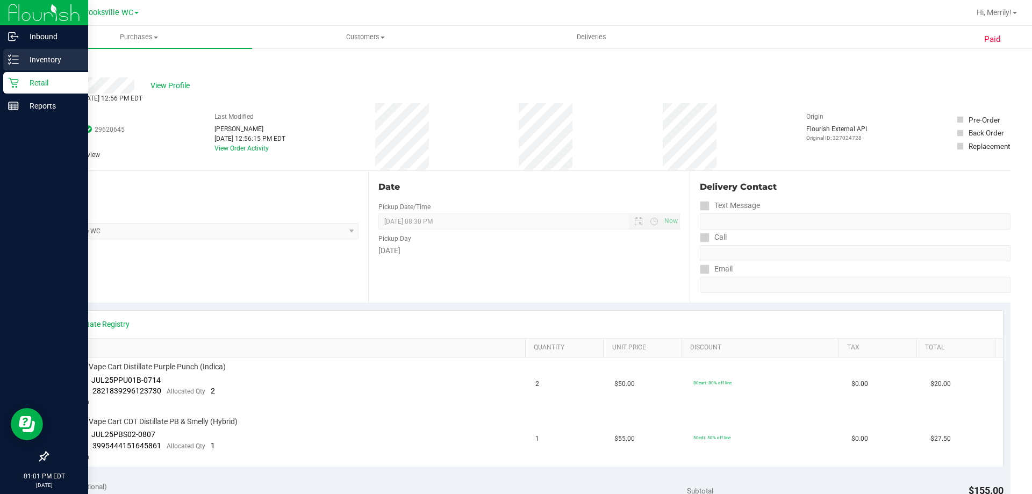
click at [13, 55] on icon at bounding box center [13, 59] width 11 height 11
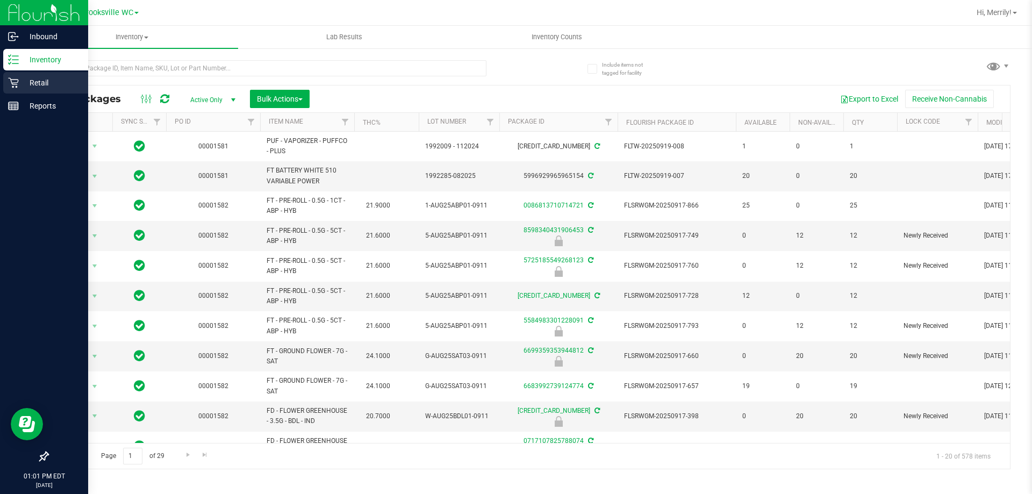
click at [9, 83] on icon at bounding box center [13, 82] width 11 height 11
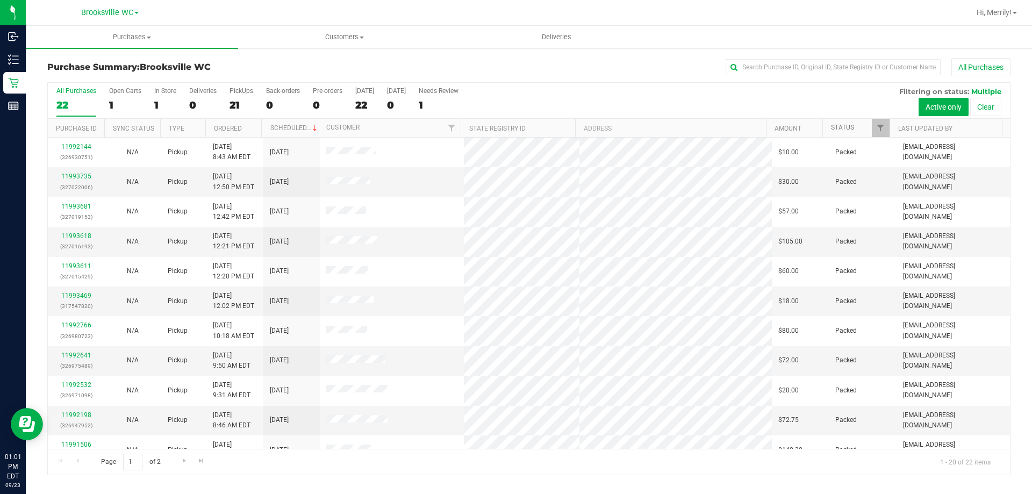
click at [840, 127] on link "Status" at bounding box center [842, 128] width 23 height 8
click at [839, 127] on link "Status" at bounding box center [848, 128] width 35 height 8
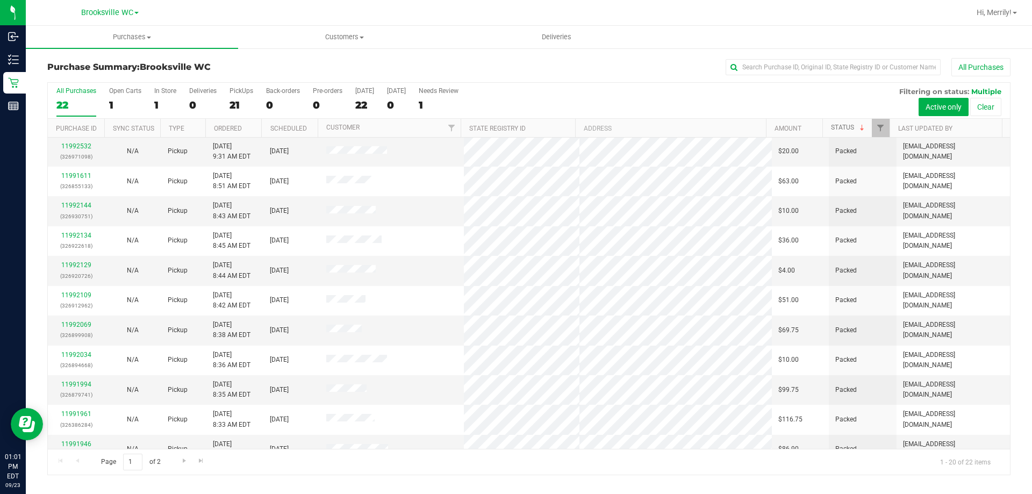
scroll to position [284, 0]
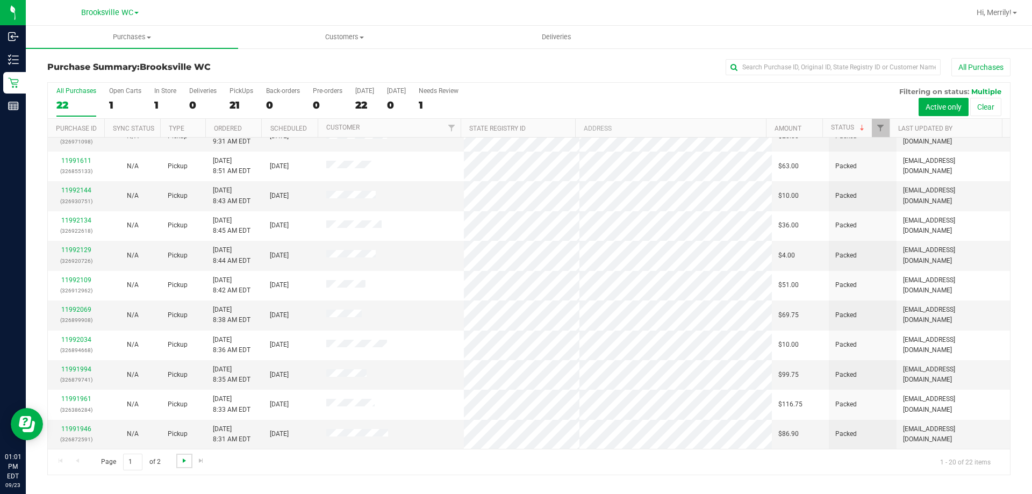
click at [181, 459] on span "Go to the next page" at bounding box center [184, 460] width 9 height 9
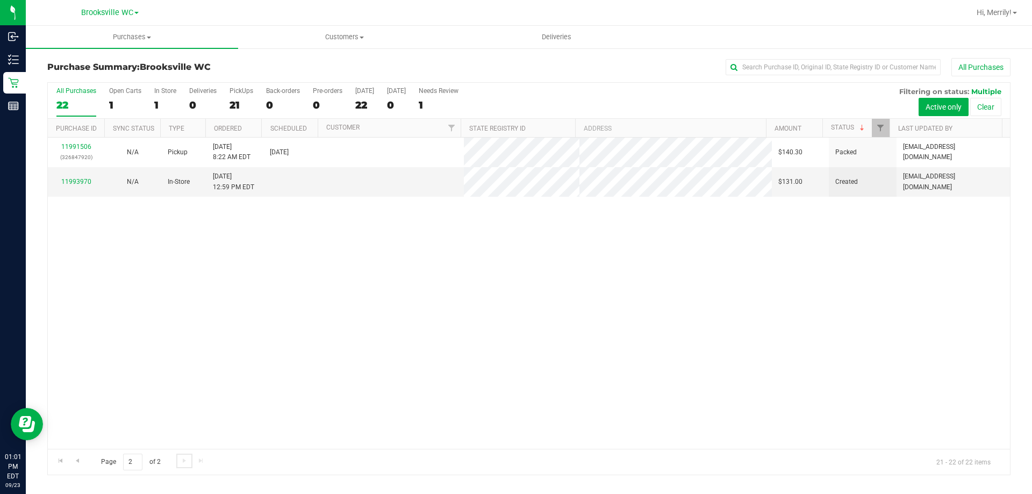
scroll to position [0, 0]
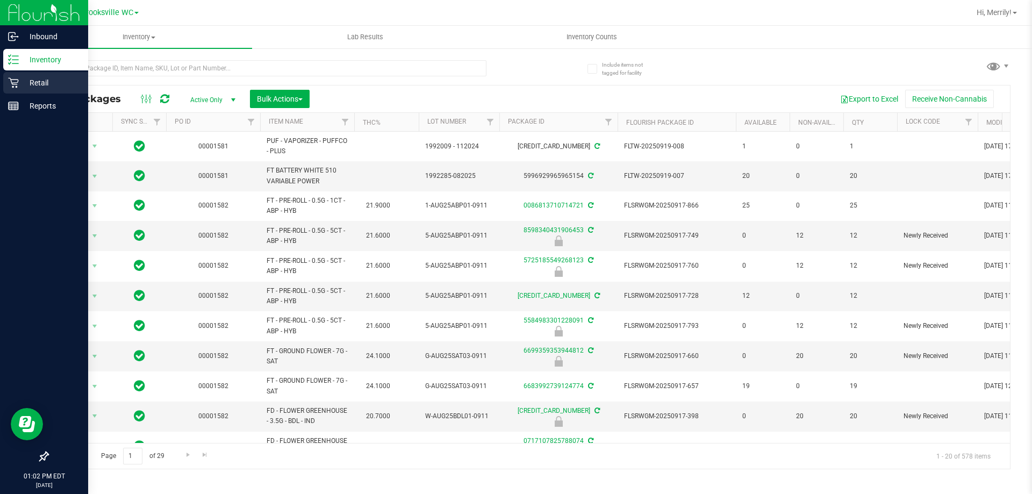
click at [16, 86] on icon at bounding box center [13, 82] width 11 height 11
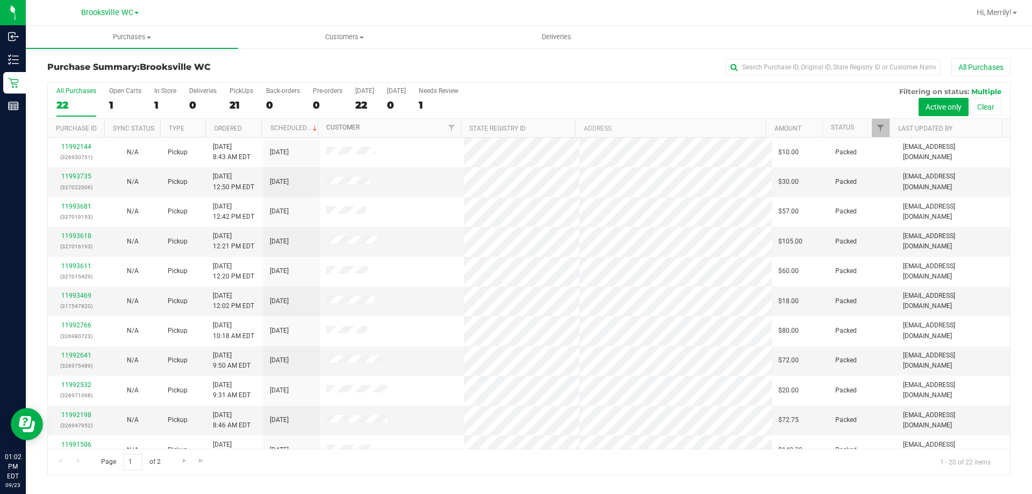
click at [341, 127] on link "Customer" at bounding box center [342, 128] width 33 height 8
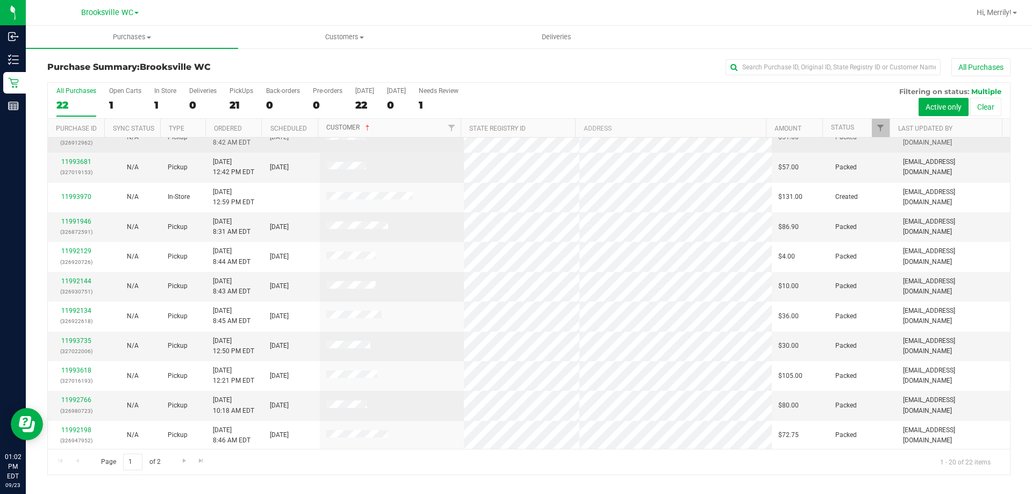
scroll to position [69, 0]
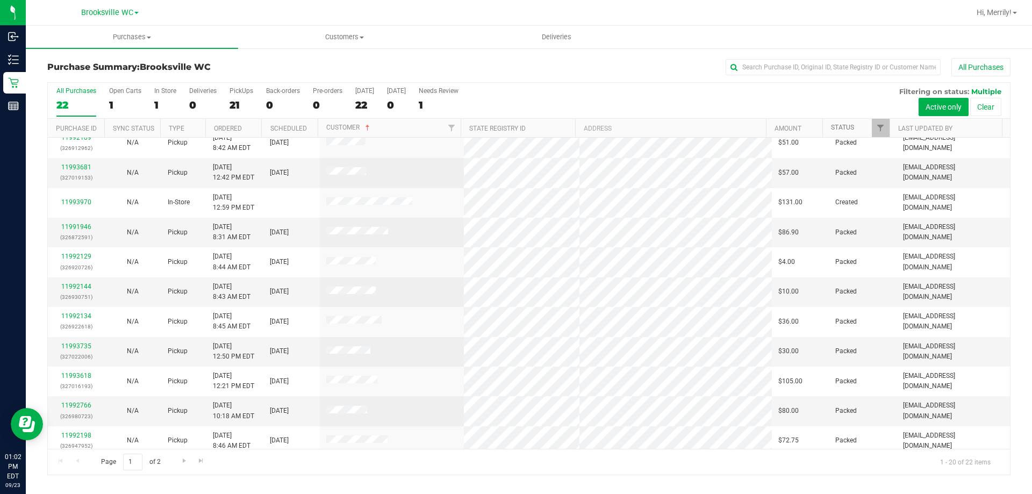
click at [842, 126] on link "Status" at bounding box center [842, 128] width 23 height 8
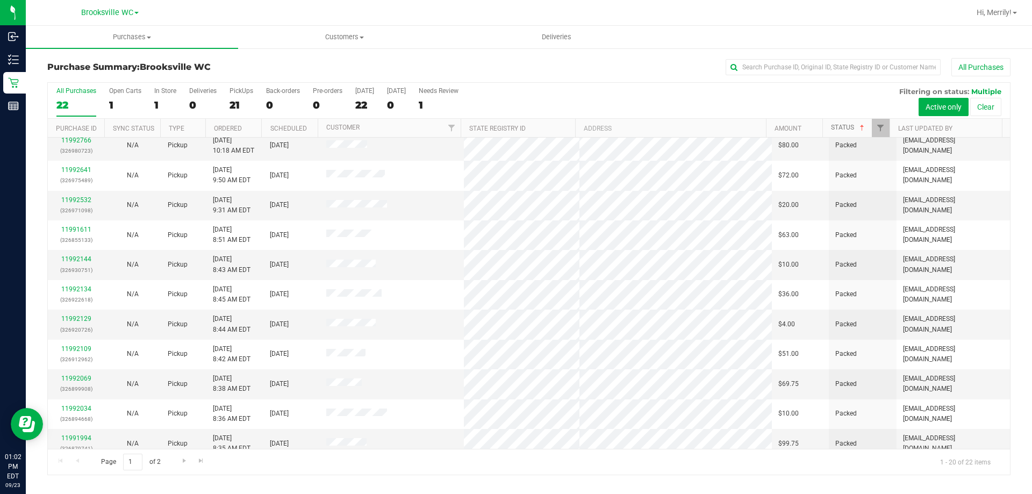
scroll to position [284, 0]
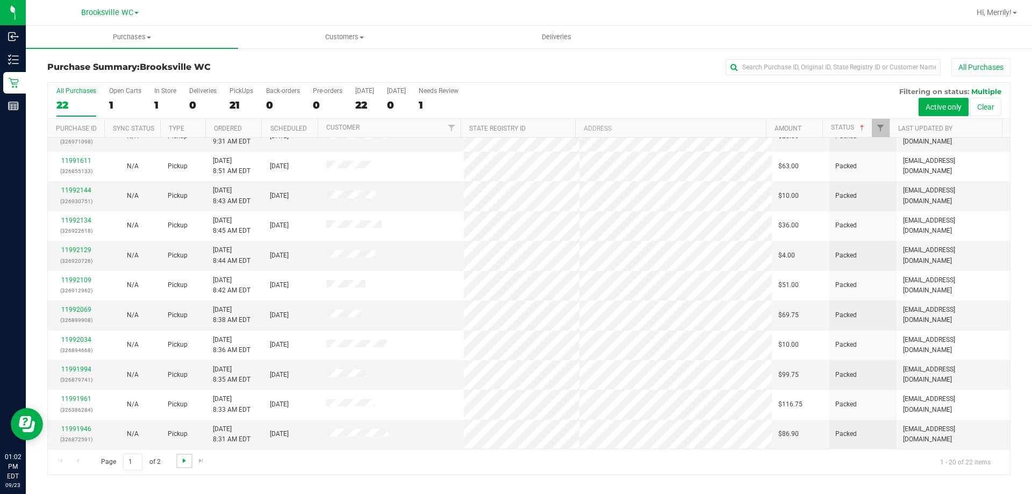
click at [181, 460] on span "Go to the next page" at bounding box center [184, 460] width 9 height 9
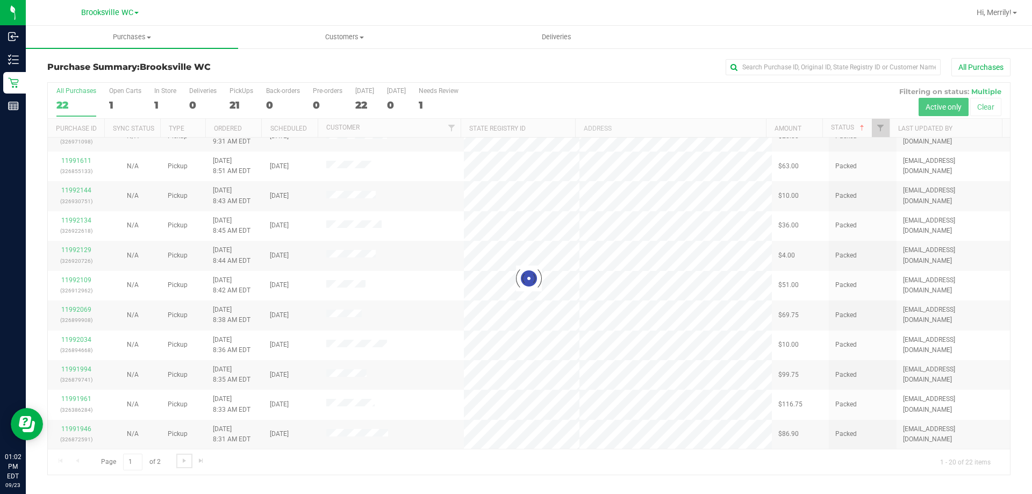
scroll to position [0, 0]
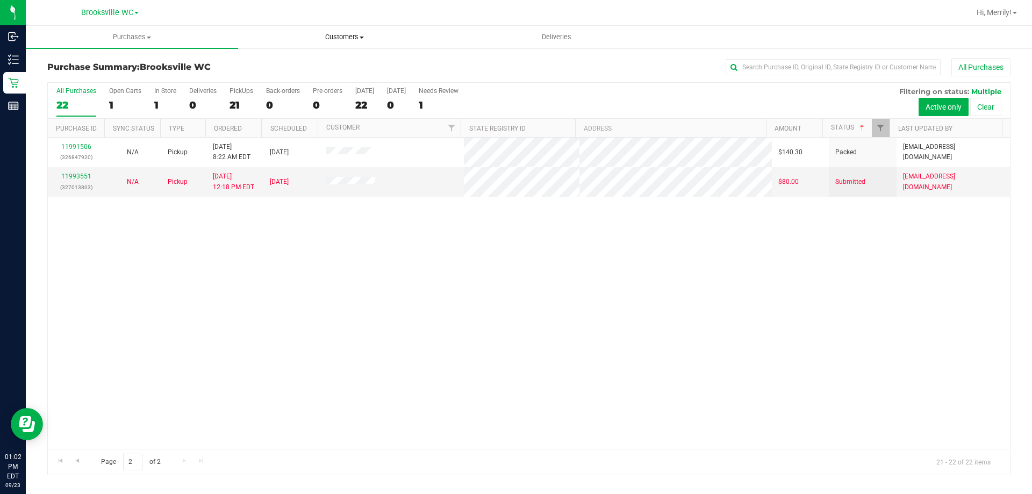
click at [359, 37] on span "Customers" at bounding box center [344, 37] width 211 height 10
click at [306, 67] on span "All customers" at bounding box center [276, 64] width 77 height 9
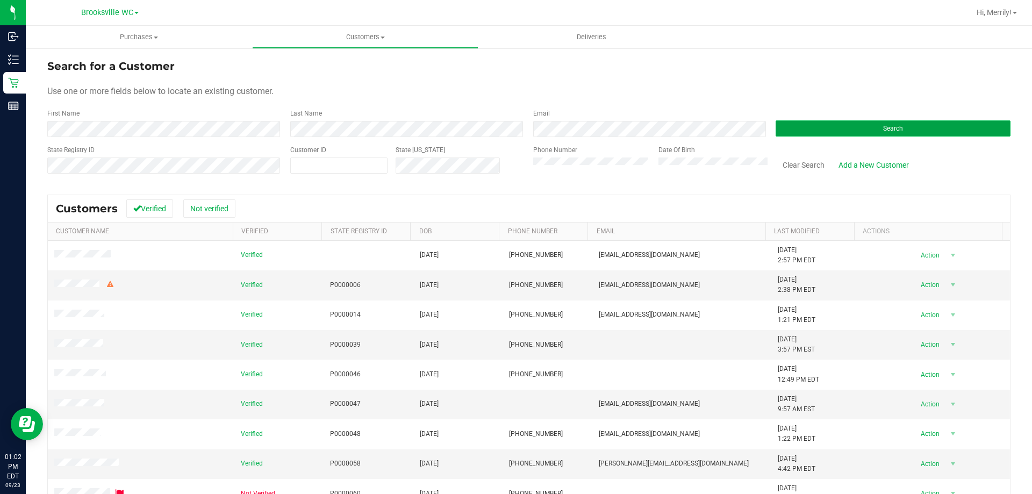
click at [873, 123] on button "Search" at bounding box center [892, 128] width 235 height 16
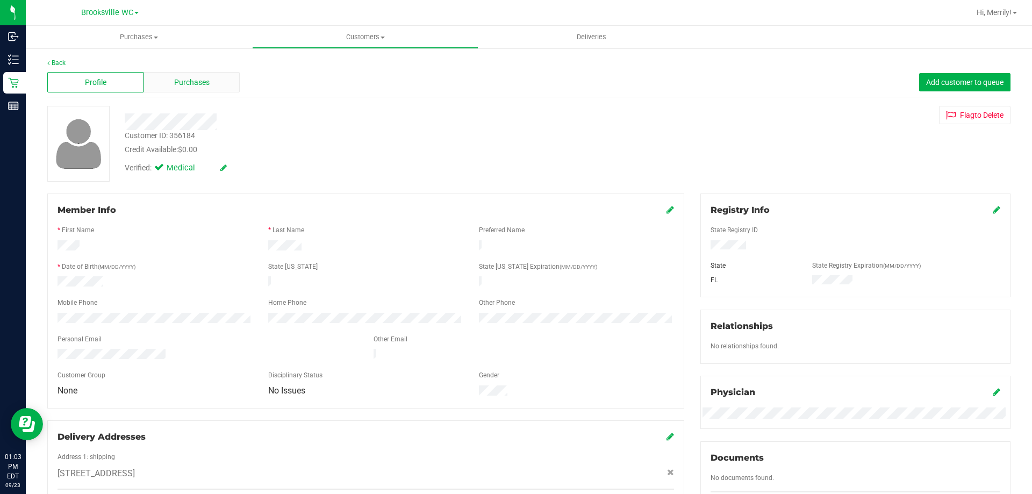
click at [185, 81] on span "Purchases" at bounding box center [191, 82] width 35 height 11
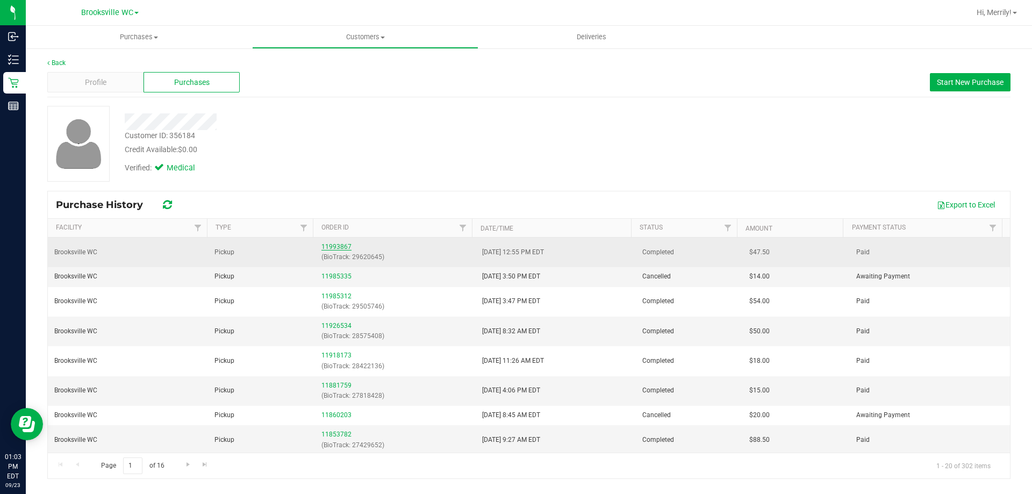
click at [328, 247] on link "11993867" at bounding box center [336, 247] width 30 height 8
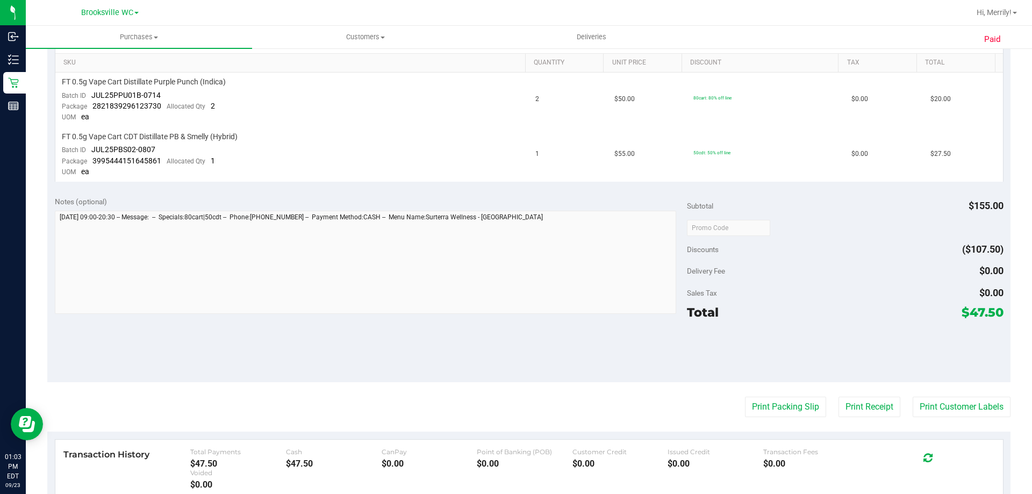
scroll to position [284, 0]
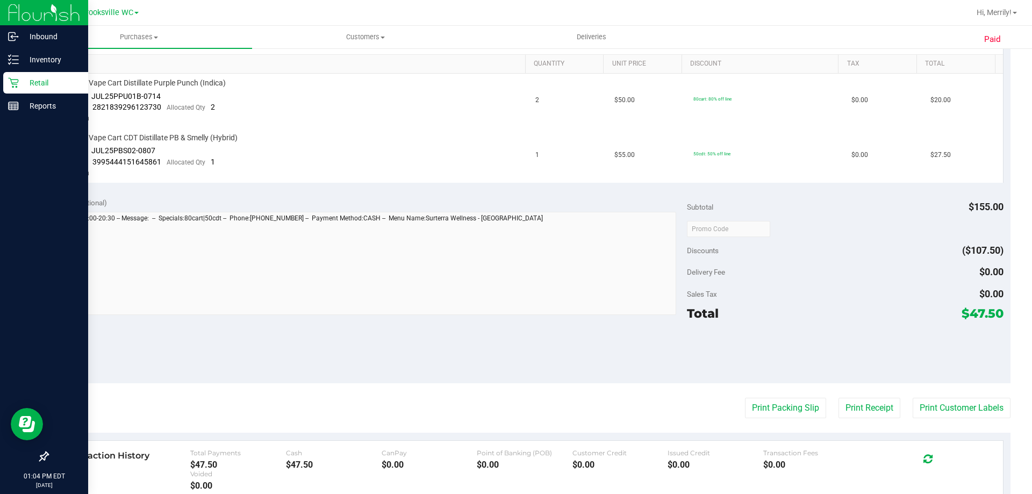
click at [12, 80] on icon at bounding box center [13, 83] width 10 height 10
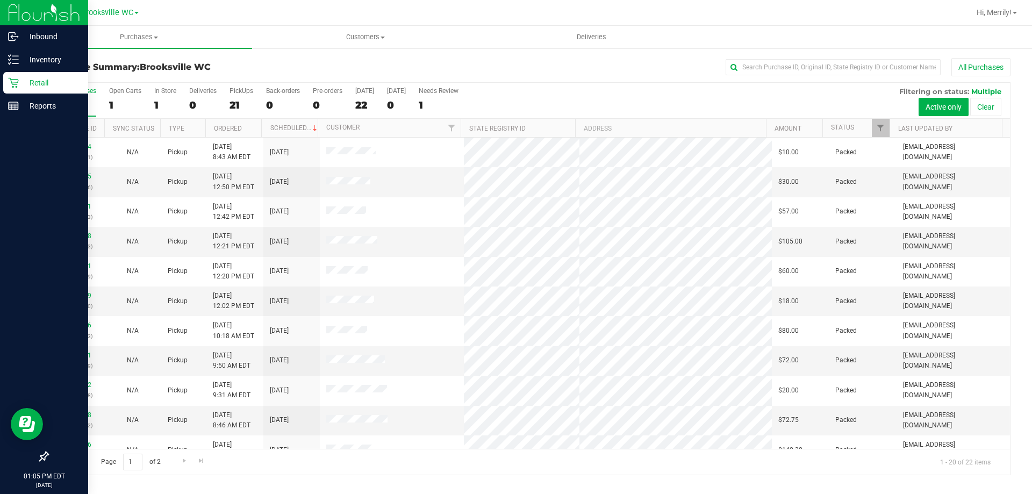
click at [23, 473] on p "01:05 PM EDT" at bounding box center [44, 476] width 78 height 10
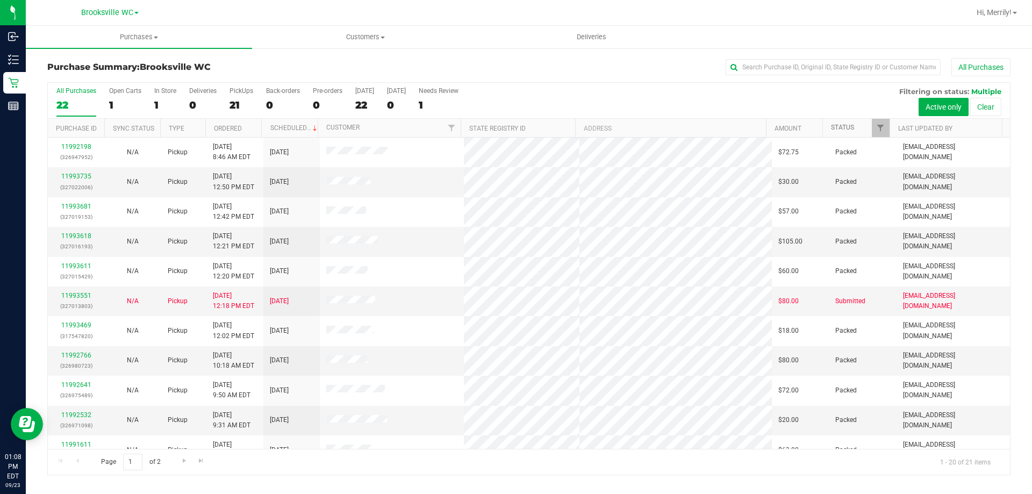
click at [839, 127] on link "Status" at bounding box center [842, 128] width 23 height 8
click at [839, 127] on link "Status" at bounding box center [848, 128] width 35 height 8
